Goal: Transaction & Acquisition: Book appointment/travel/reservation

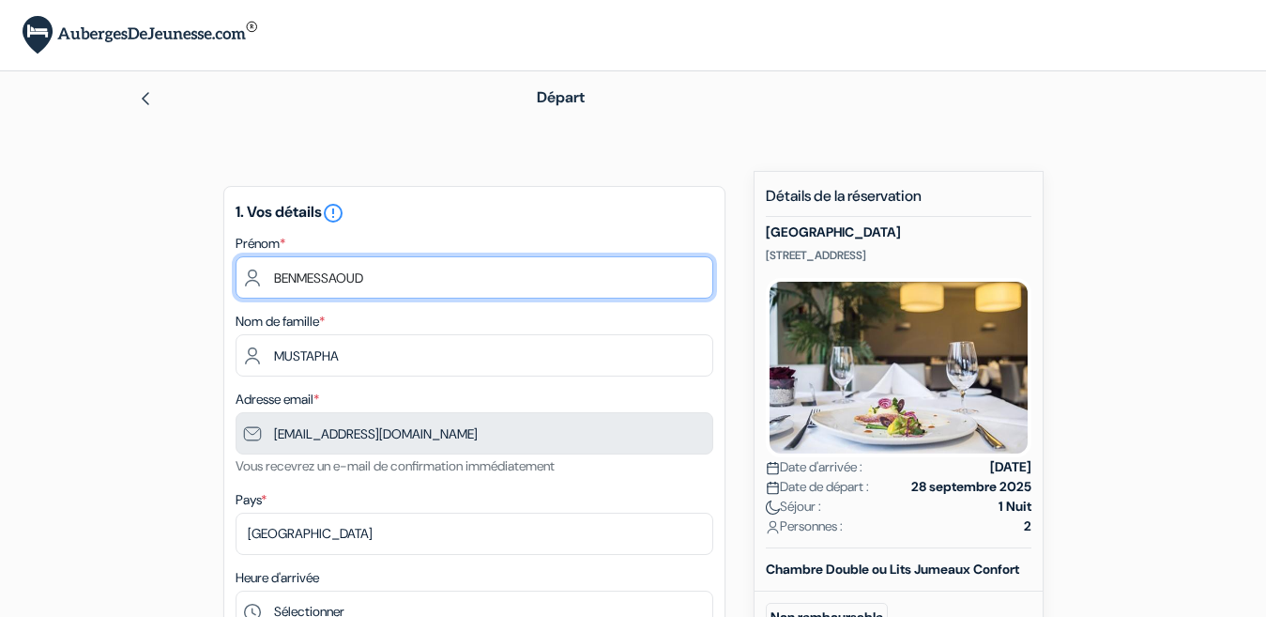
click at [333, 281] on input "BENMESSAOUD" at bounding box center [475, 277] width 478 height 42
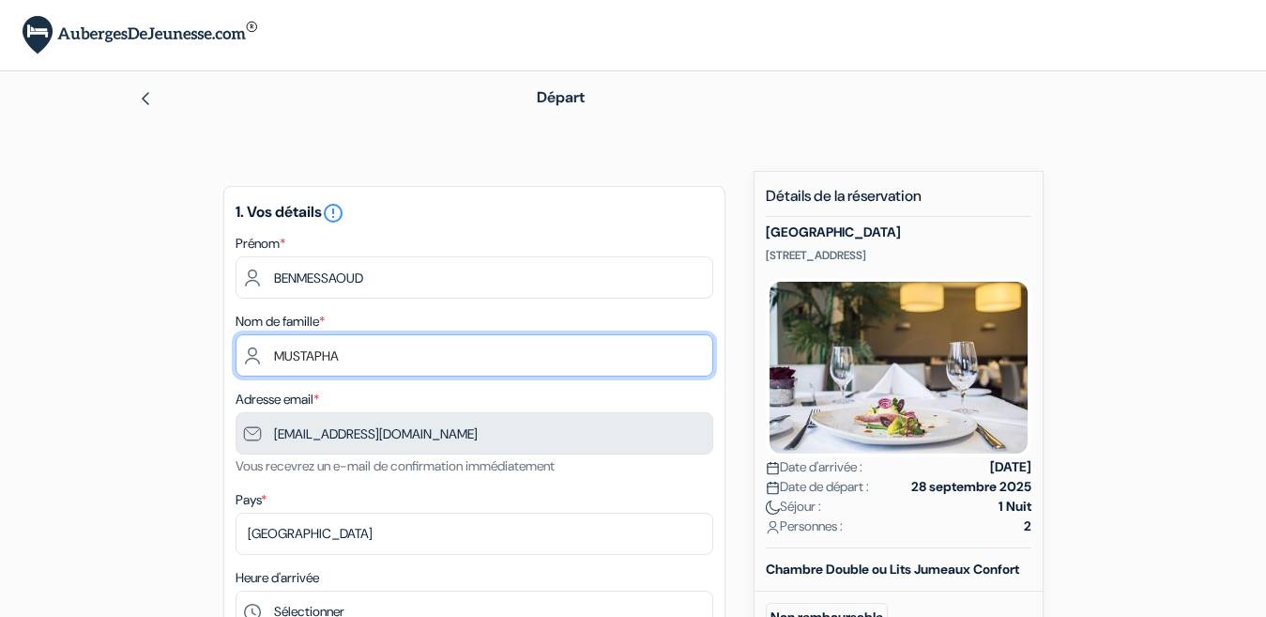
click at [329, 356] on input "MUSTAPHA" at bounding box center [475, 355] width 478 height 42
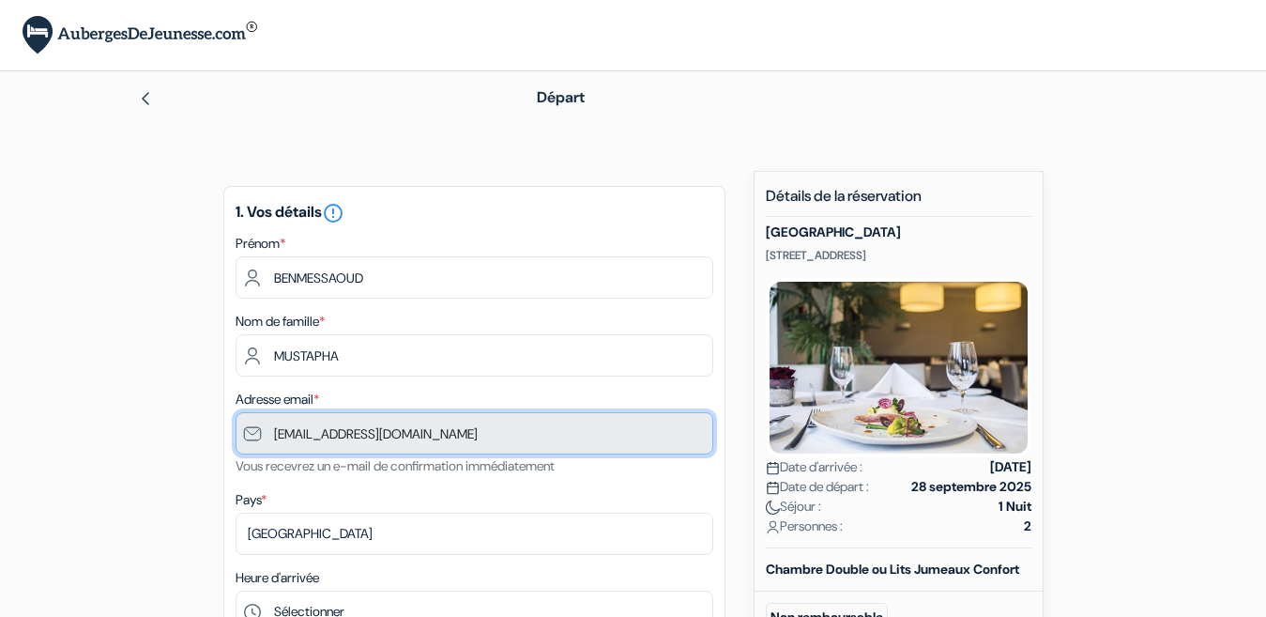
click at [328, 447] on input "[EMAIL_ADDRESS][DOMAIN_NAME]" at bounding box center [475, 433] width 478 height 42
click at [331, 441] on input "[EMAIL_ADDRESS][DOMAIN_NAME]" at bounding box center [475, 433] width 478 height 42
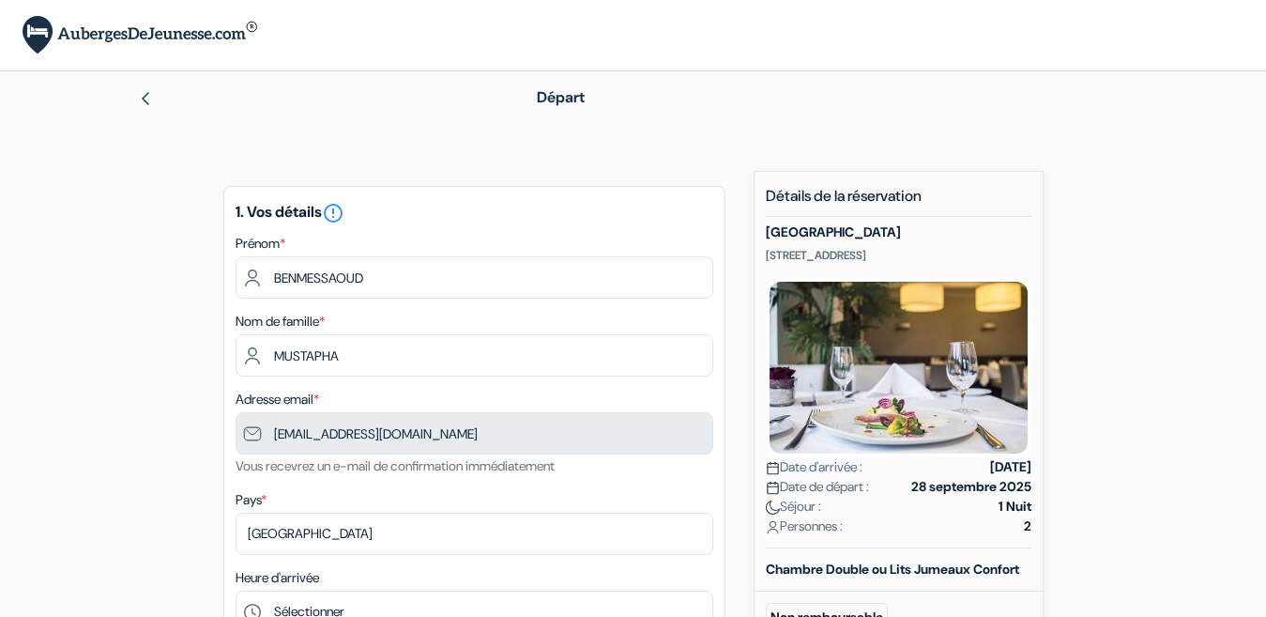
click at [283, 493] on div "Pays * Selectionner le pays Abkhazie Afghanistan Afrique du Sud Albanie Algérie…" at bounding box center [475, 521] width 478 height 67
click at [276, 495] on div "Pays * Selectionner le pays Abkhazie Afghanistan Afrique du Sud Albanie Algérie…" at bounding box center [475, 521] width 478 height 67
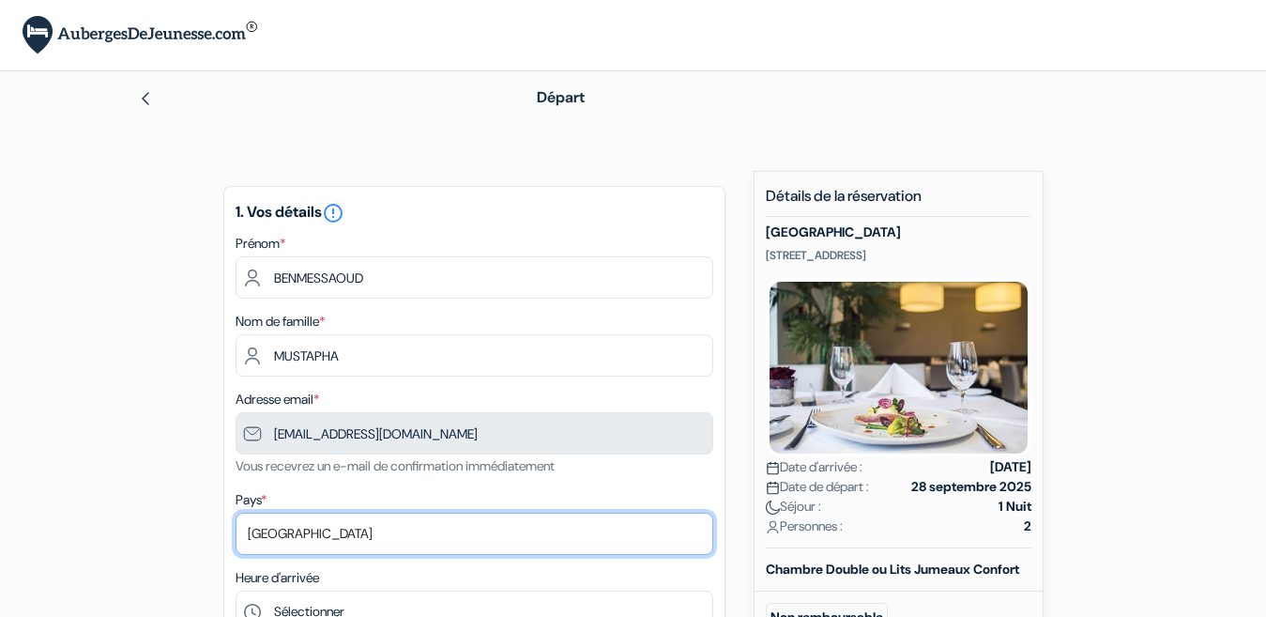
click at [263, 538] on select "Selectionner le pays Abkhazie Afghanistan Afrique du Sud Albanie Algérie Allema…" at bounding box center [475, 533] width 478 height 42
click at [236, 512] on select "Selectionner le pays Abkhazie Afghanistan Afrique du Sud Albanie Algérie Allema…" at bounding box center [475, 533] width 478 height 42
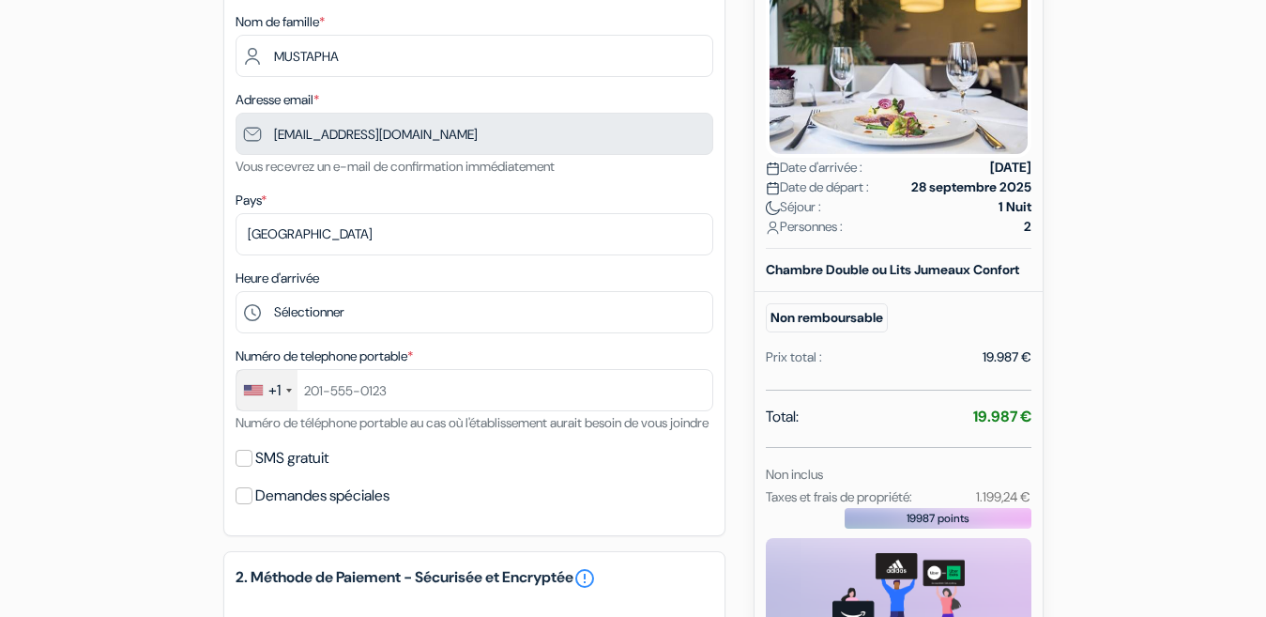
scroll to position [300, 0]
click at [236, 273] on label "Heure d'arrivée" at bounding box center [278, 278] width 84 height 20
click at [238, 273] on label "Heure d'arrivée" at bounding box center [278, 278] width 84 height 20
click at [329, 272] on div "Heure d'arrivée Sélectionner 15:00 16:00 17:00 18:00 19:00 20:00 21:00 22:00 23…" at bounding box center [475, 299] width 478 height 67
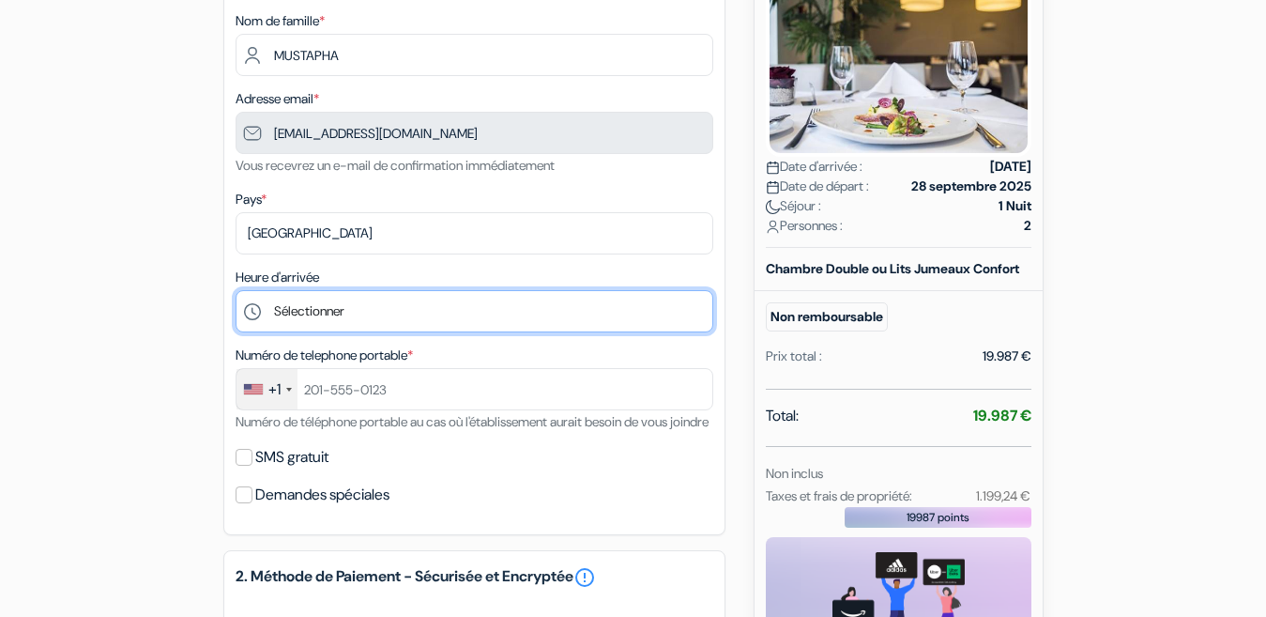
click at [275, 301] on select "Sélectionner 15:00 16:00 17:00 18:00 19:00 20:00 21:00 22:00 23:00 0:00" at bounding box center [475, 311] width 478 height 42
select select "15"
click at [236, 290] on select "Sélectionner 15:00 16:00 17:00 18:00 19:00 20:00 21:00 22:00 23:00 0:00" at bounding box center [475, 311] width 478 height 42
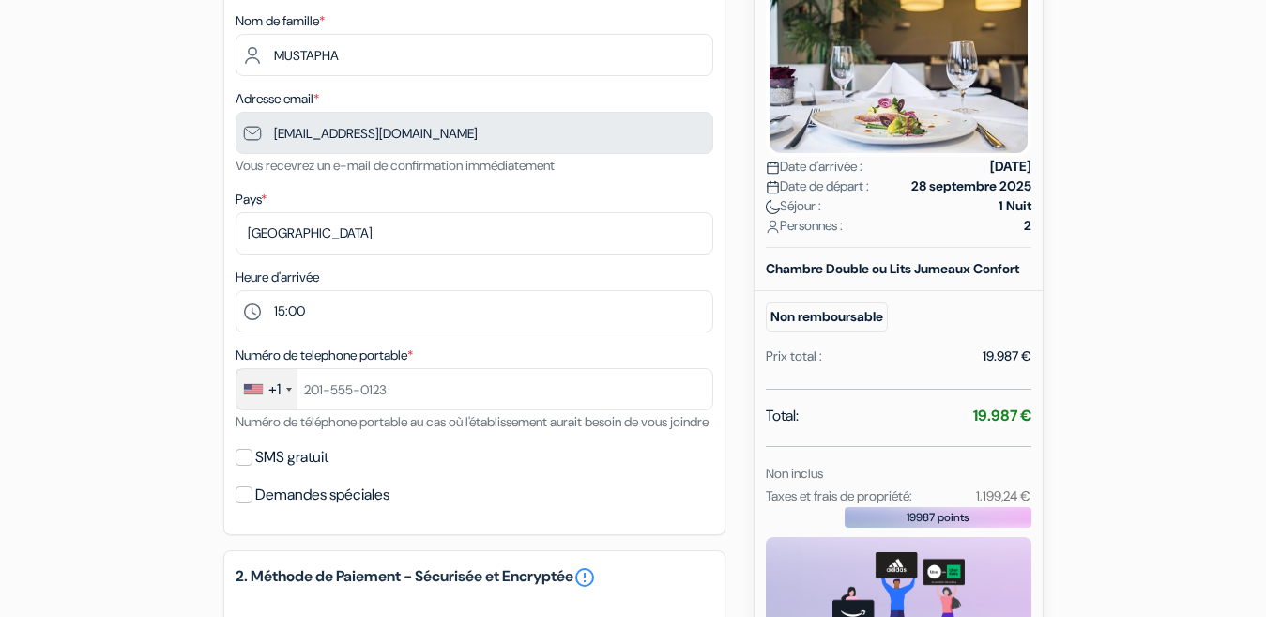
click at [273, 388] on div "+1" at bounding box center [274, 389] width 12 height 23
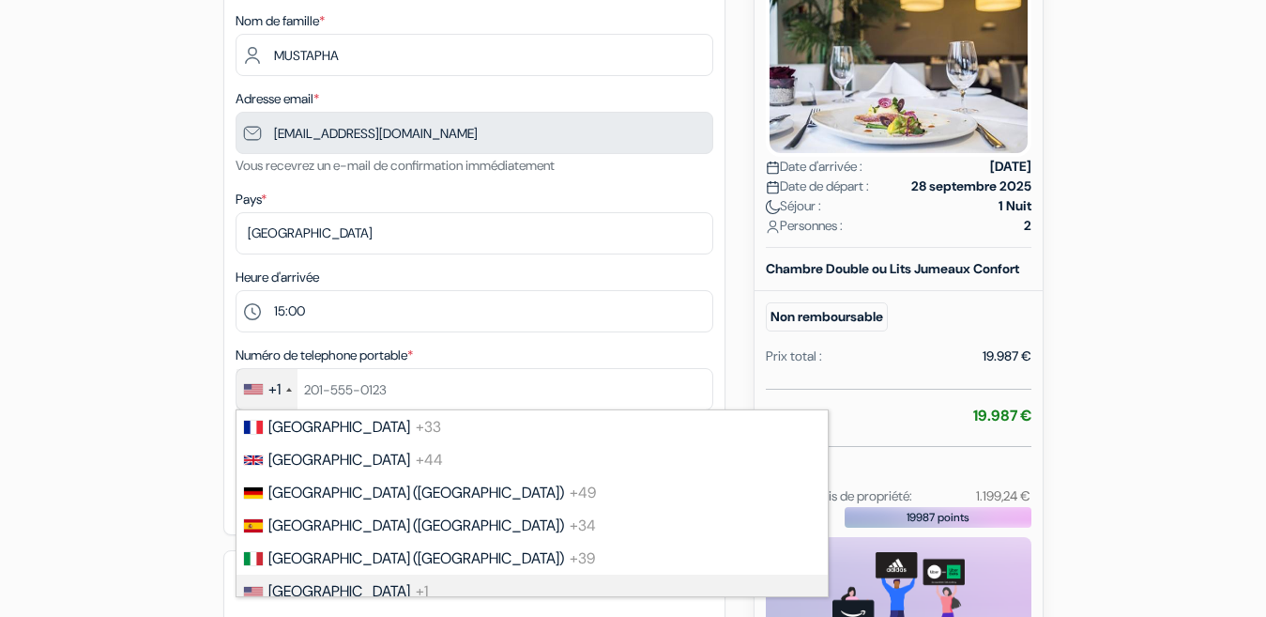
scroll to position [87, 0]
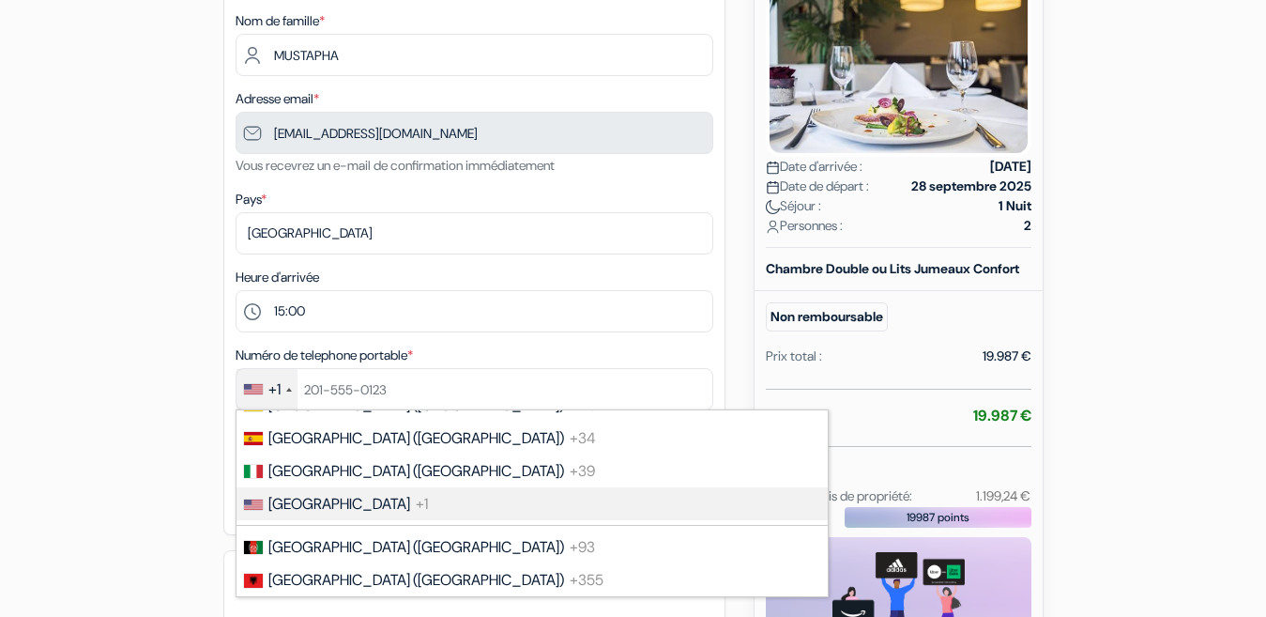
click at [288, 390] on div at bounding box center [289, 390] width 6 height 4
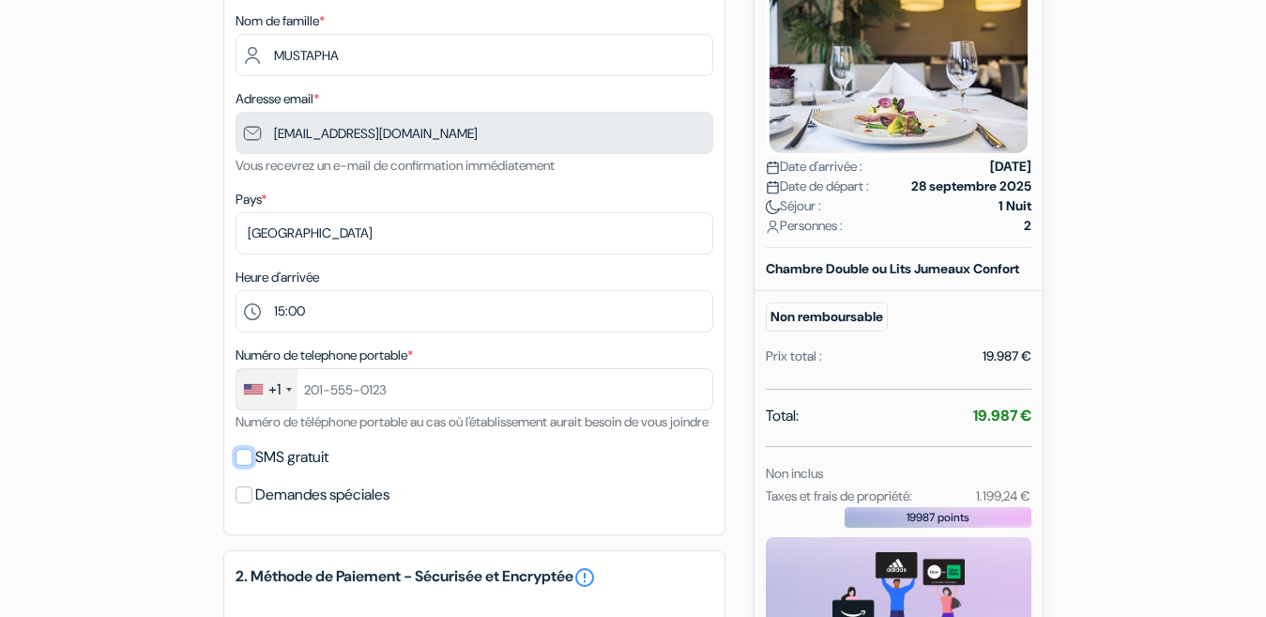
click at [243, 466] on input "SMS gratuit" at bounding box center [244, 457] width 17 height 17
checkbox input "true"
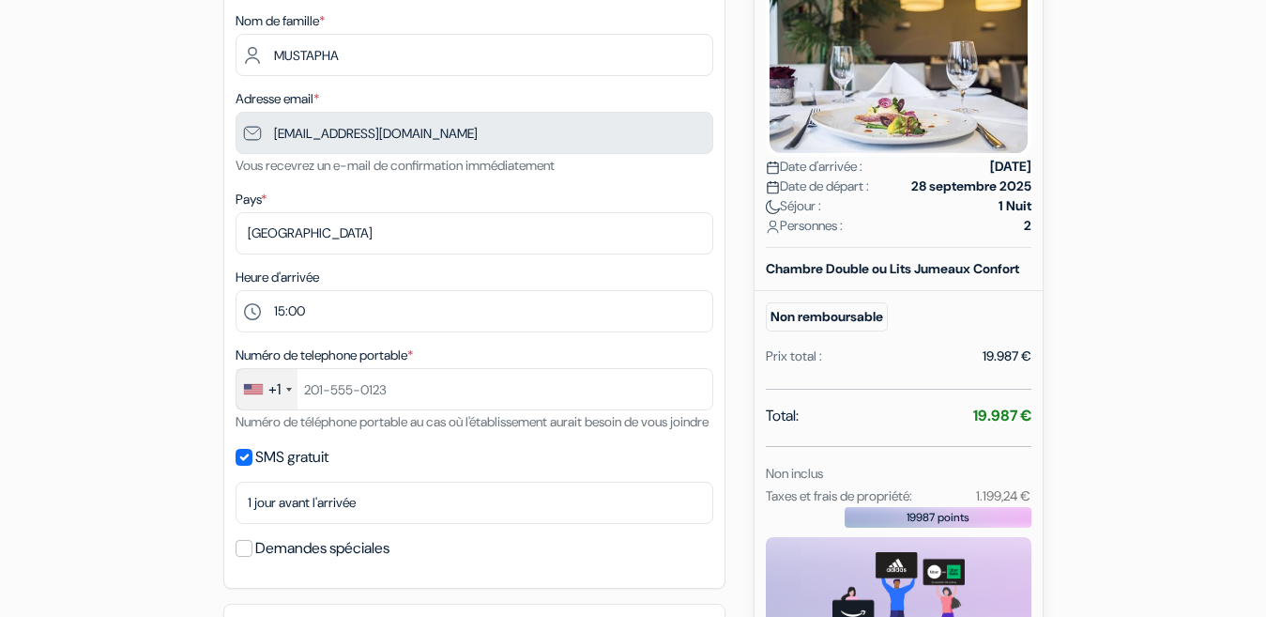
click at [271, 391] on div "+1" at bounding box center [274, 389] width 12 height 23
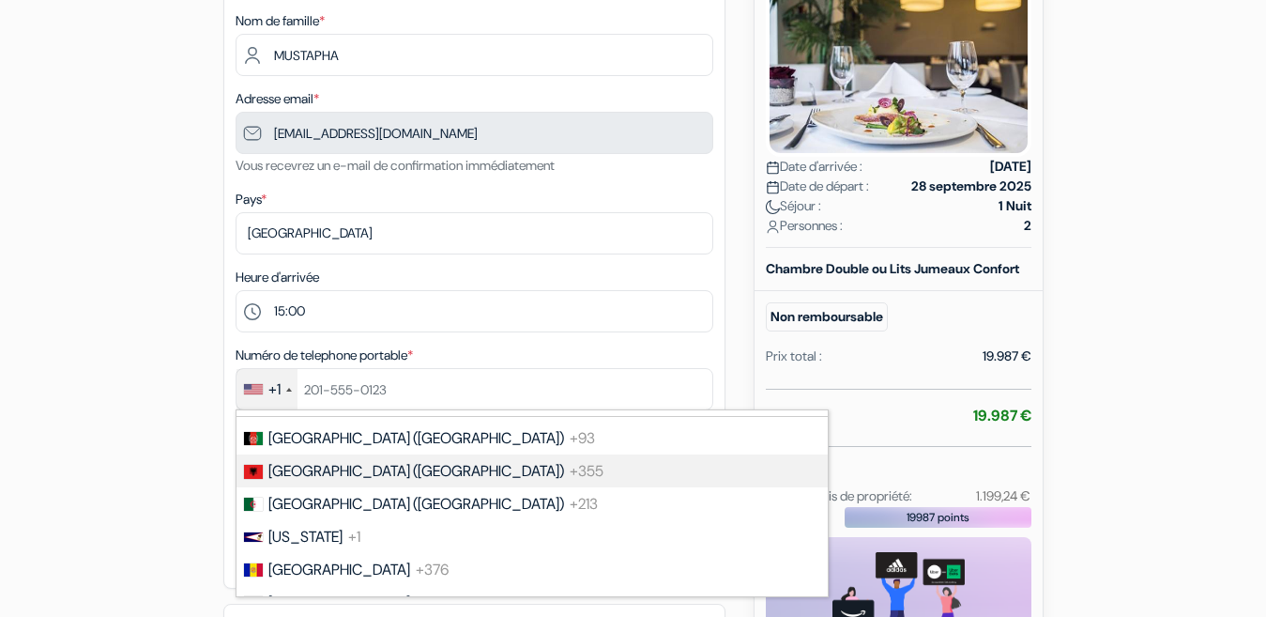
scroll to position [200, 0]
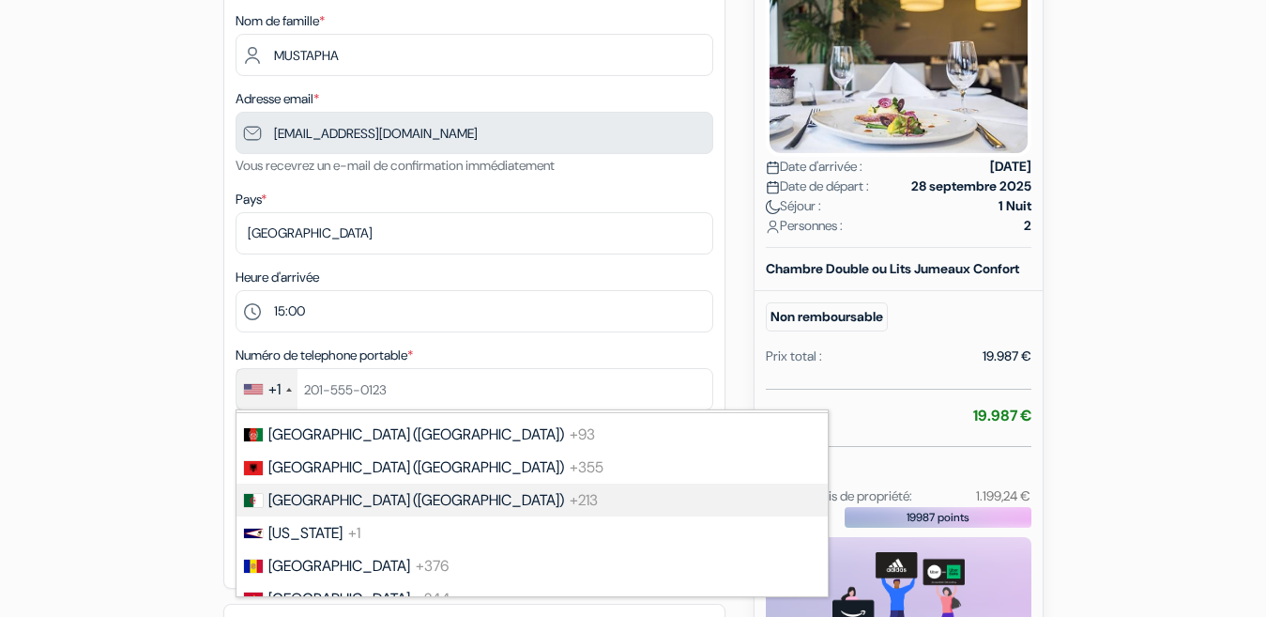
click at [570, 497] on span "+213" at bounding box center [584, 500] width 28 height 20
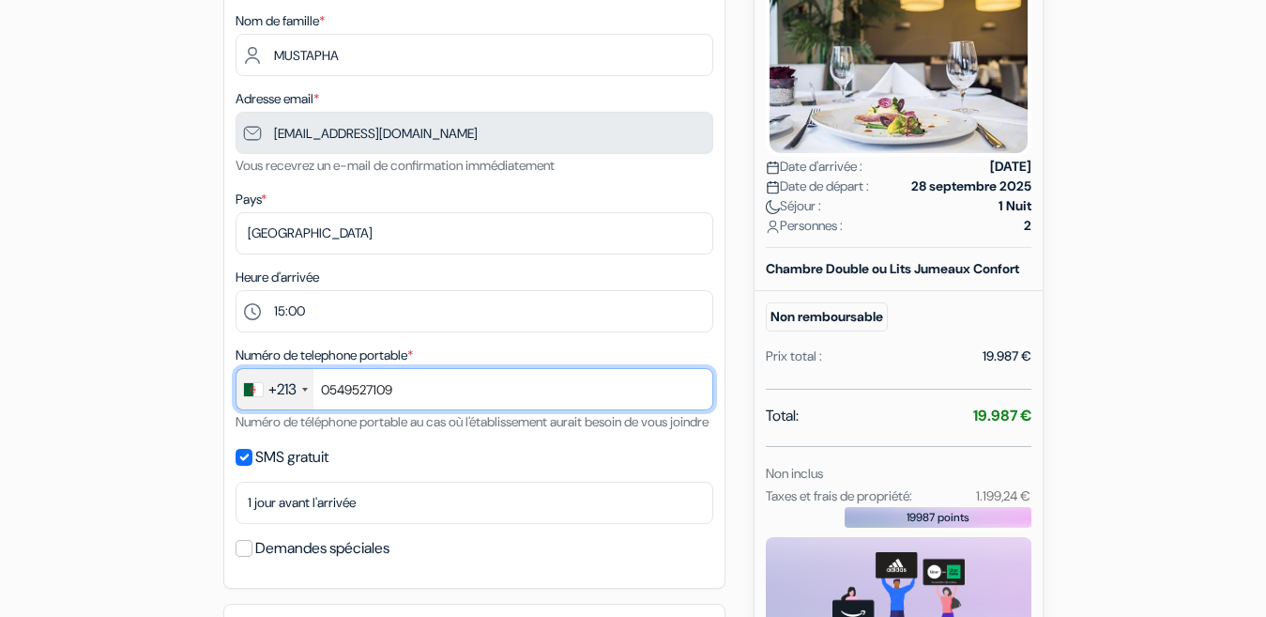
type input "0549527109"
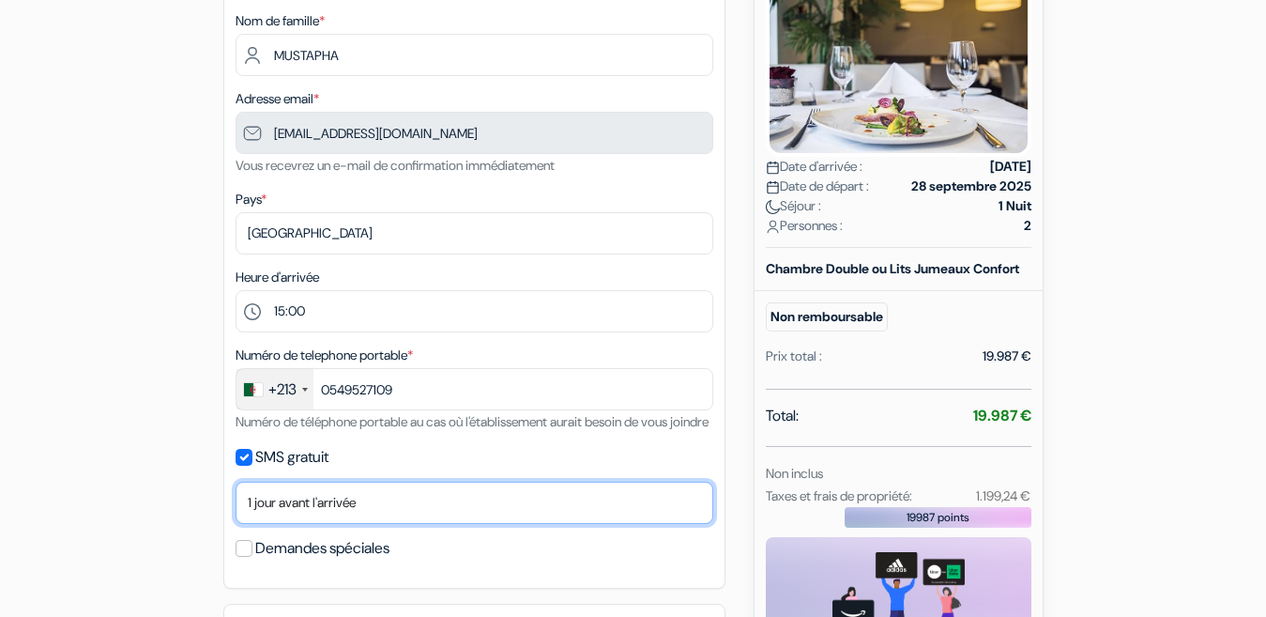
click at [260, 524] on select "Non merci Maintenant Le jour de votre arrivée 1 jour avant l'arrivée 2 jours av…" at bounding box center [475, 503] width 478 height 42
click at [236, 504] on select "Non merci Maintenant Le jour de votre arrivée 1 jour avant l'arrivée 2 jours av…" at bounding box center [475, 503] width 478 height 42
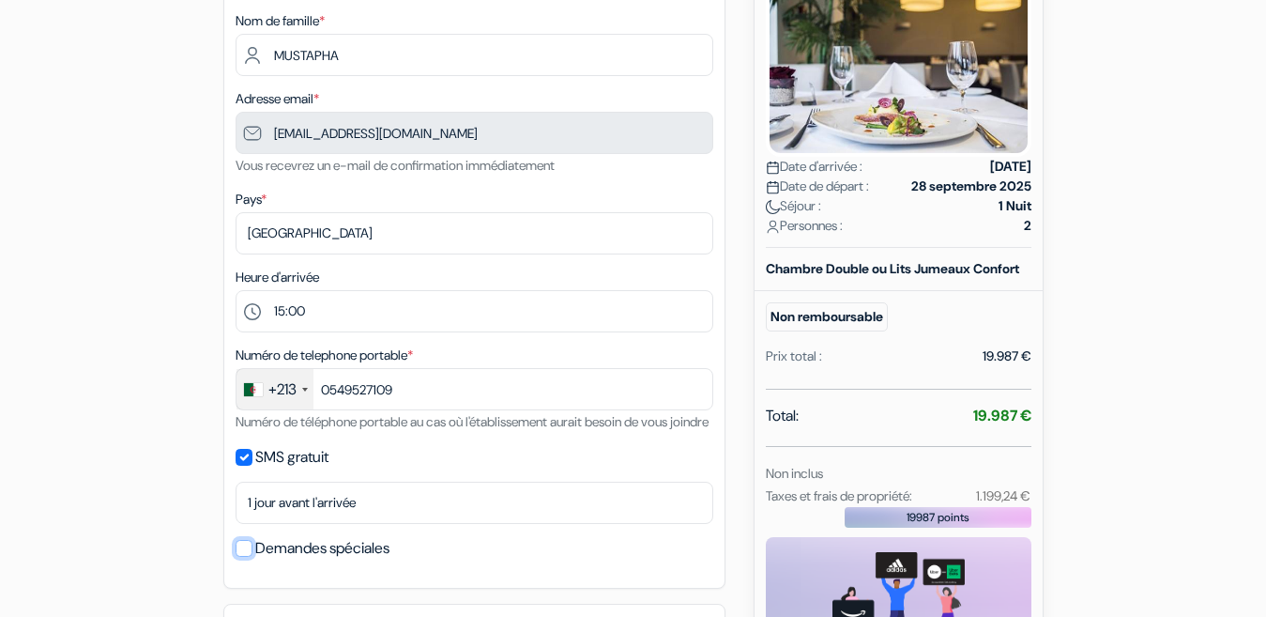
click at [248, 557] on input "Demandes spéciales" at bounding box center [244, 548] width 17 height 17
checkbox input "true"
click at [990, 176] on strong "27 septembre 2025" at bounding box center [1010, 167] width 41 height 20
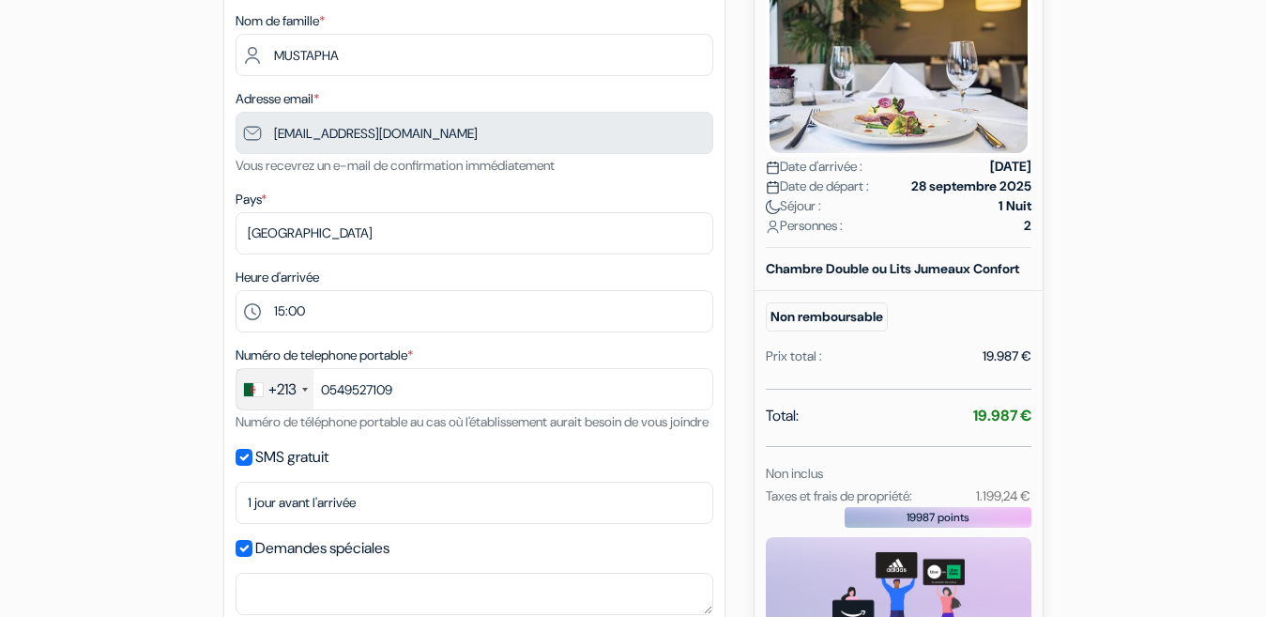
click at [990, 176] on strong "27 septembre 2025" at bounding box center [1010, 167] width 41 height 20
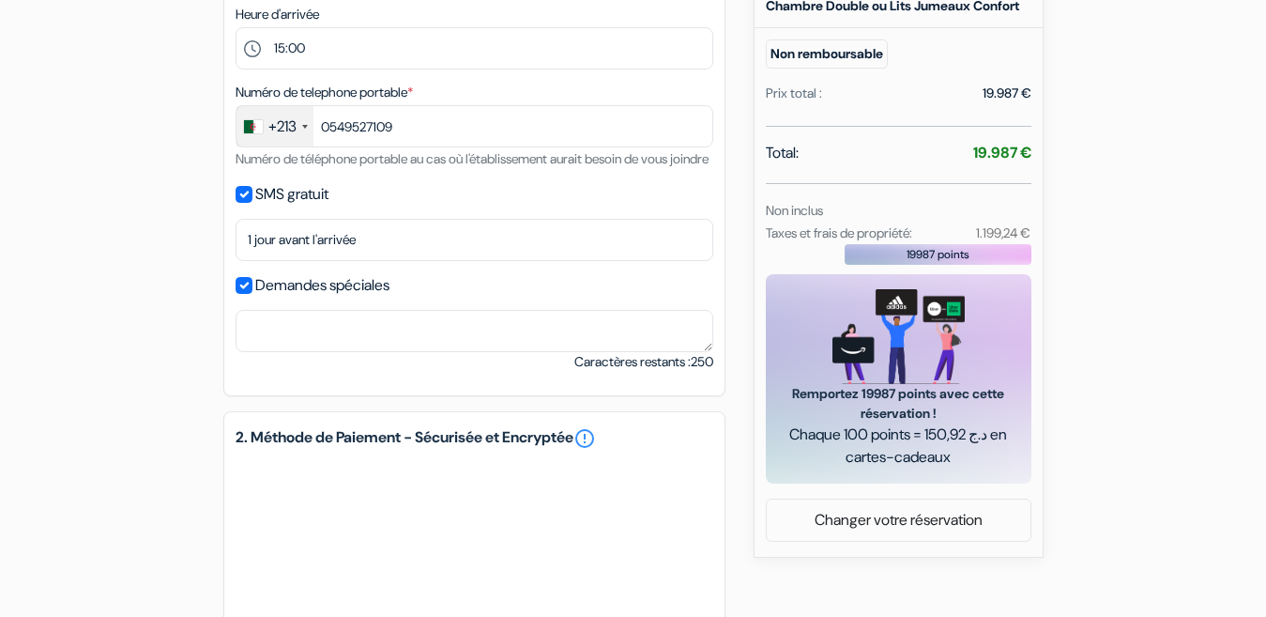
scroll to position [601, 0]
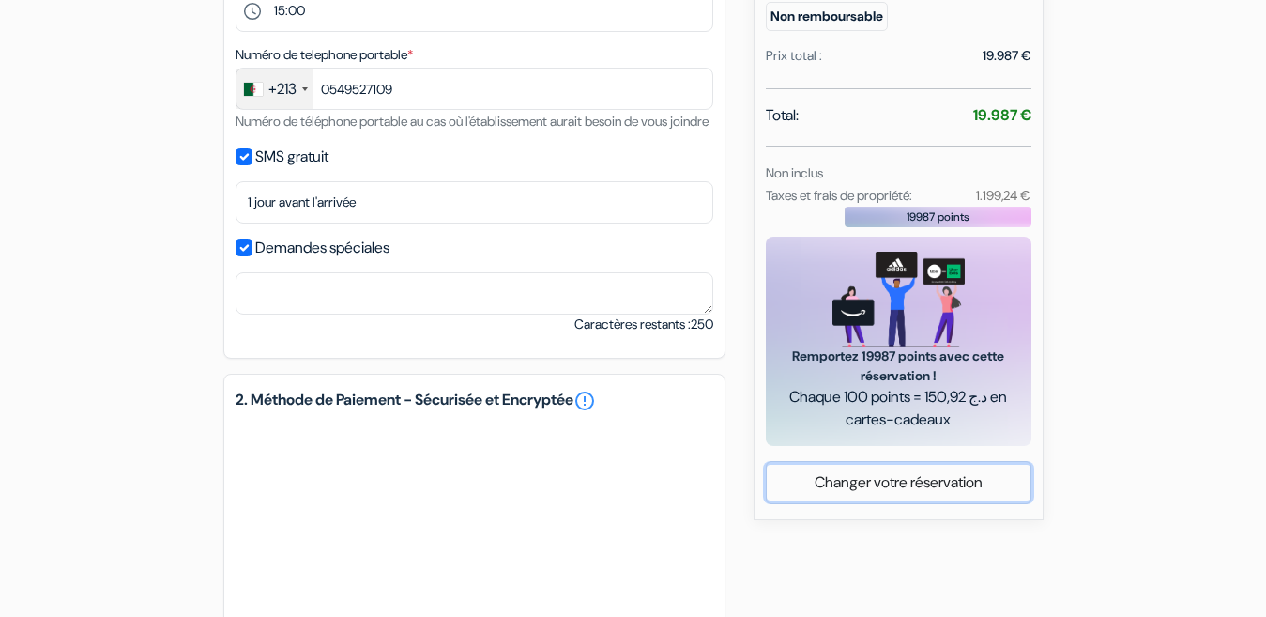
click at [864, 500] on link "Changer votre réservation" at bounding box center [899, 483] width 264 height 36
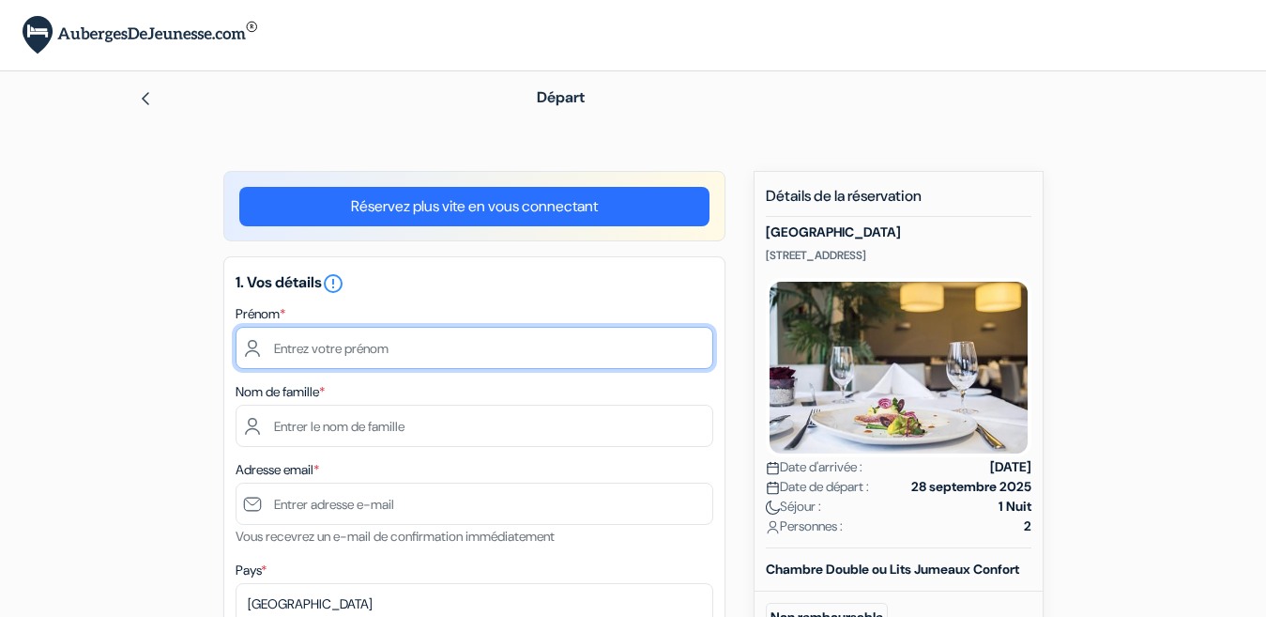
click at [269, 346] on input "text" at bounding box center [475, 348] width 478 height 42
type input "MUSTAPHA BENMESSAOUD"
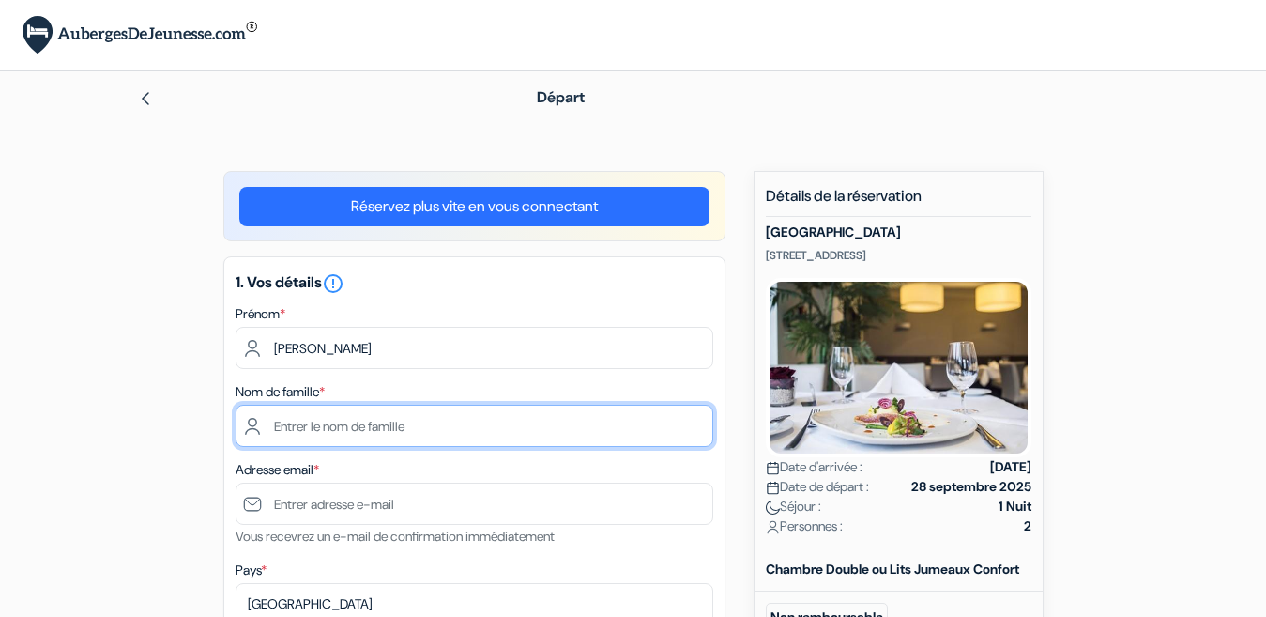
click at [268, 426] on input "text" at bounding box center [475, 426] width 478 height 42
type input "BENMEESAOUD"
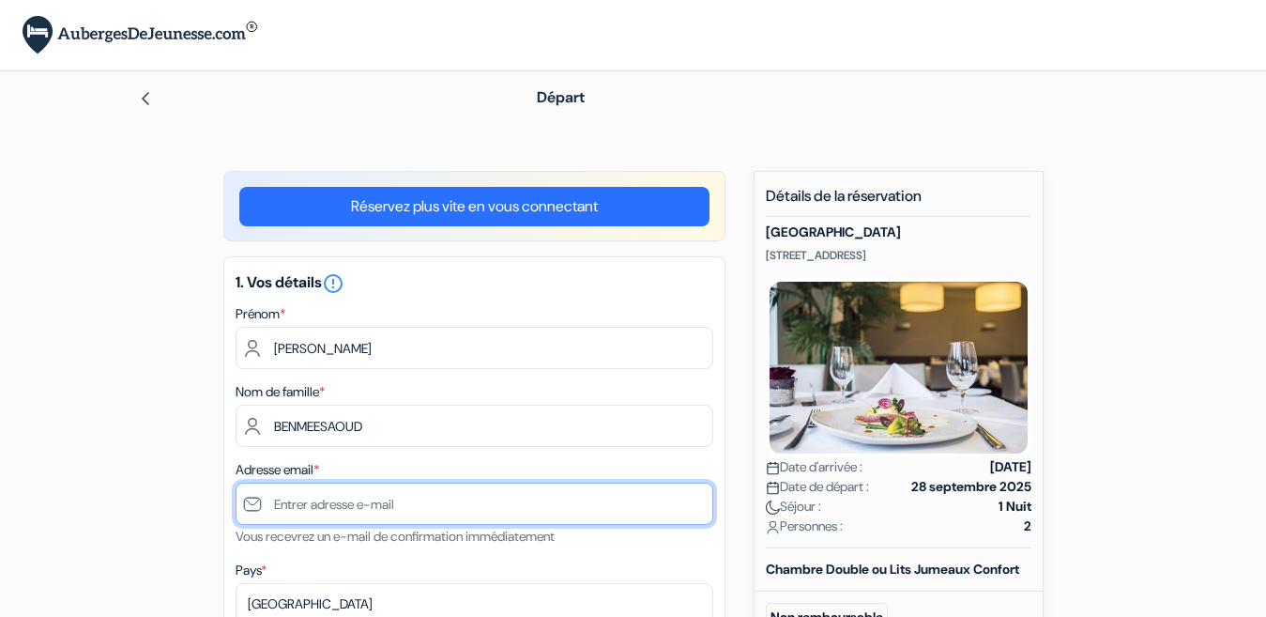
click at [262, 500] on input "text" at bounding box center [475, 503] width 478 height 42
click at [331, 519] on input "text" at bounding box center [475, 503] width 478 height 42
click at [270, 505] on input "text" at bounding box center [475, 503] width 478 height 42
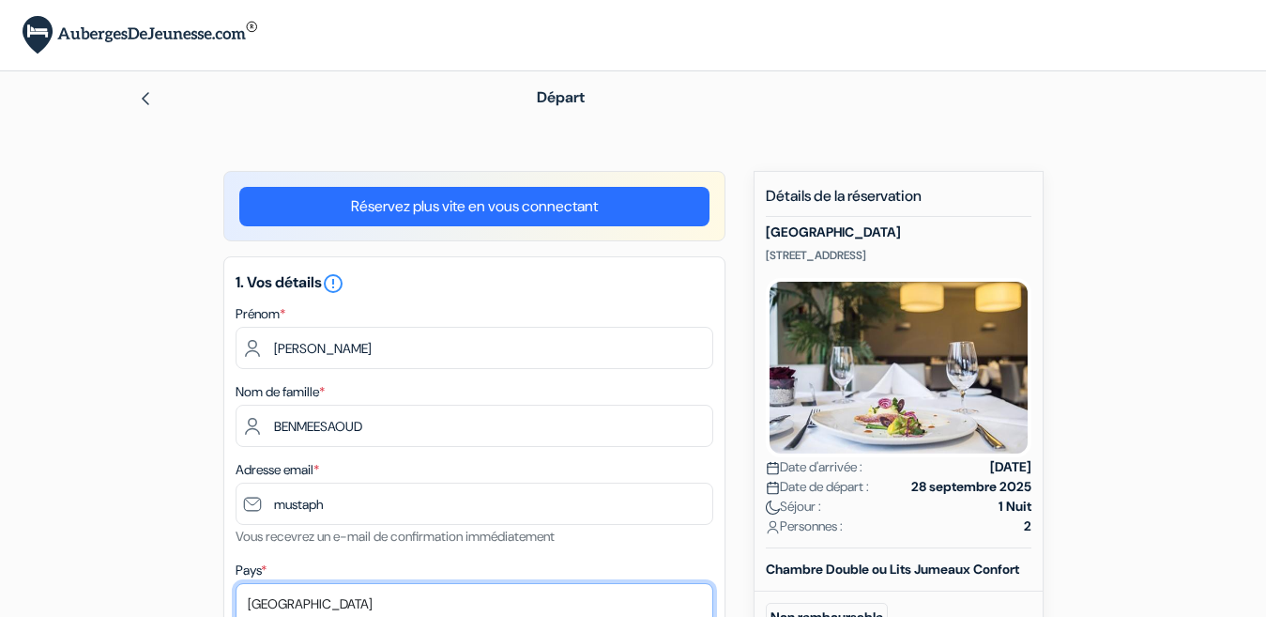
scroll to position [8, 0]
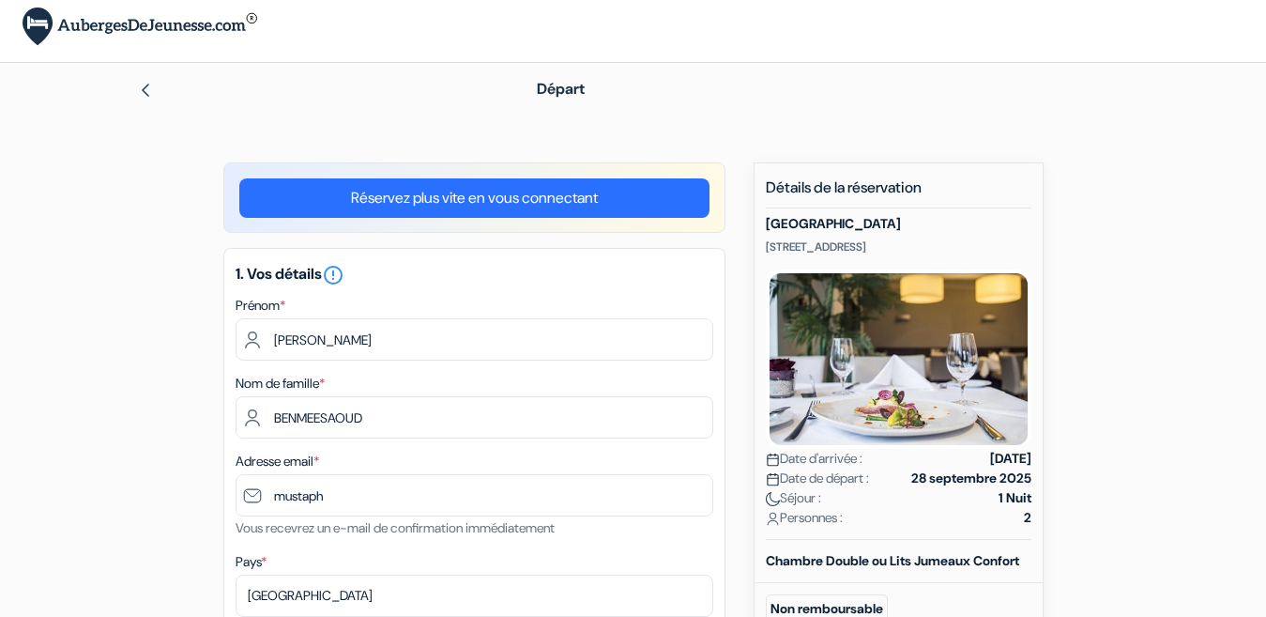
click at [313, 535] on small "Vous recevrez un e-mail de confirmation immédiatement" at bounding box center [395, 527] width 319 height 17
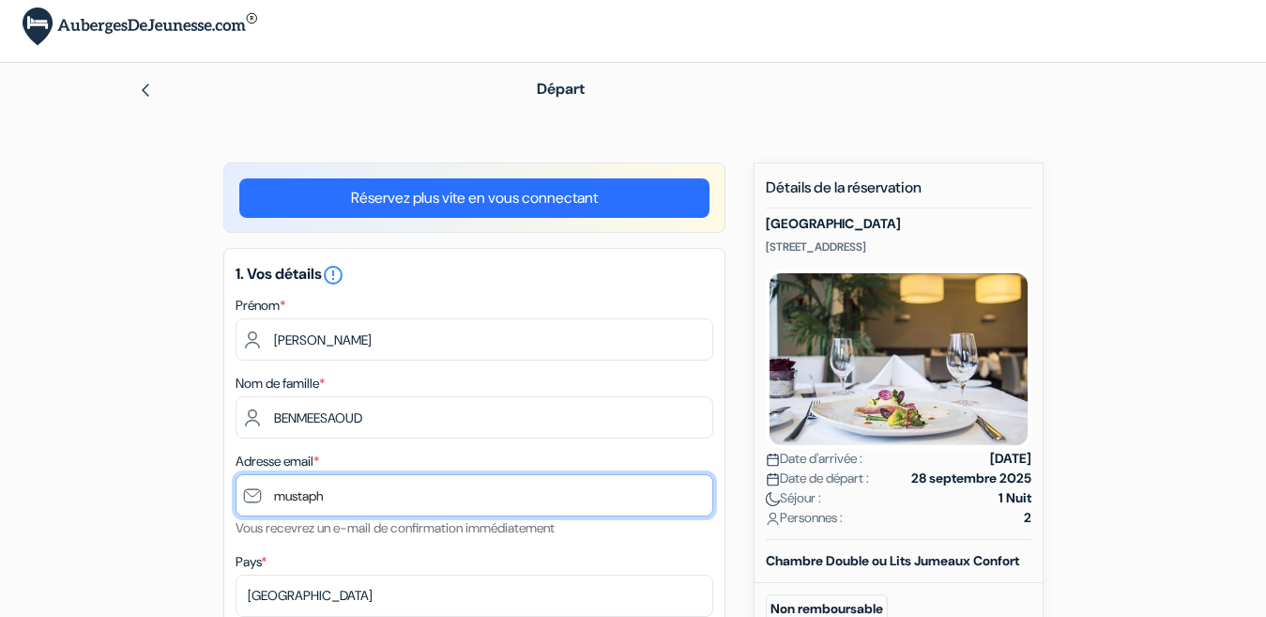
click at [327, 496] on input "mustaph" at bounding box center [475, 495] width 478 height 42
drag, startPoint x: 326, startPoint y: 496, endPoint x: 285, endPoint y: 530, distance: 53.2
click at [285, 530] on div "Adresse email * mustaphabenmessaoud783@gmail.com Vous recevrez un e-mail de con…" at bounding box center [475, 494] width 478 height 89
type input "[EMAIL_ADDRESS][DOMAIN_NAME]"
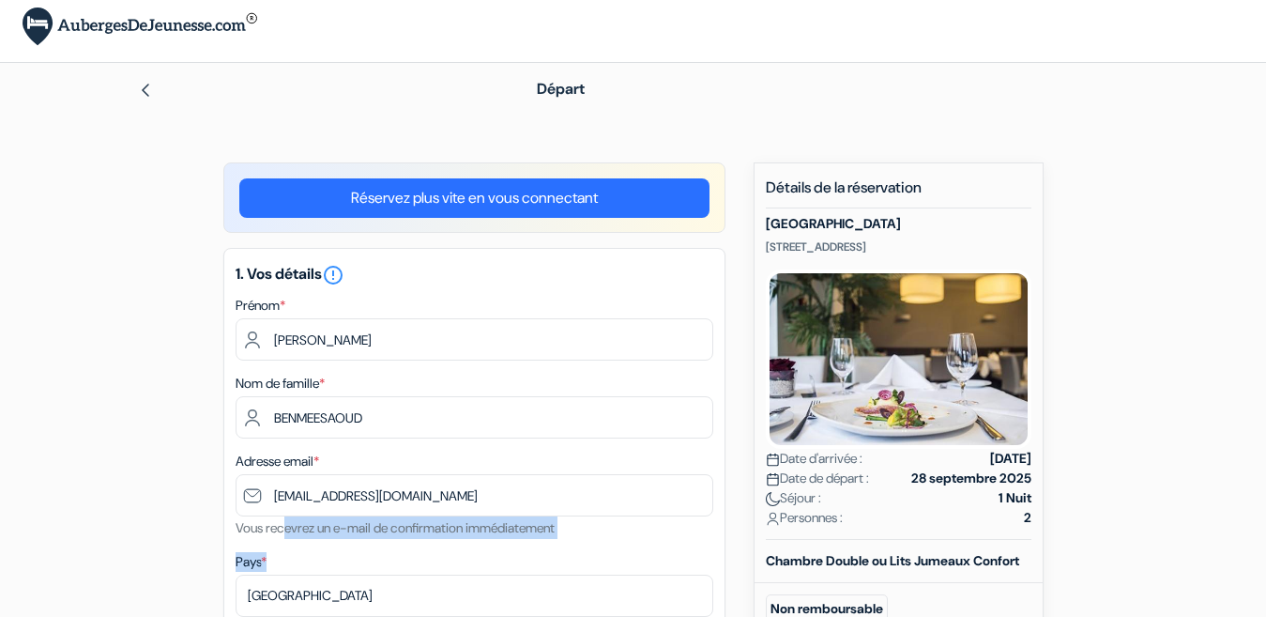
drag, startPoint x: 286, startPoint y: 529, endPoint x: 282, endPoint y: 563, distance: 34.1
click at [282, 563] on div "1. Vos détails error_outline Prénom * MUSTAPHA BENMESSAOUD Nom de famille * BEN…" at bounding box center [474, 573] width 502 height 650
click at [276, 597] on select "Selectionner le pays Abkhazie [GEOGRAPHIC_DATA] [GEOGRAPHIC_DATA] [GEOGRAPHIC_D…" at bounding box center [475, 595] width 478 height 42
click at [236, 574] on select "Selectionner le pays Abkhazie [GEOGRAPHIC_DATA] [GEOGRAPHIC_DATA] [GEOGRAPHIC_D…" at bounding box center [475, 595] width 478 height 42
click at [293, 313] on div "Prénom * MUSTAPHA BENMESSAOUD" at bounding box center [475, 327] width 478 height 67
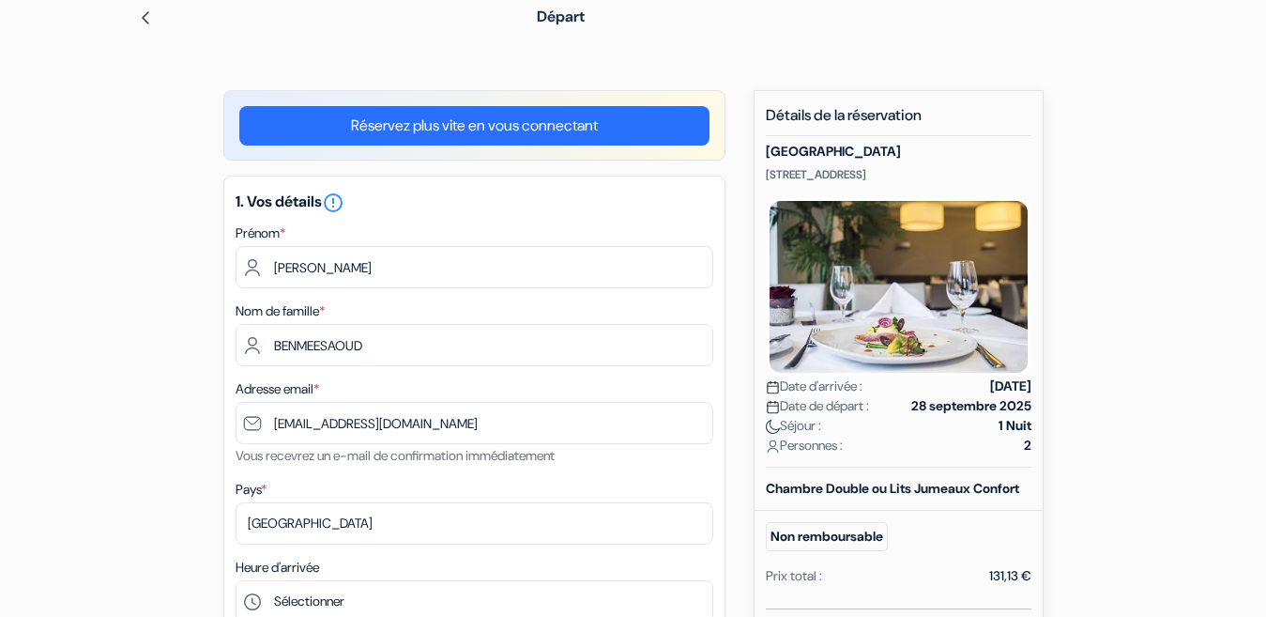
scroll to position [159, 0]
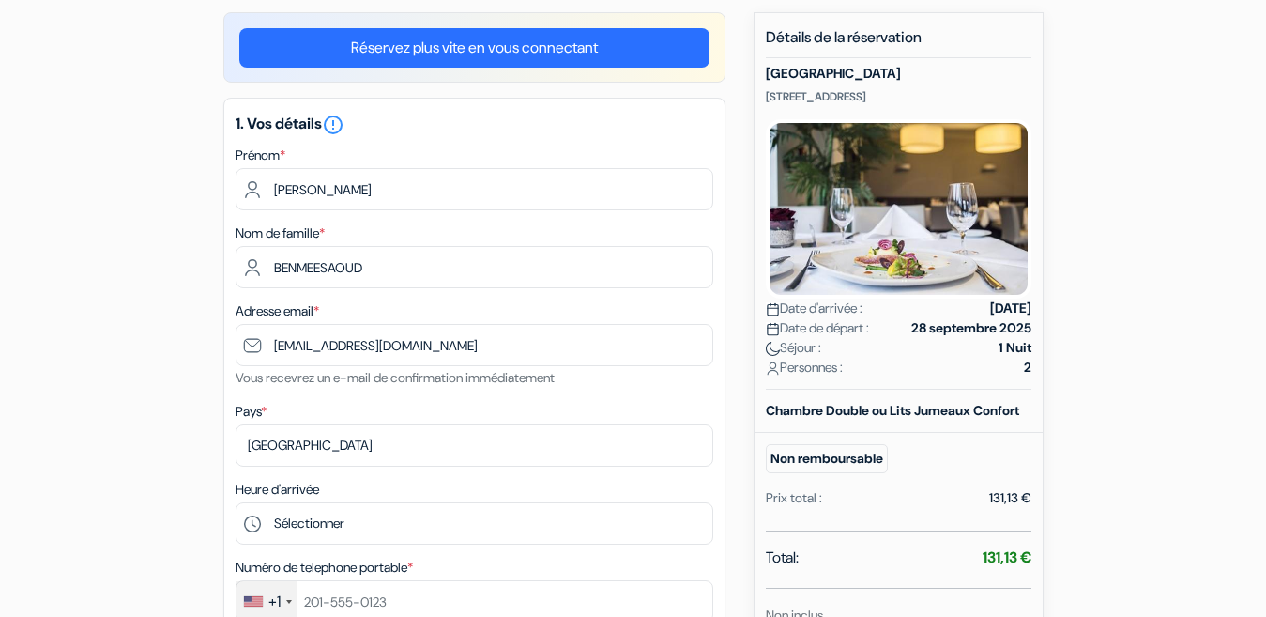
click at [238, 486] on label "Heure d'arrivée" at bounding box center [278, 490] width 84 height 20
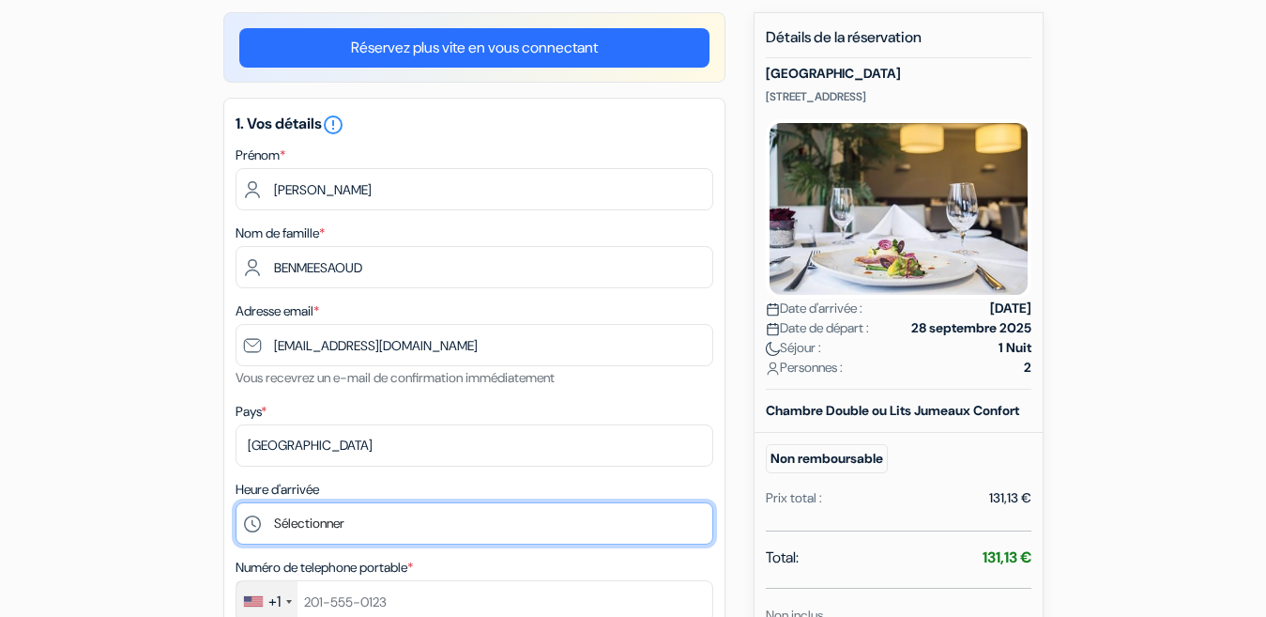
click at [252, 519] on select "Sélectionner 15:00 16:00 17:00 18:00 19:00 20:00 21:00 22:00 23:00 0:00" at bounding box center [475, 523] width 478 height 42
select select "15"
click at [236, 502] on select "Sélectionner 15:00 16:00 17:00 18:00 19:00 20:00 21:00 22:00 23:00 0:00" at bounding box center [475, 523] width 478 height 42
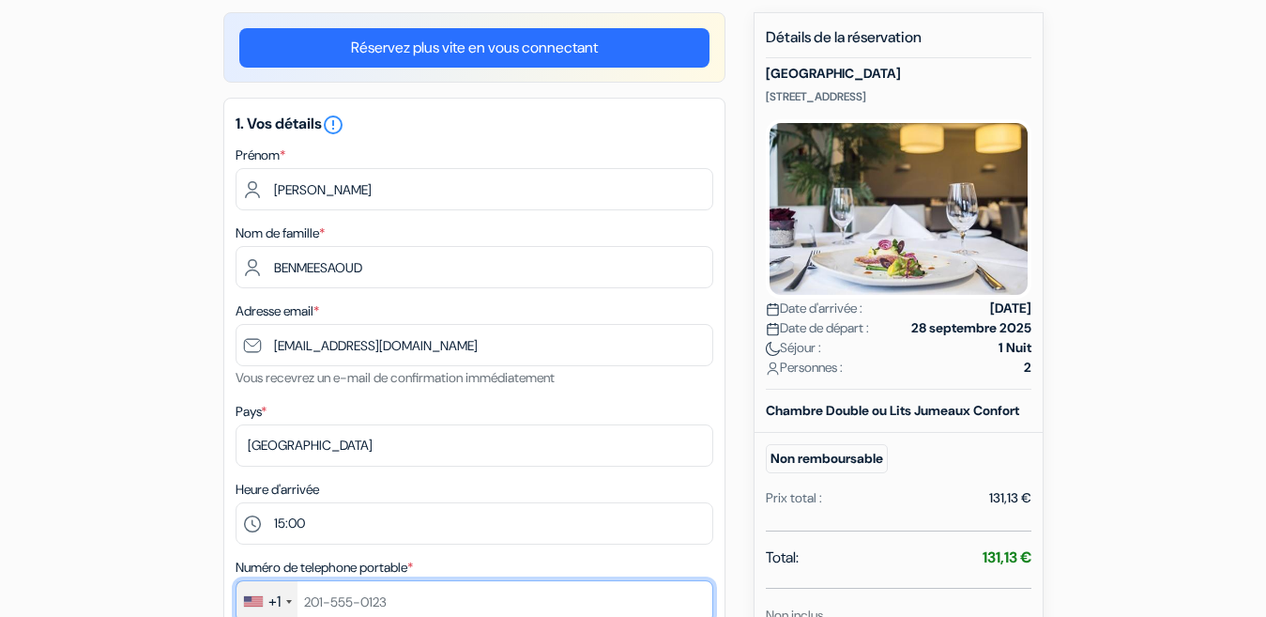
click at [492, 600] on input "text" at bounding box center [475, 601] width 478 height 42
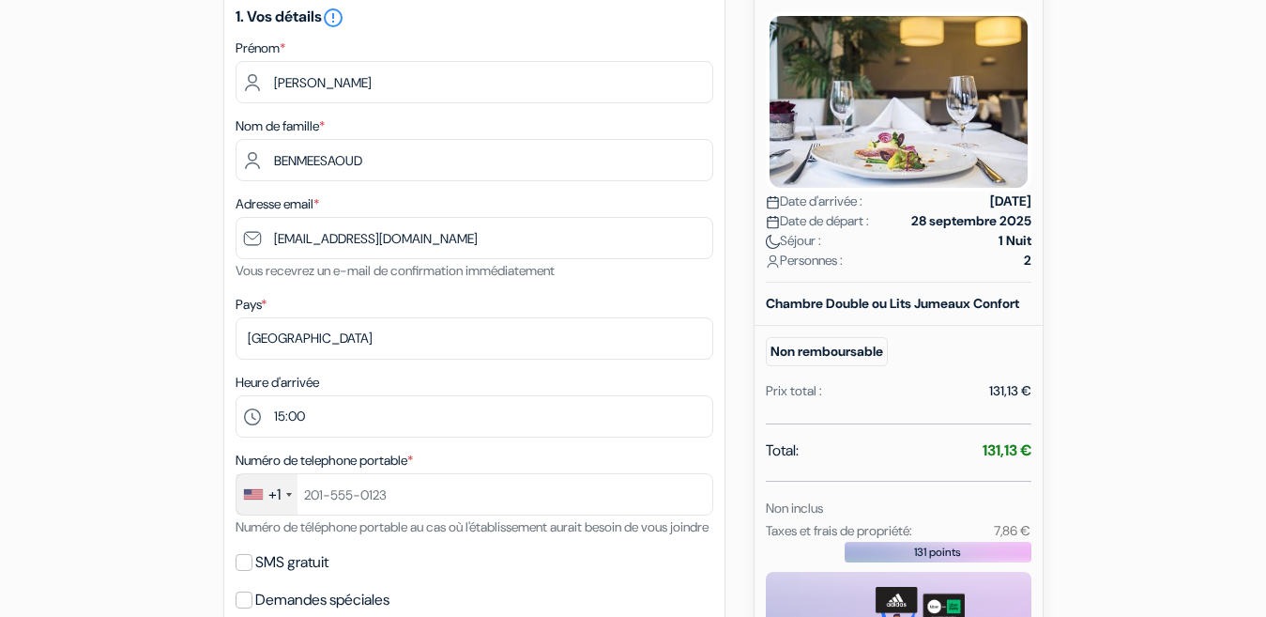
scroll to position [346, 0]
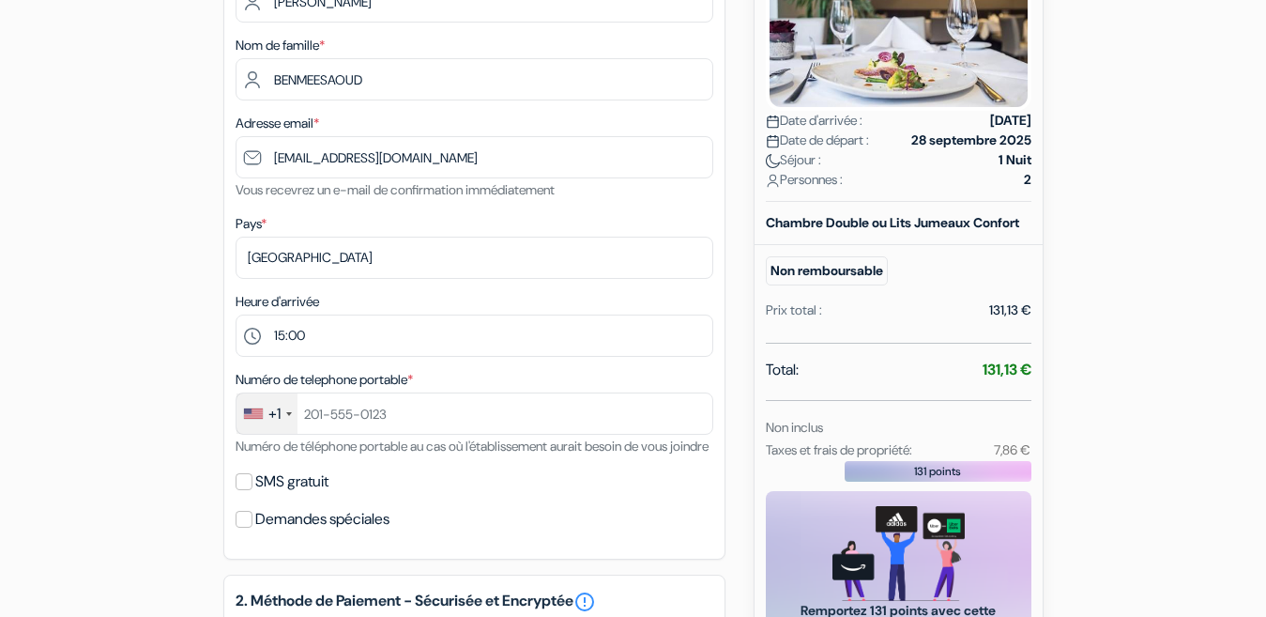
click at [286, 413] on div at bounding box center [289, 414] width 6 height 4
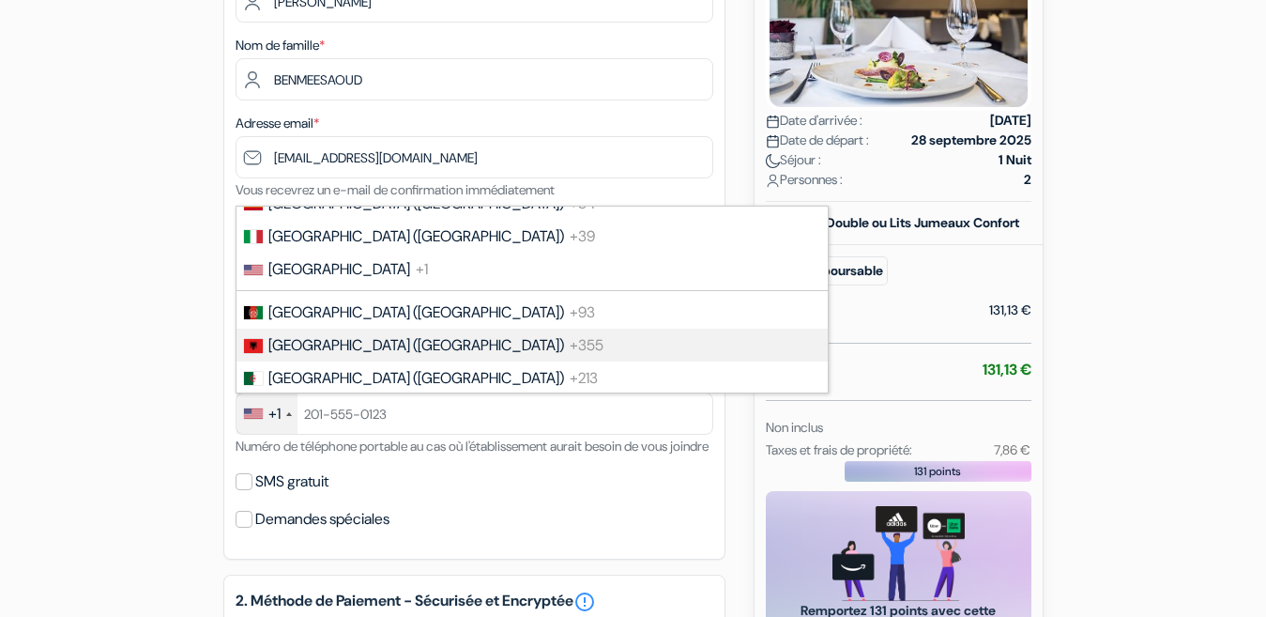
scroll to position [125, 0]
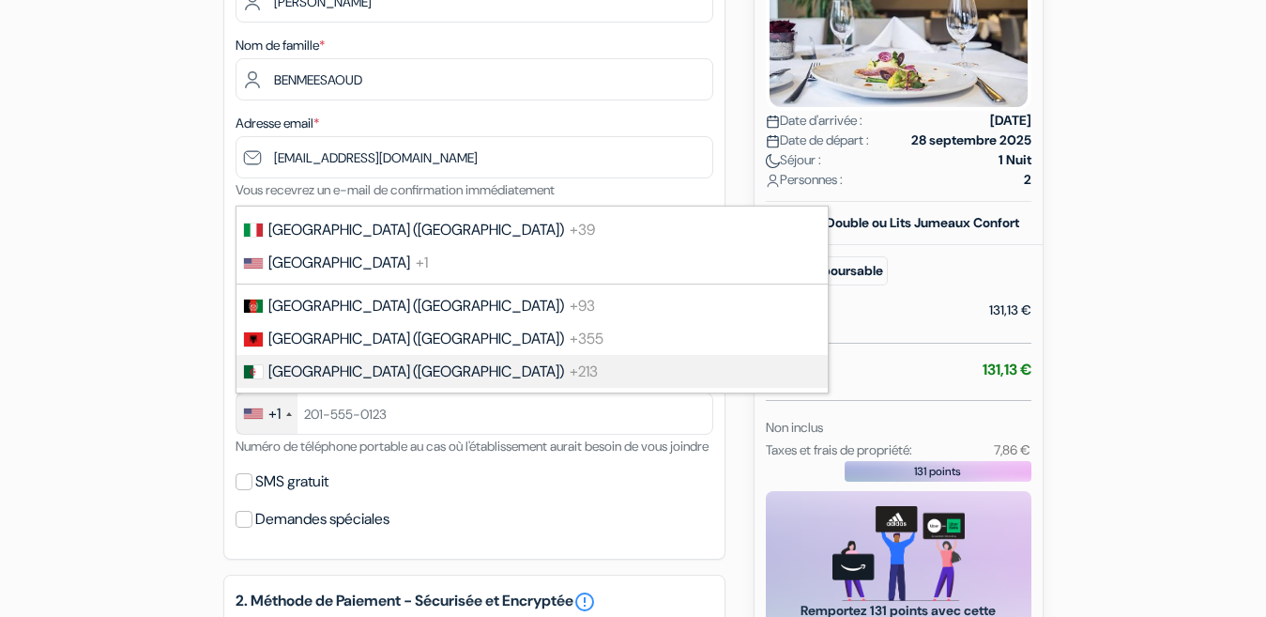
click at [385, 382] on li "Algeria (‫الجزائر‬‎) +213" at bounding box center [531, 371] width 593 height 33
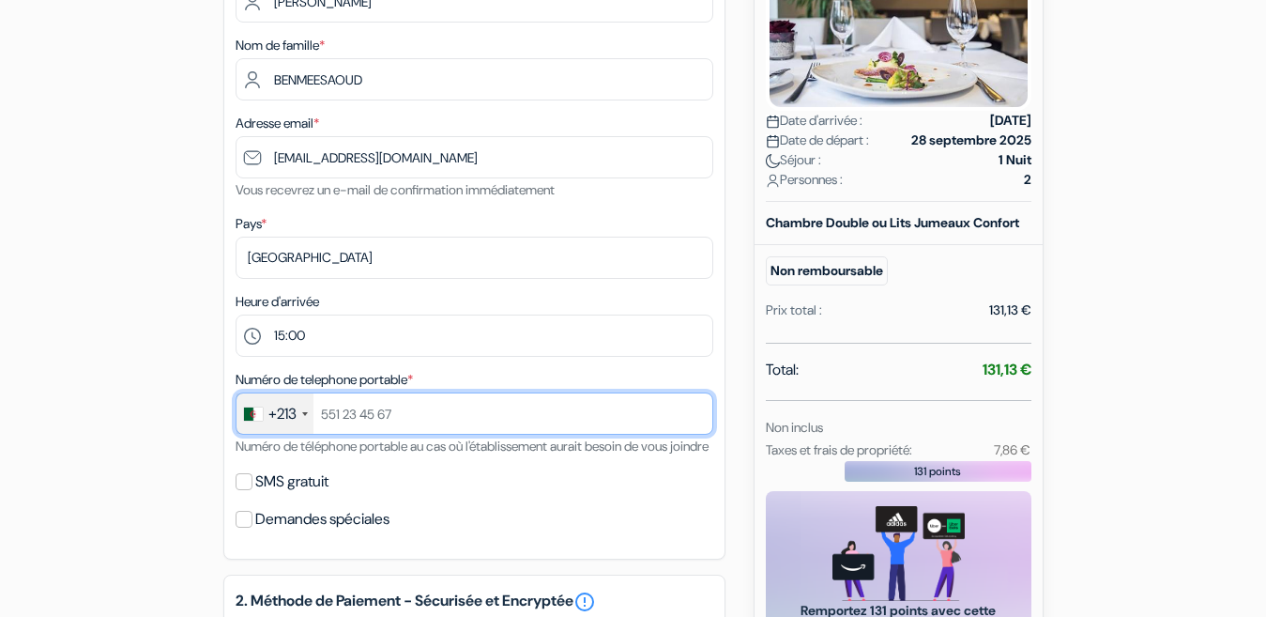
click at [397, 413] on input "text" at bounding box center [475, 413] width 478 height 42
type input "'"
click at [316, 410] on input "49527109" at bounding box center [475, 413] width 478 height 42
type input "549527109"
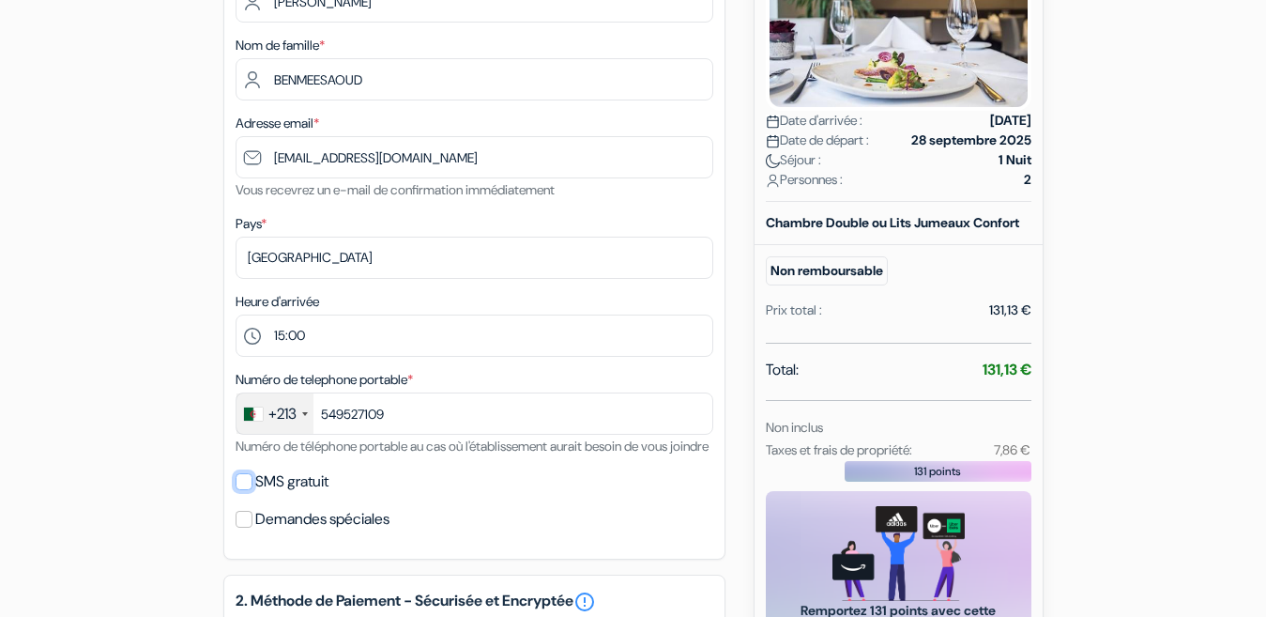
click at [247, 490] on input "SMS gratuit" at bounding box center [244, 481] width 17 height 17
checkbox input "true"
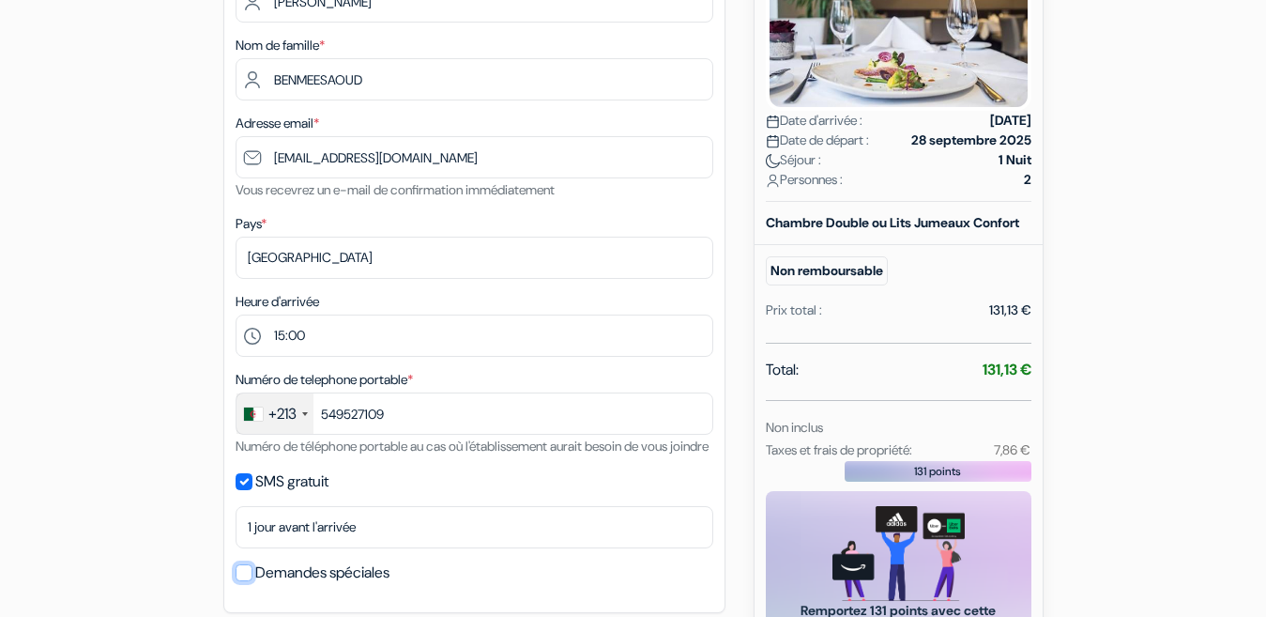
click at [244, 581] on input "Demandes spéciales" at bounding box center [244, 572] width 17 height 17
checkbox input "true"
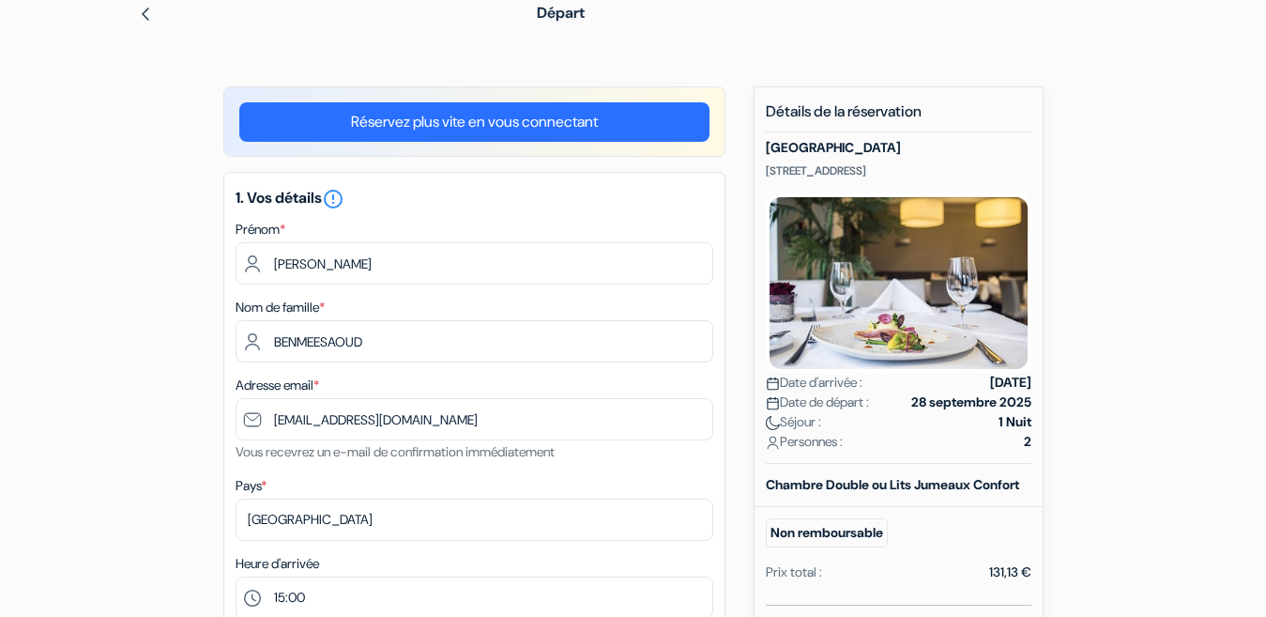
scroll to position [84, 0]
click at [1026, 452] on strong "2" at bounding box center [1028, 443] width 8 height 20
click at [792, 393] on span "Date d'arrivée :" at bounding box center [814, 384] width 97 height 20
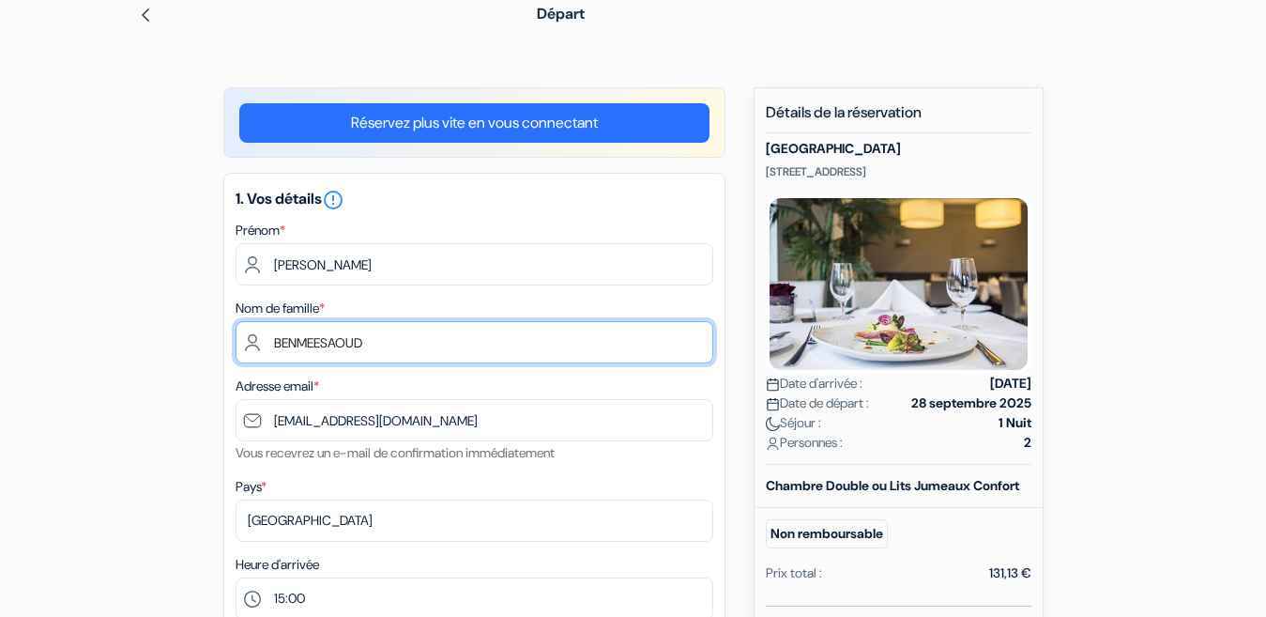
click at [329, 350] on input "BENMEESAOUD" at bounding box center [475, 342] width 478 height 42
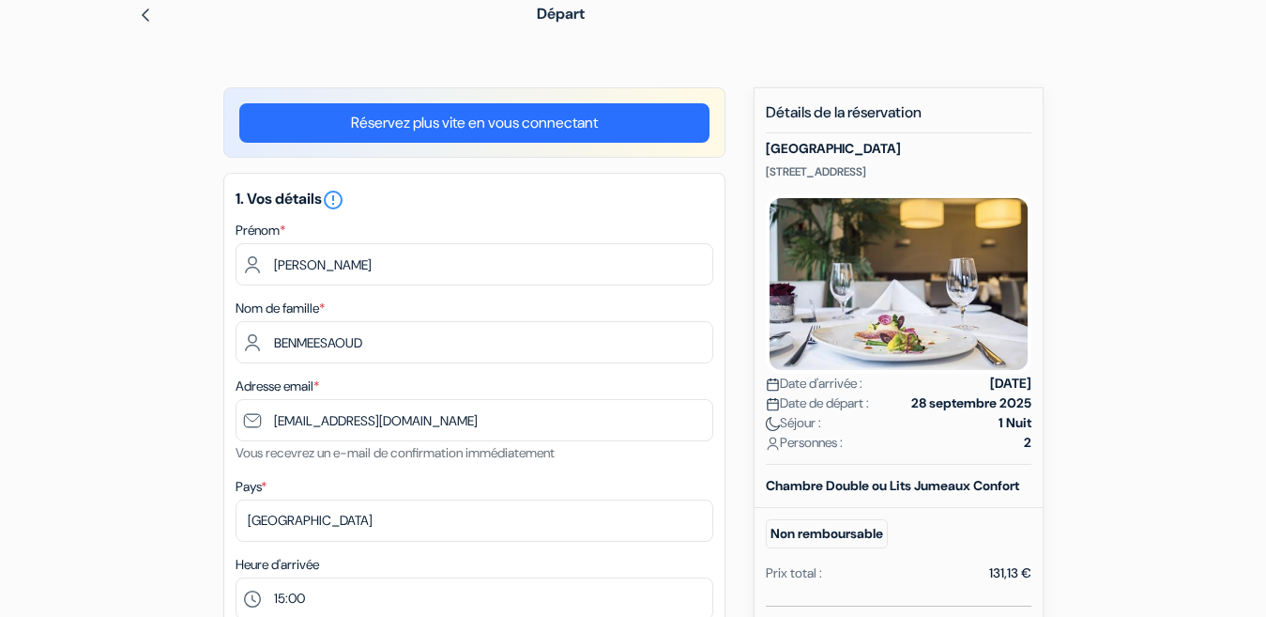
click at [869, 413] on span "Date de départ :" at bounding box center [817, 403] width 103 height 20
click at [811, 548] on small "Non remboursable" at bounding box center [827, 533] width 122 height 29
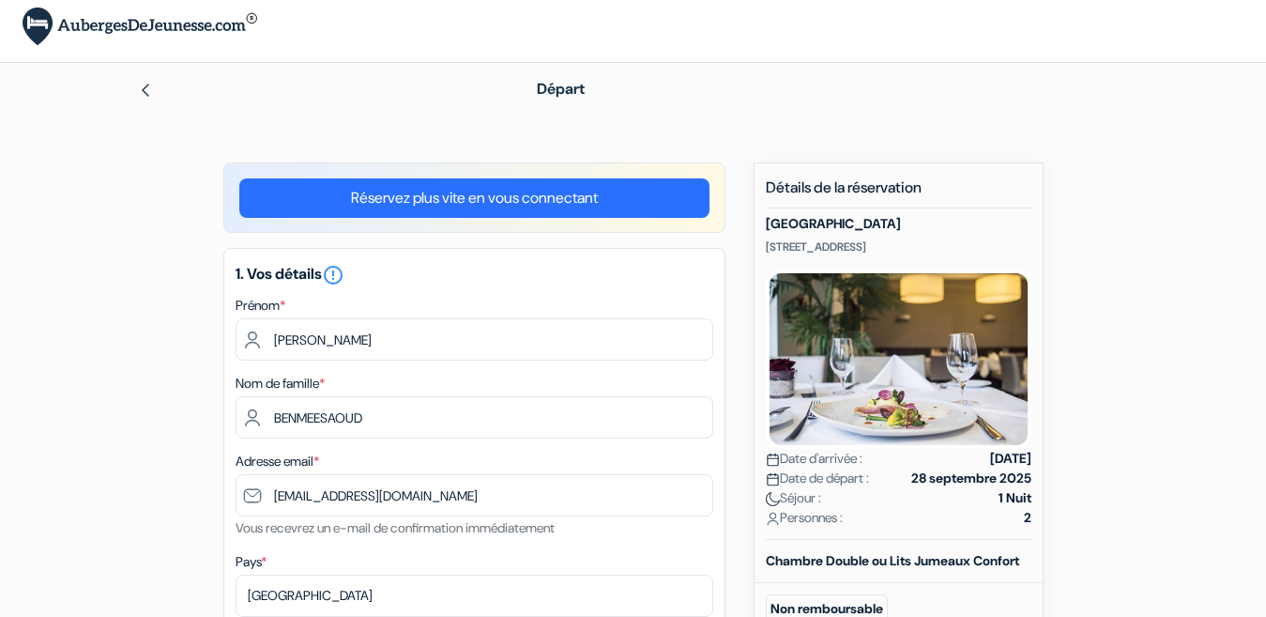
scroll to position [0, 0]
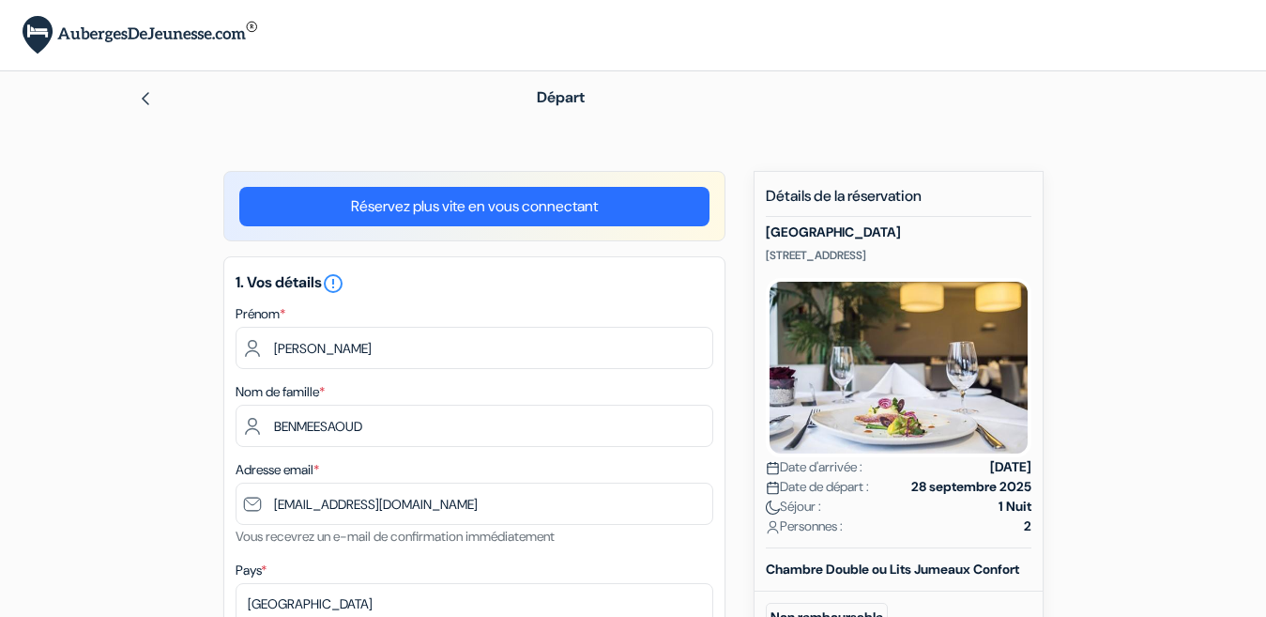
click at [147, 91] on img at bounding box center [145, 98] width 15 height 15
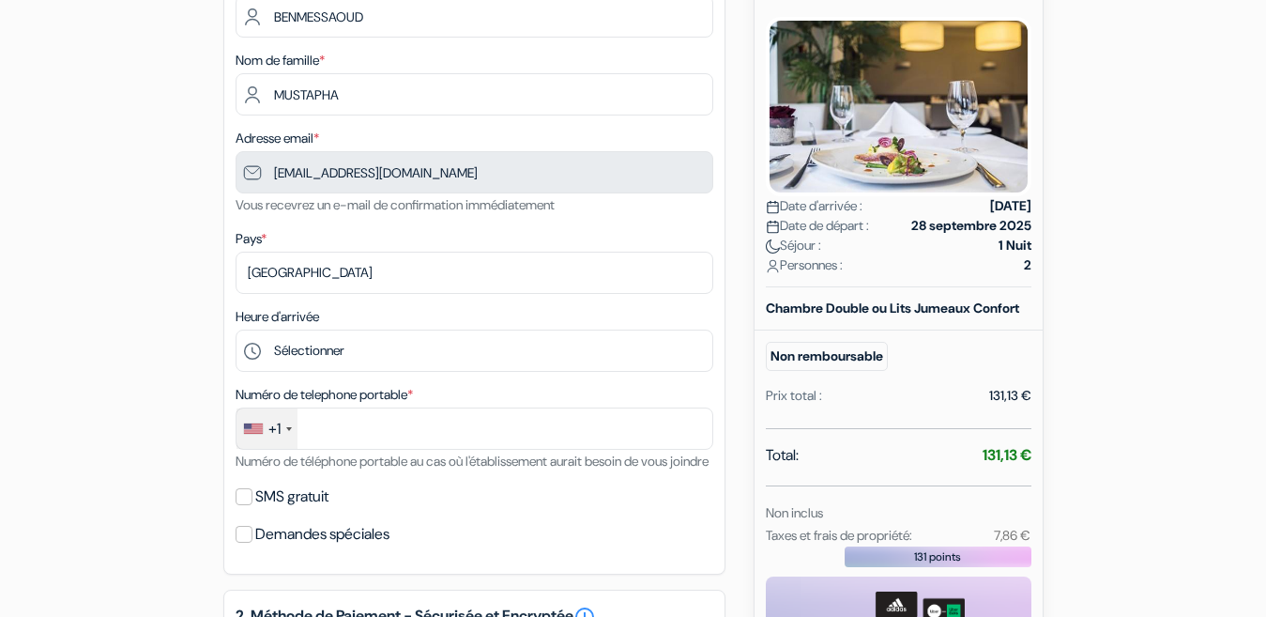
scroll to position [263, 0]
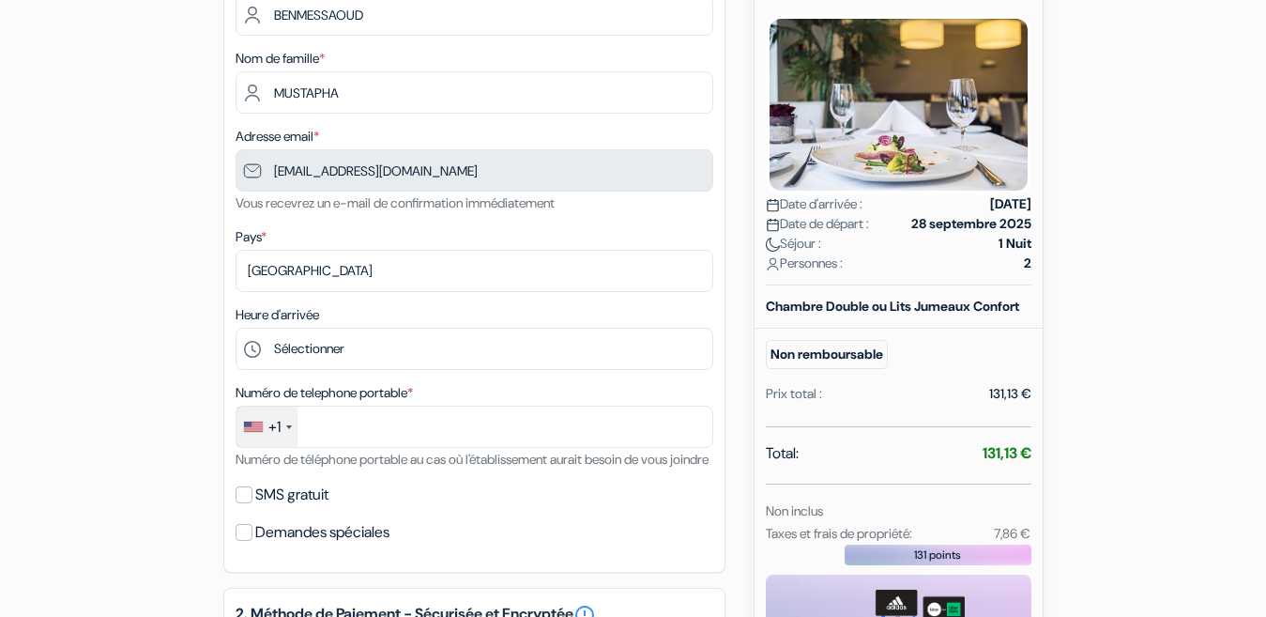
click at [507, 545] on div "Demandes spéciales" at bounding box center [475, 532] width 478 height 26
click at [291, 426] on div at bounding box center [289, 427] width 6 height 4
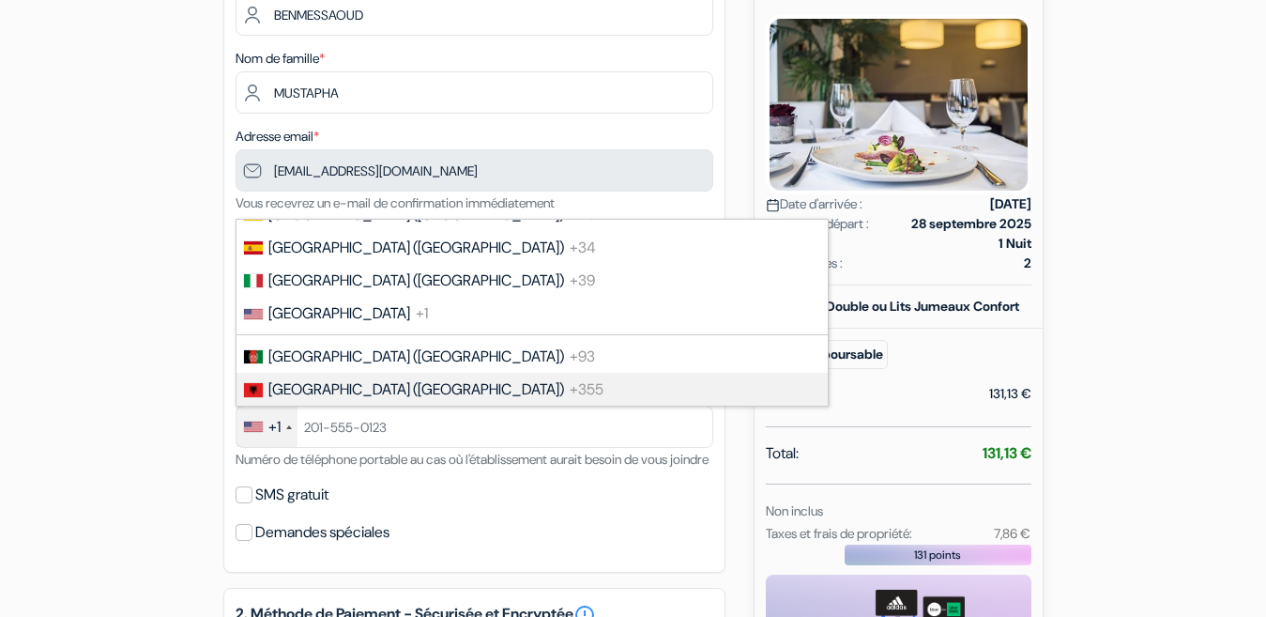
scroll to position [125, 0]
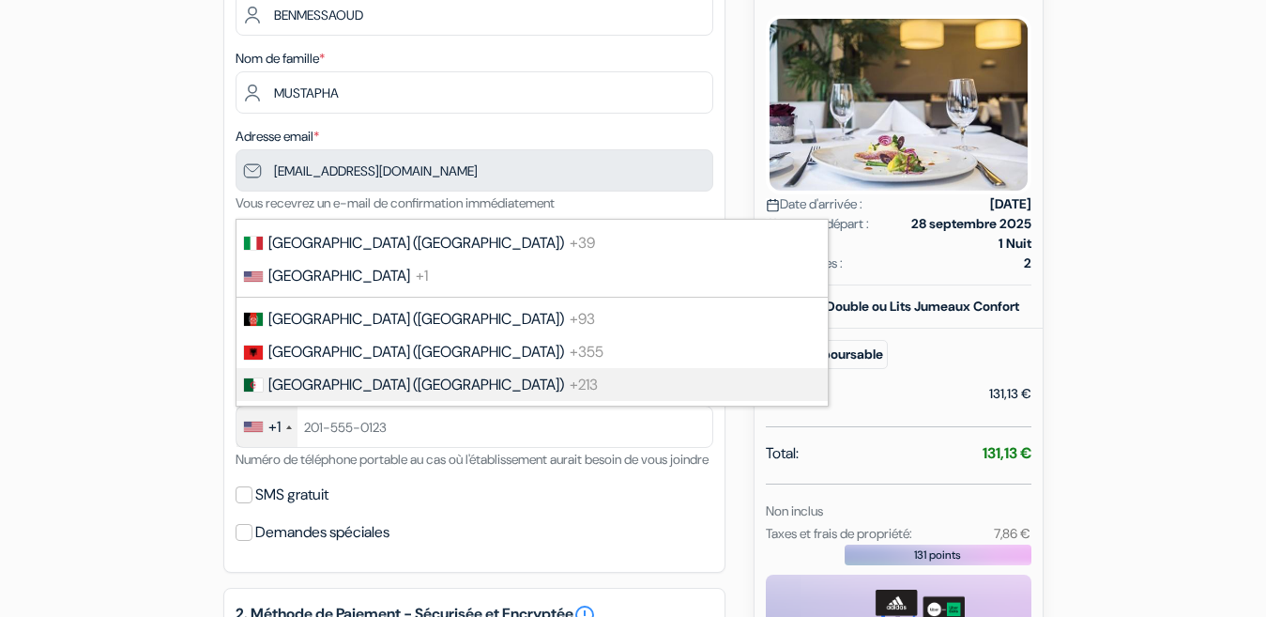
click at [570, 383] on span "+213" at bounding box center [584, 385] width 28 height 20
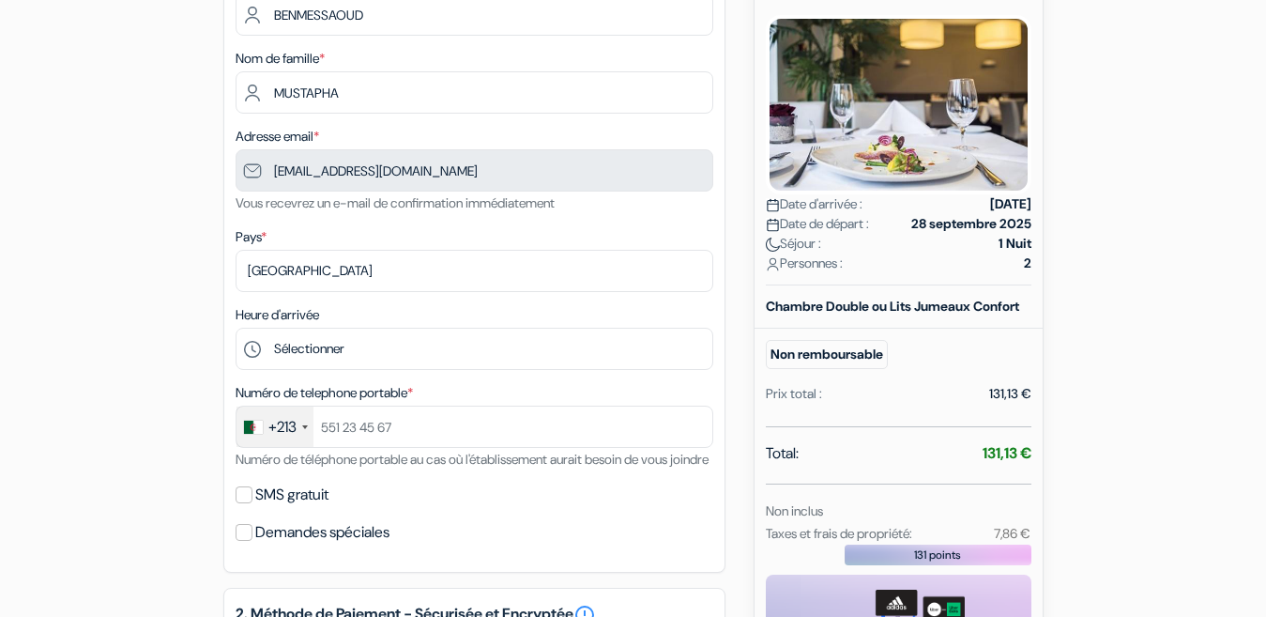
click at [380, 383] on label "Numéro de telephone portable *" at bounding box center [324, 393] width 177 height 20
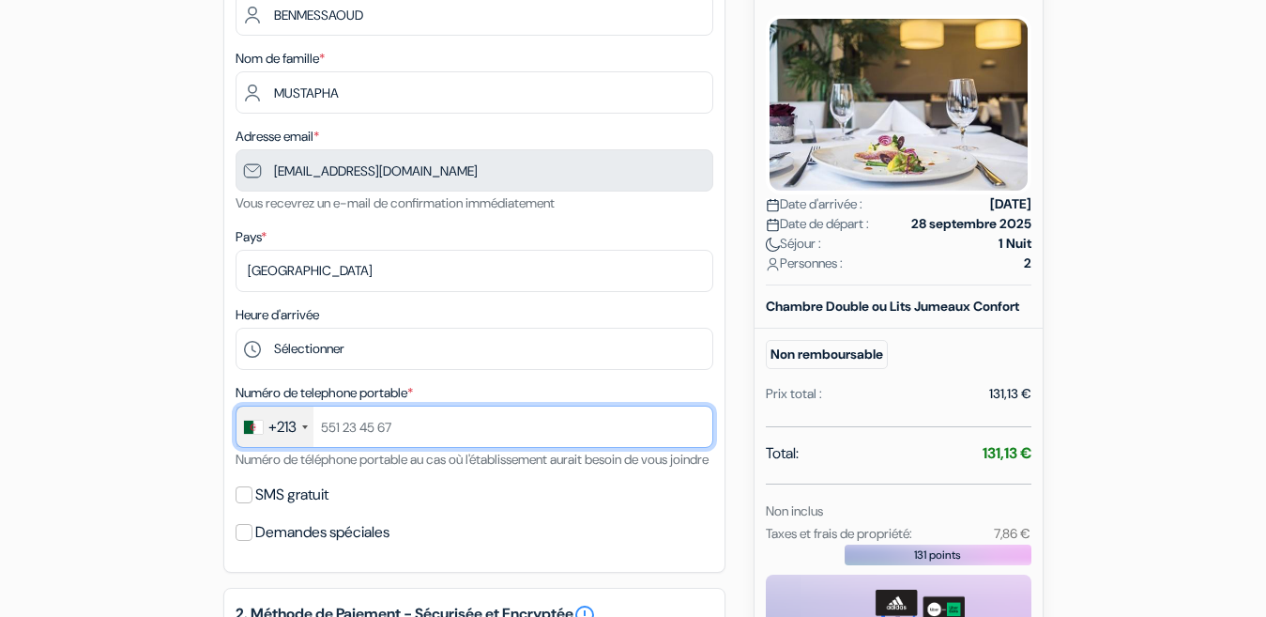
click at [317, 426] on input "text" at bounding box center [475, 426] width 478 height 42
type input "0549527109"
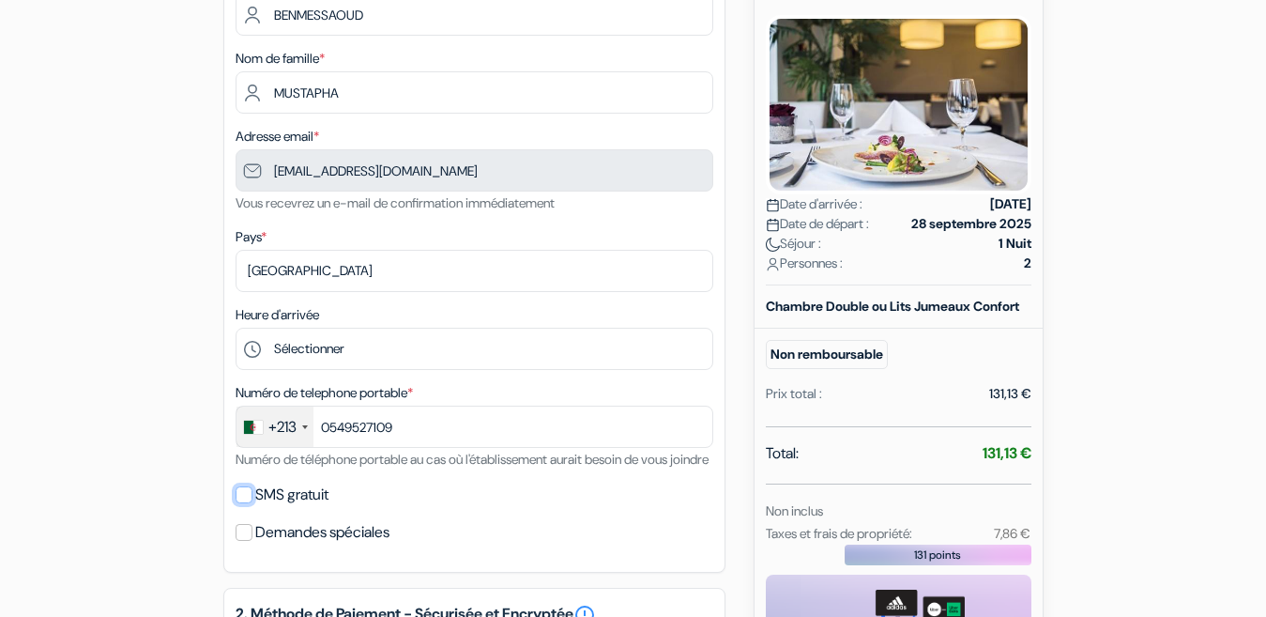
click at [242, 503] on input "SMS gratuit" at bounding box center [244, 494] width 17 height 17
checkbox input "true"
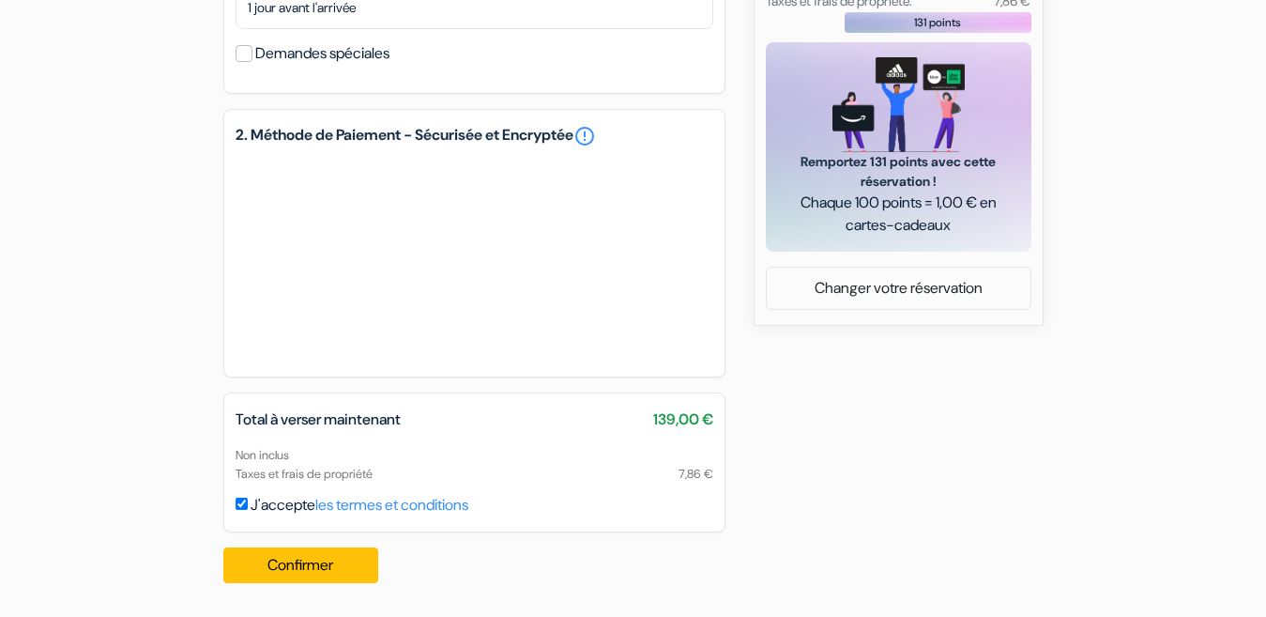
scroll to position [818, 0]
click at [305, 557] on button "Confirmer Loading..." at bounding box center [301, 565] width 156 height 36
click at [305, 557] on div "Confirmer Loading... Traitement de la demande..." at bounding box center [306, 565] width 167 height 66
click at [294, 565] on button "Confirmer Loading..." at bounding box center [301, 565] width 156 height 36
click at [294, 565] on div "Confirmer Loading... Traitement de la demande..." at bounding box center [306, 565] width 167 height 66
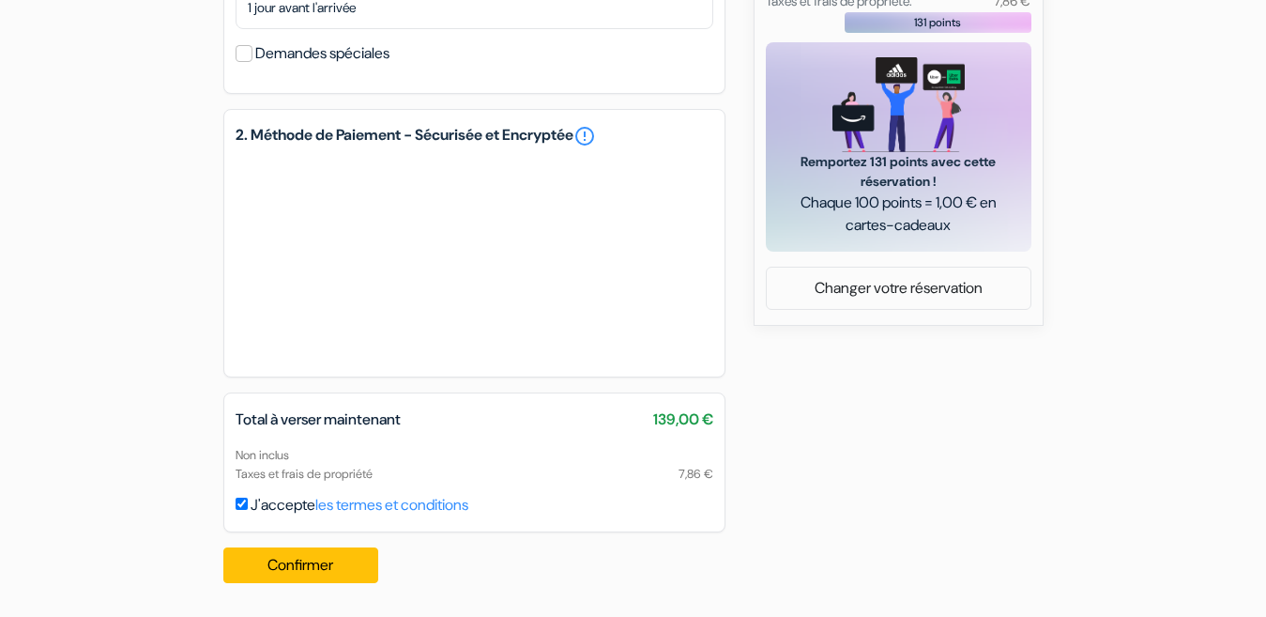
drag, startPoint x: 628, startPoint y: 582, endPoint x: 725, endPoint y: 508, distance: 121.8
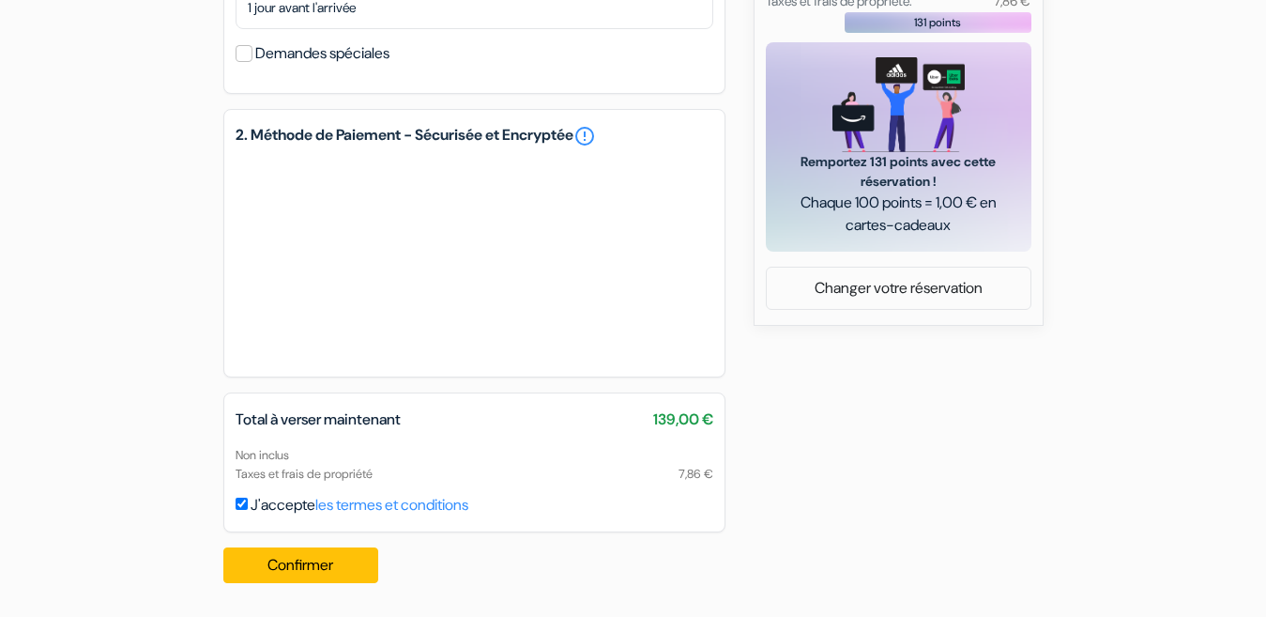
click at [322, 560] on button "Confirmer Loading..." at bounding box center [301, 565] width 156 height 36
click at [322, 560] on div "Confirmer Loading... Traitement de la demande..." at bounding box center [306, 565] width 167 height 66
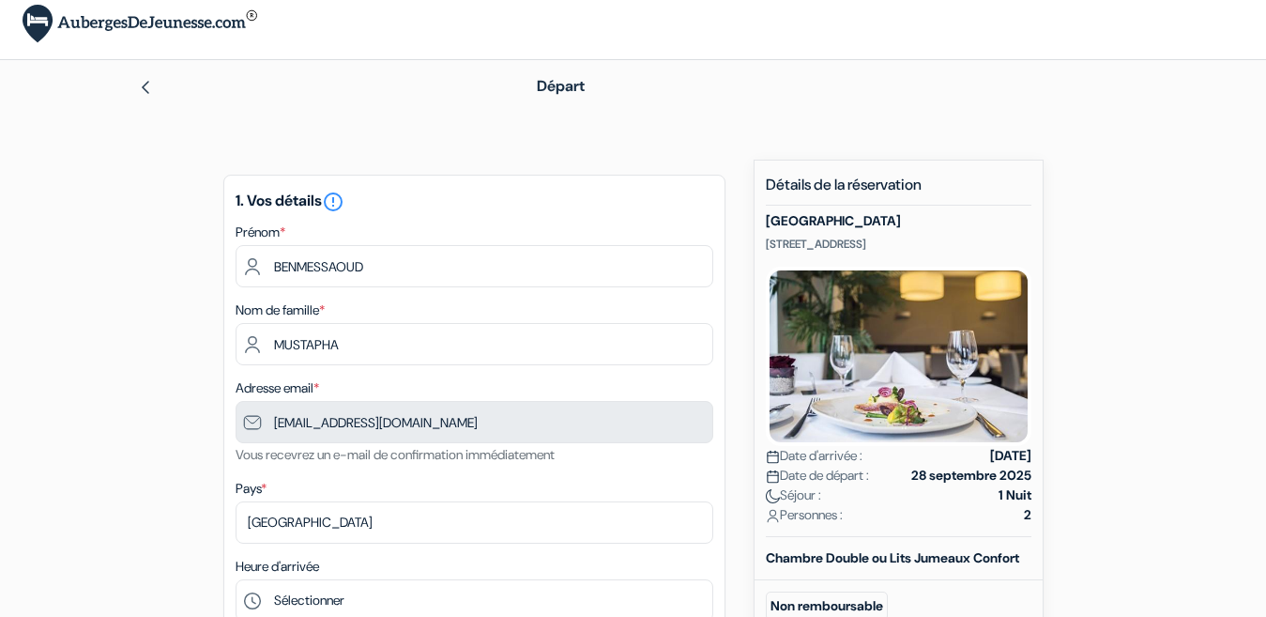
scroll to position [0, 0]
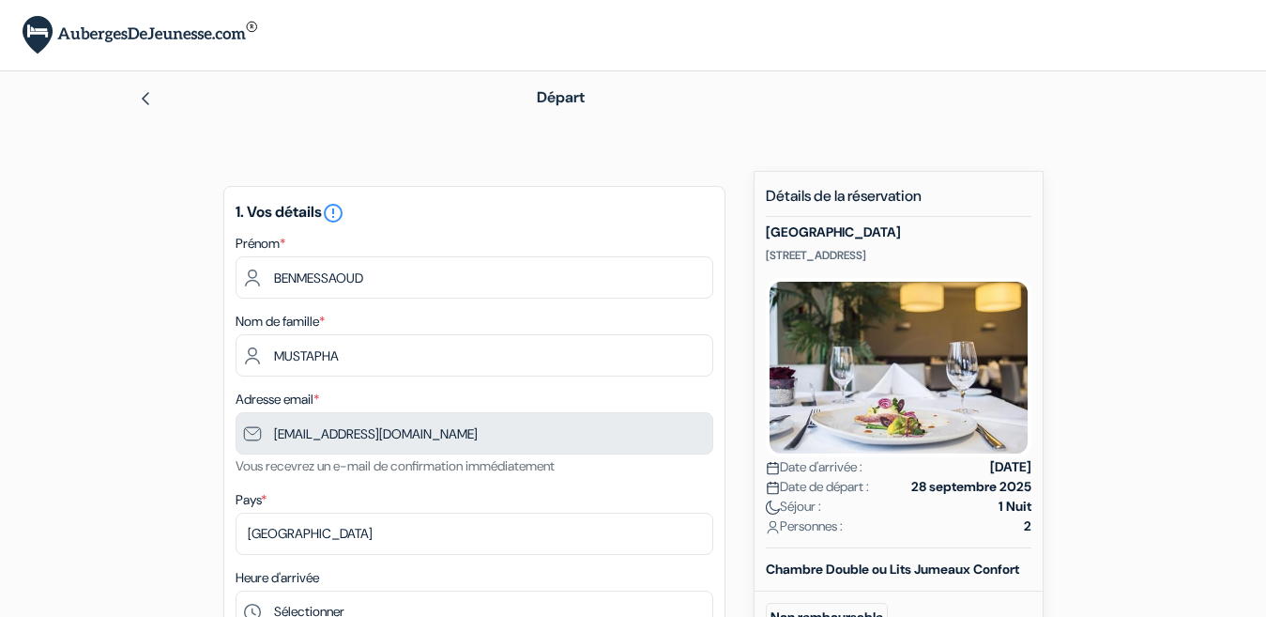
click at [134, 88] on div "Départ" at bounding box center [634, 97] width 1070 height 53
click at [145, 93] on img at bounding box center [145, 98] width 15 height 15
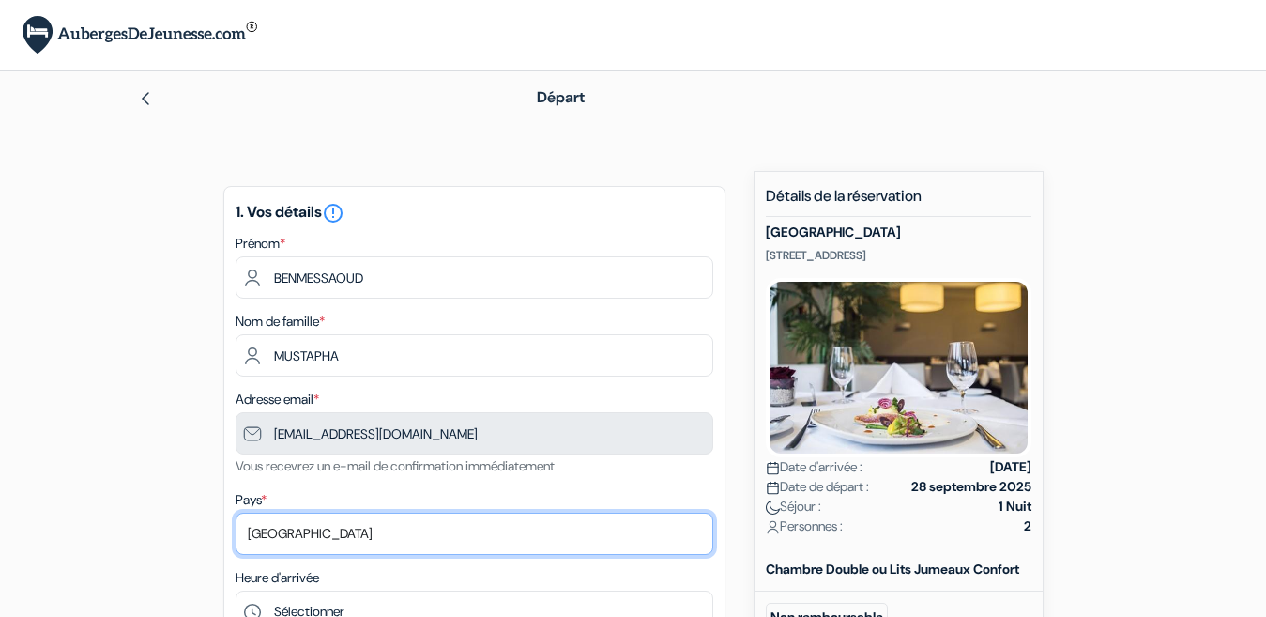
drag, startPoint x: 454, startPoint y: 535, endPoint x: 610, endPoint y: 344, distance: 246.1
click at [610, 344] on div "1. Vos détails error_outline Prénom * BENMESSAOUD Nom de famille * MUSTAPHA Adr…" at bounding box center [474, 511] width 502 height 650
click at [236, 512] on select "Selectionner le pays Abkhazie [GEOGRAPHIC_DATA] [GEOGRAPHIC_DATA] [GEOGRAPHIC_D…" at bounding box center [475, 533] width 478 height 42
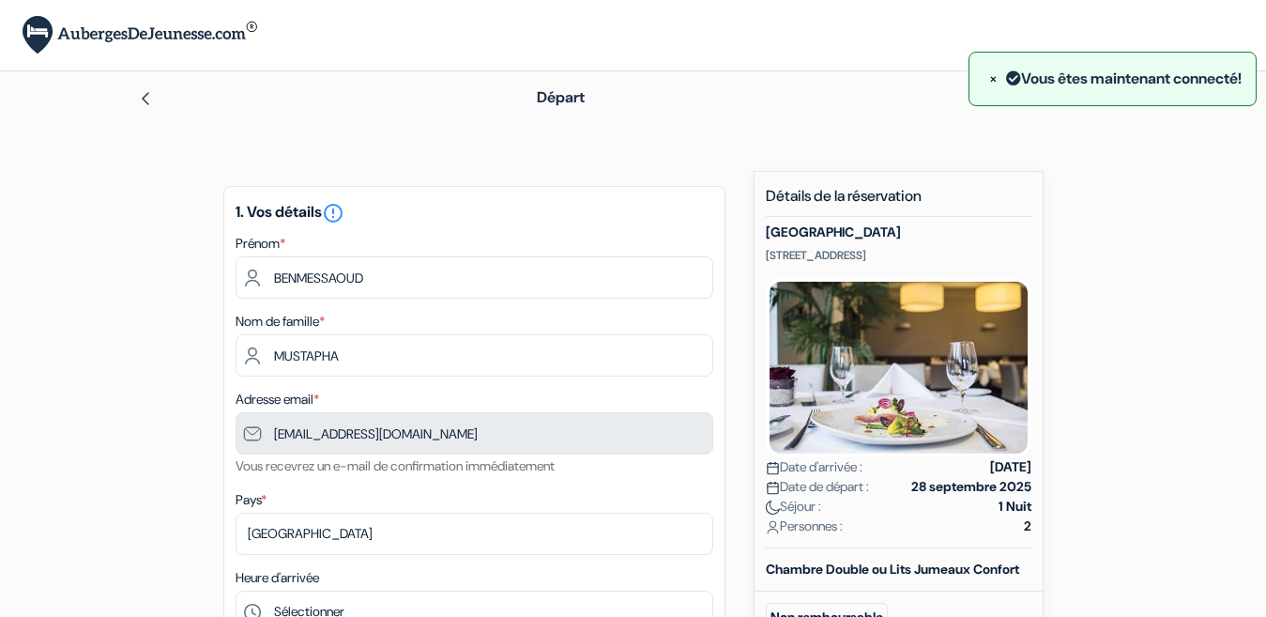
click at [989, 79] on span "×" at bounding box center [993, 79] width 8 height 20
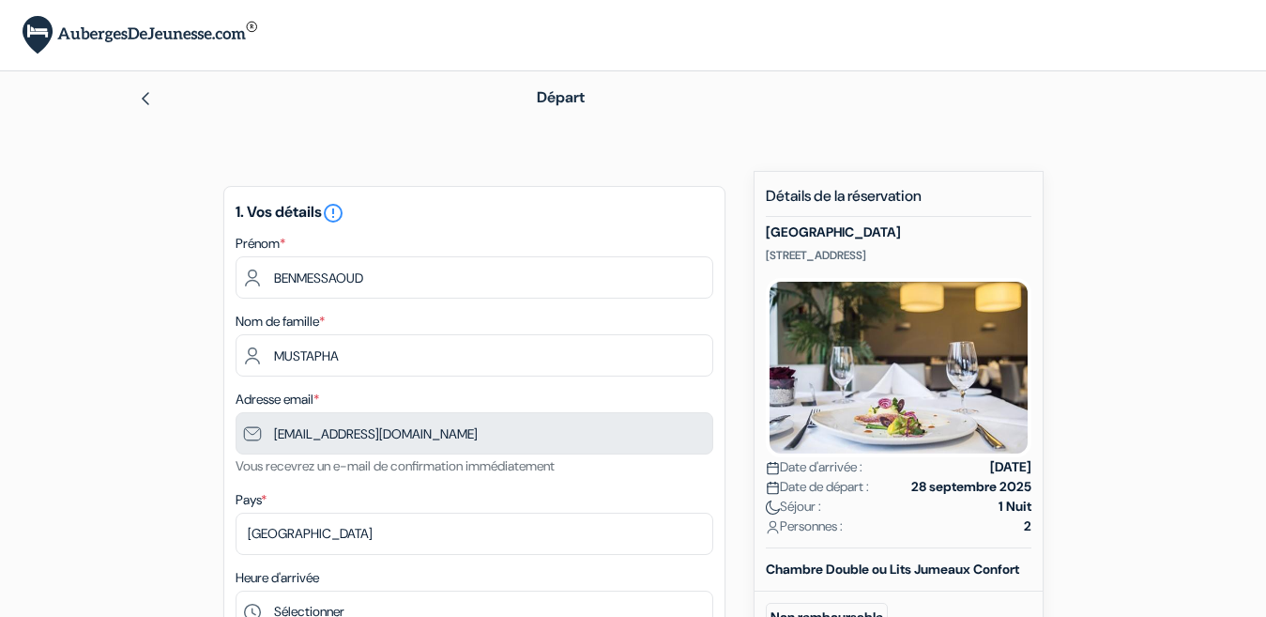
click at [463, 566] on div "Heure d'arrivée Sélectionner 15:00 16:00 17:00 18:00 19:00 20:00 21:00 22:00 23…" at bounding box center [475, 599] width 478 height 67
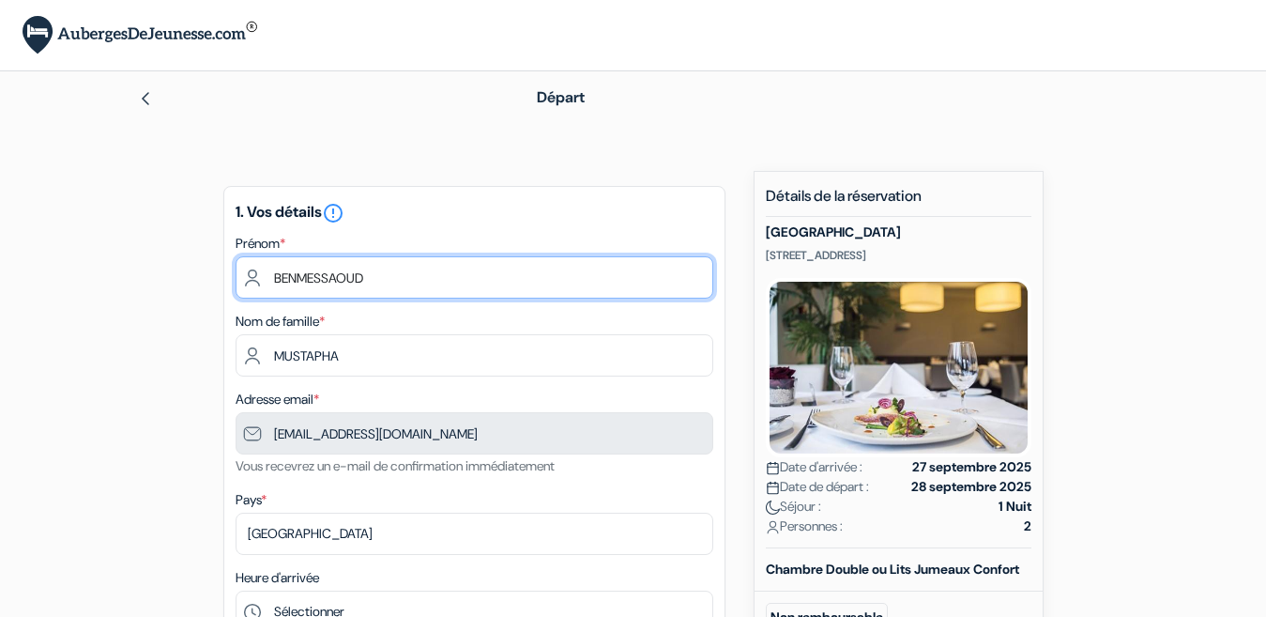
click at [389, 280] on input "BENMESSAOUD" at bounding box center [475, 277] width 478 height 42
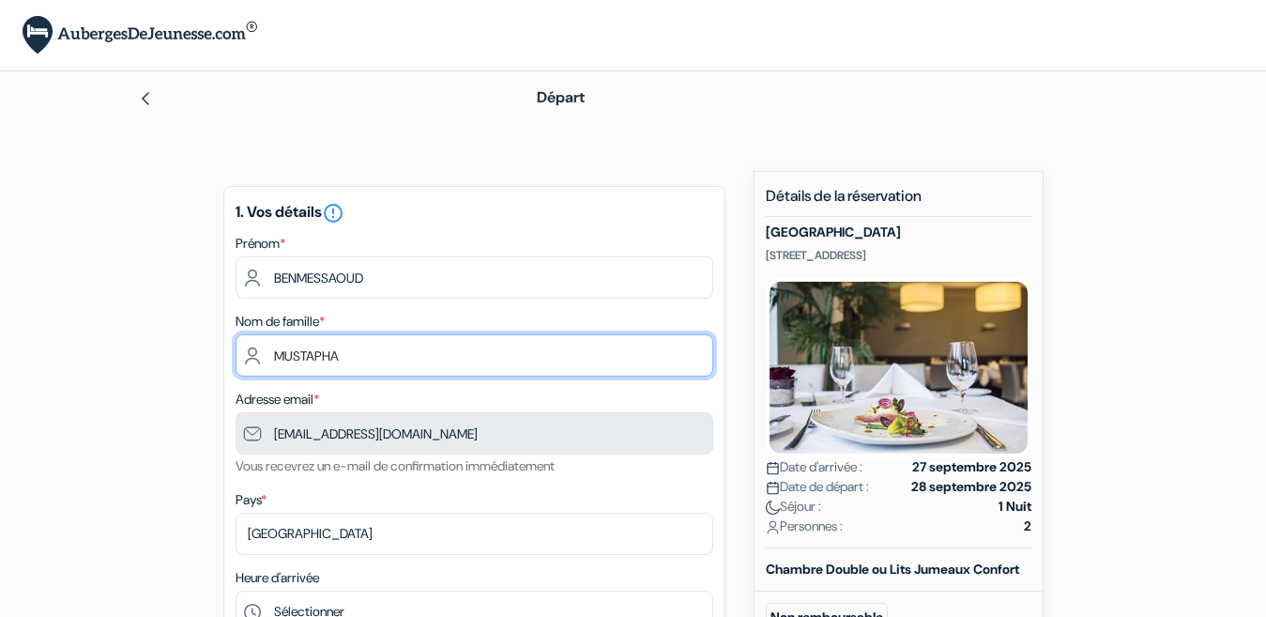
click at [342, 365] on input "MUSTAPHA" at bounding box center [475, 355] width 478 height 42
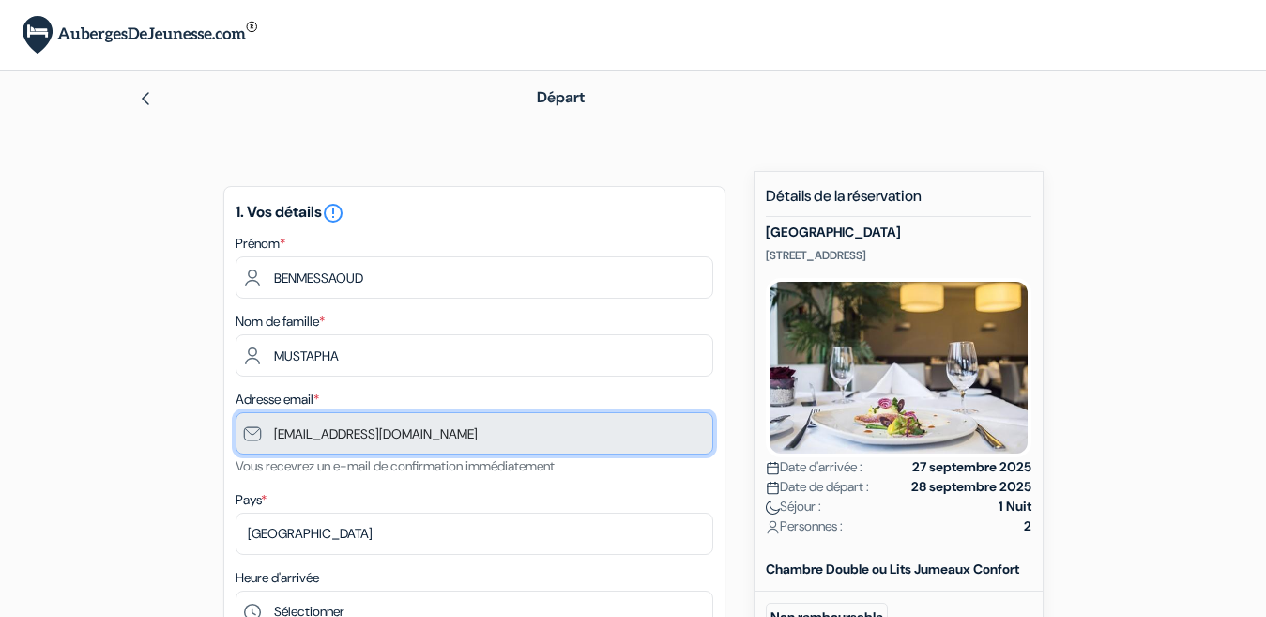
click at [346, 431] on input "[EMAIL_ADDRESS][DOMAIN_NAME]" at bounding box center [475, 433] width 478 height 42
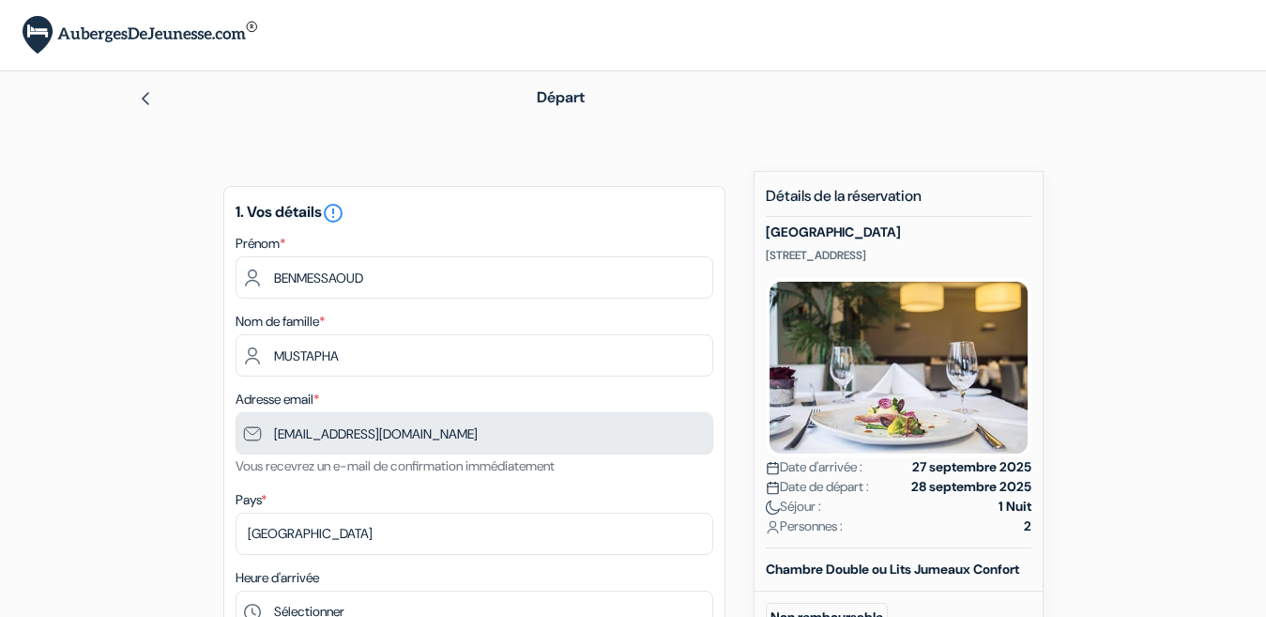
click at [333, 503] on div "Pays * Selectionner le pays Abkhazie Afghanistan Afrique du Sud Albanie Algérie…" at bounding box center [475, 521] width 478 height 67
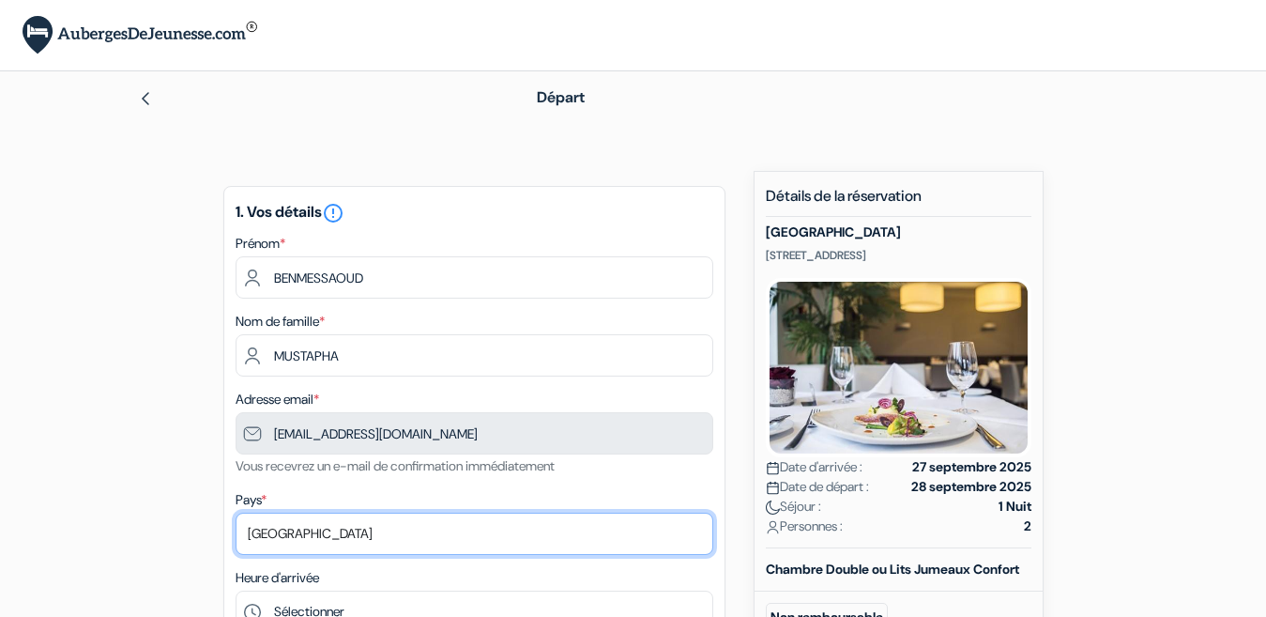
click at [283, 538] on select "Selectionner le pays Abkhazie Afghanistan Afrique du Sud Albanie Algérie Allema…" at bounding box center [475, 533] width 478 height 42
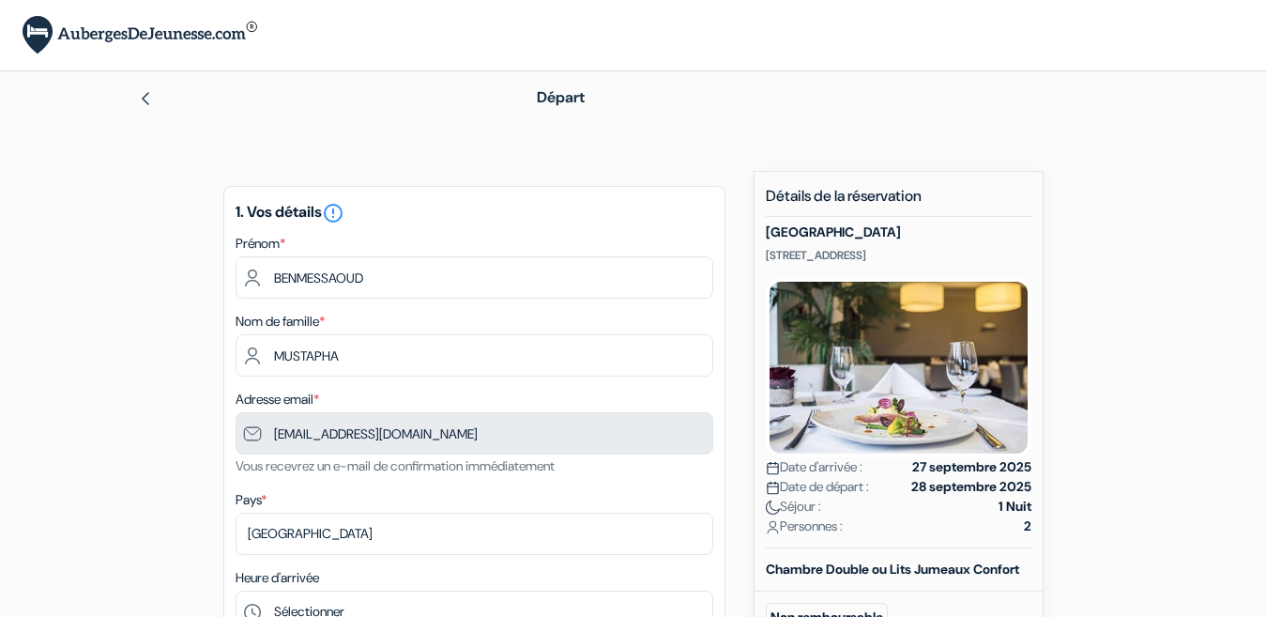
click at [266, 251] on label "Prénom *" at bounding box center [261, 244] width 50 height 20
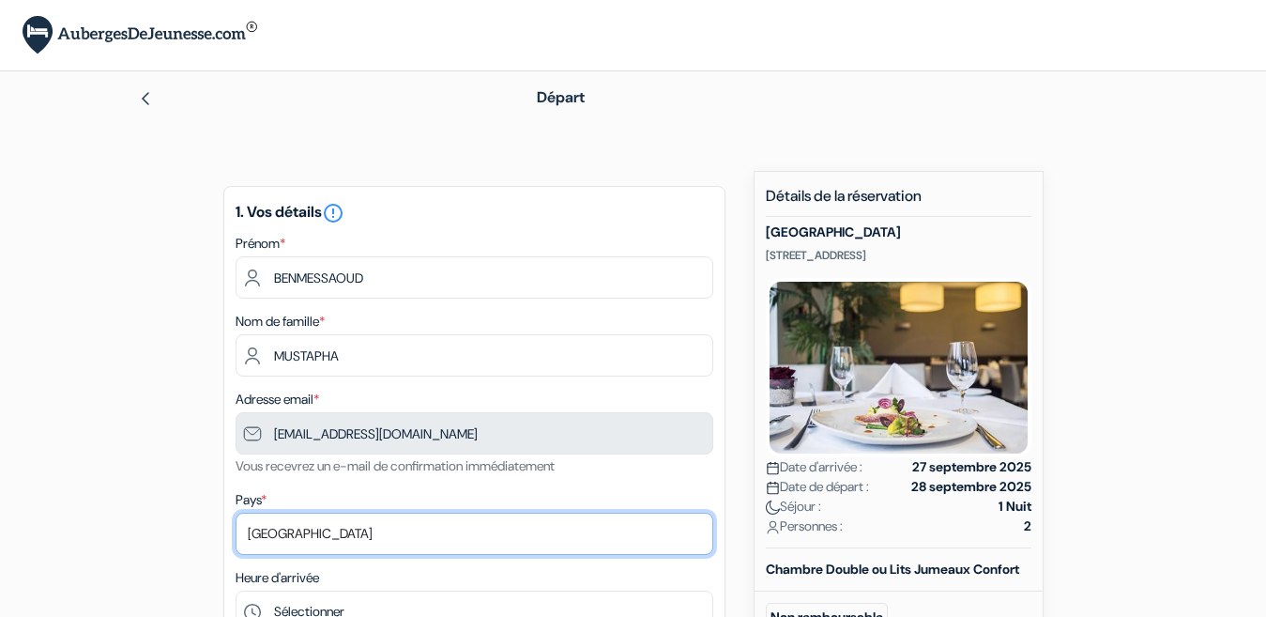
click at [490, 528] on select "Selectionner le pays Abkhazie Afghanistan Afrique du Sud Albanie Algérie Allema…" at bounding box center [475, 533] width 478 height 42
click at [476, 532] on select "Selectionner le pays Abkhazie Afghanistan Afrique du Sud Albanie Algérie Allema…" at bounding box center [475, 533] width 478 height 42
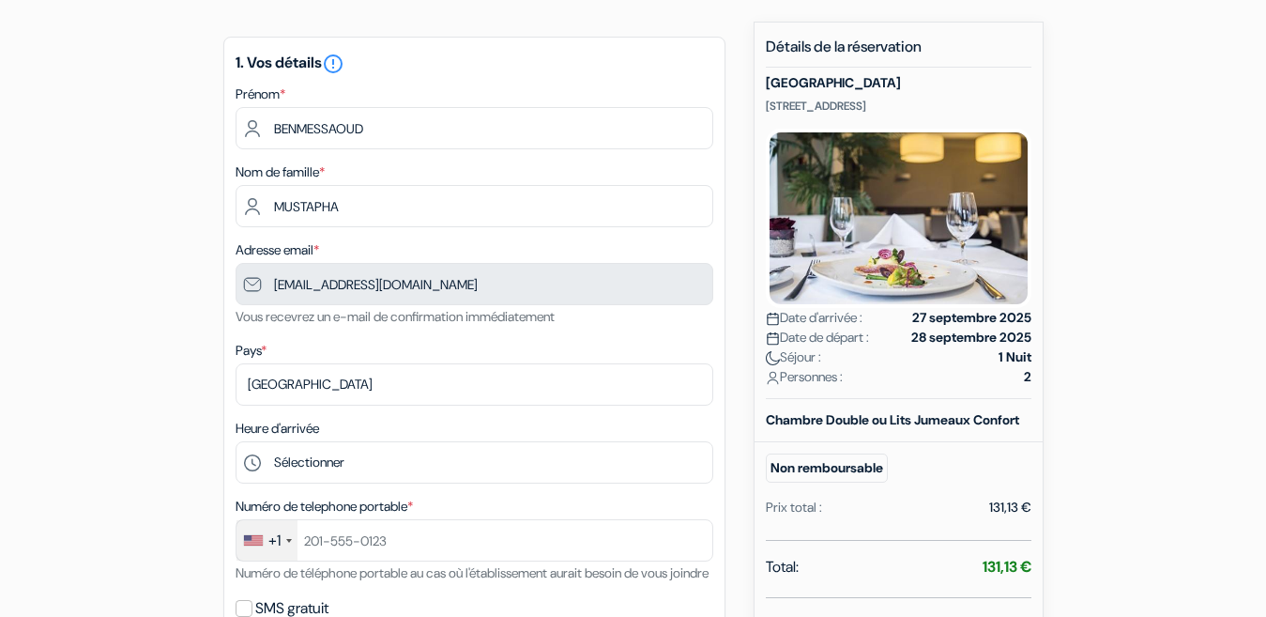
scroll to position [150, 0]
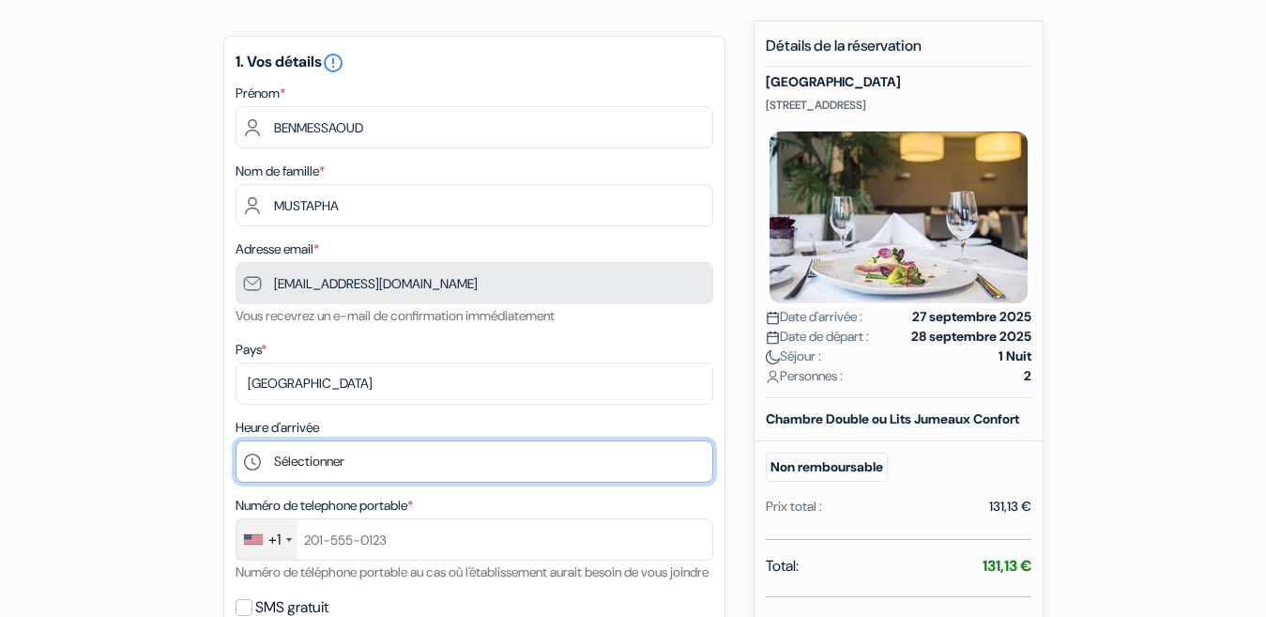
click at [257, 457] on select "Sélectionner 15:00 16:00 17:00 18:00 19:00 20:00 21:00 22:00 23:00 0:00" at bounding box center [475, 461] width 478 height 42
select select "15"
click at [236, 440] on select "Sélectionner 15:00 16:00 17:00 18:00 19:00 20:00 21:00 22:00 23:00 0:00" at bounding box center [475, 461] width 478 height 42
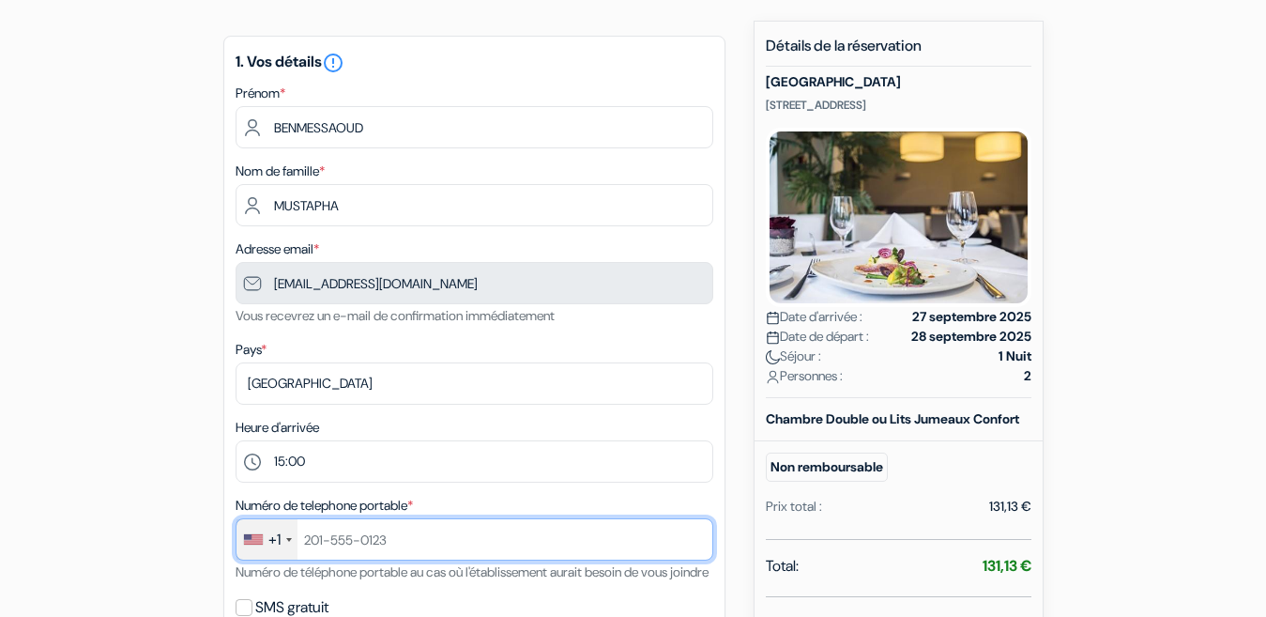
click at [310, 543] on input "text" at bounding box center [475, 539] width 478 height 42
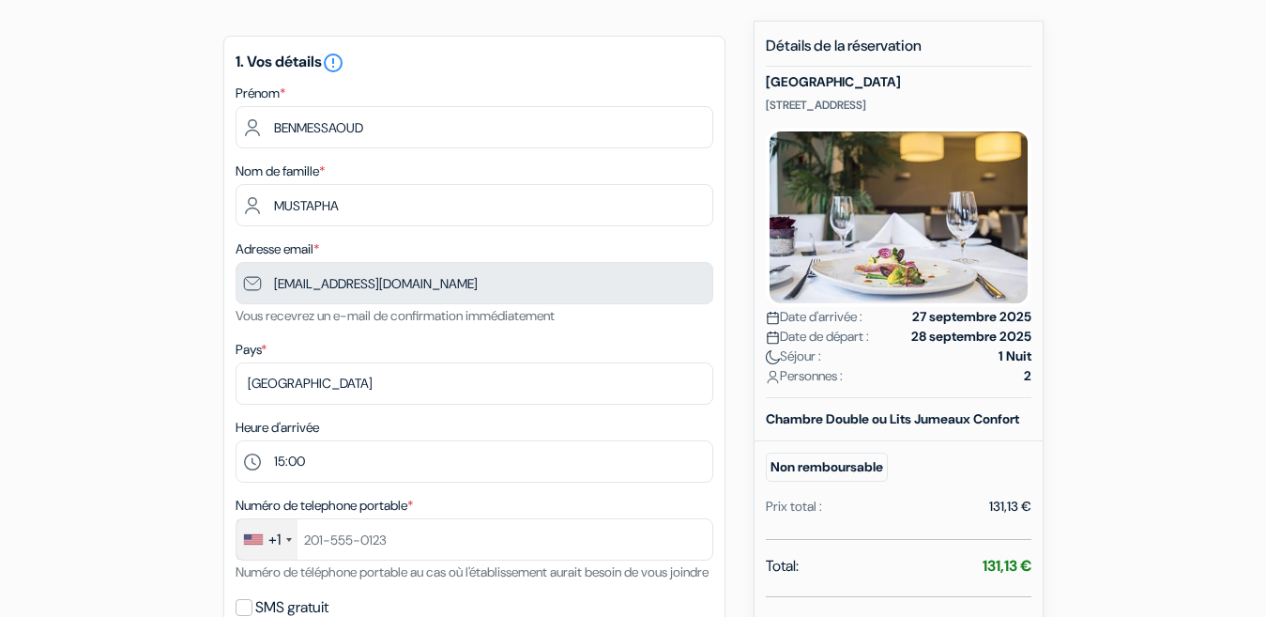
click at [291, 539] on div at bounding box center [289, 540] width 6 height 4
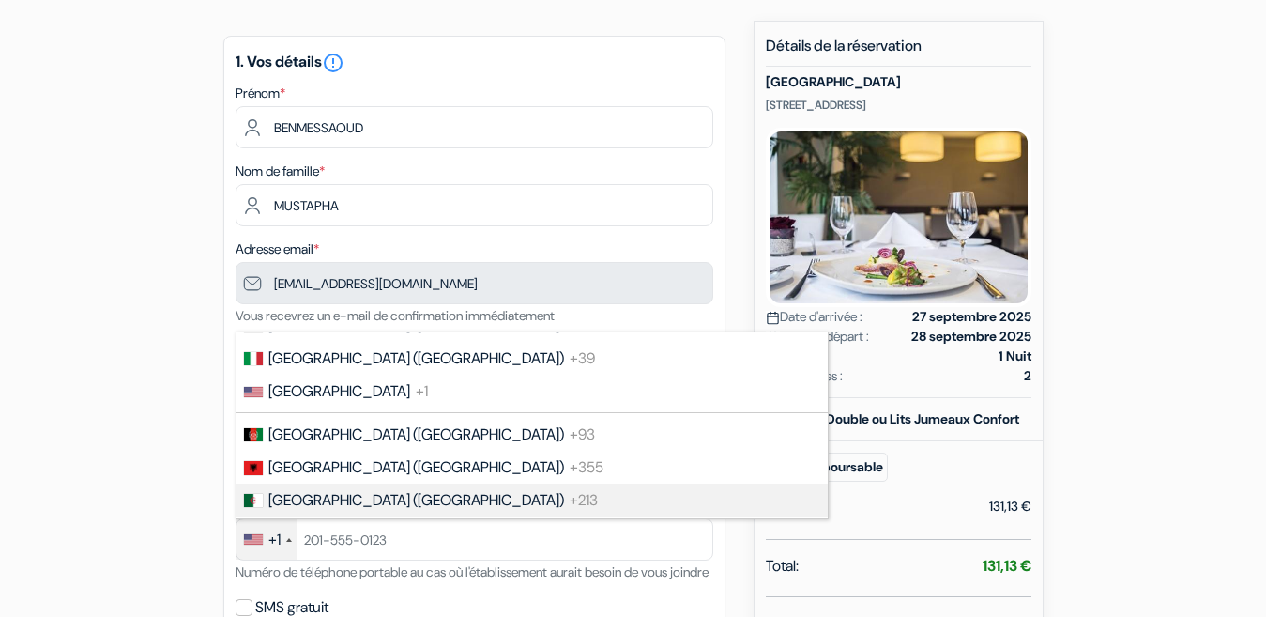
scroll to position [125, 0]
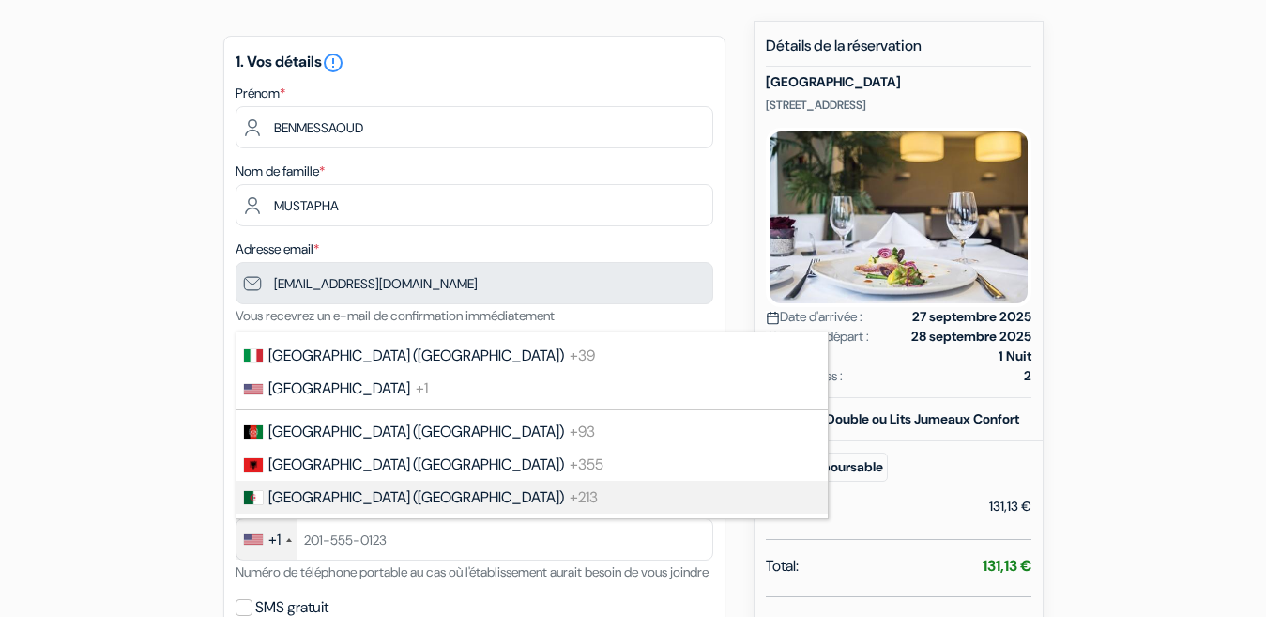
click at [356, 494] on span "[GEOGRAPHIC_DATA] (‫[GEOGRAPHIC_DATA]‬‎)" at bounding box center [416, 497] width 296 height 20
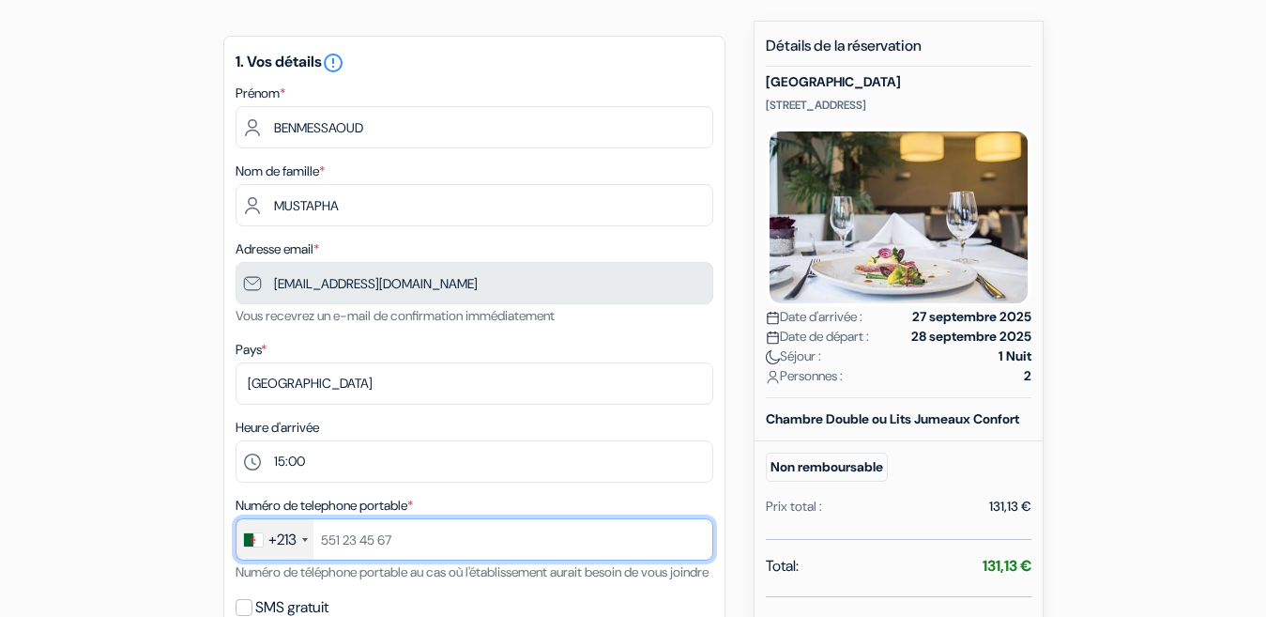
click at [321, 538] on input "text" at bounding box center [475, 539] width 478 height 42
click at [315, 537] on input "49527109" at bounding box center [475, 539] width 478 height 42
type input "549527109"
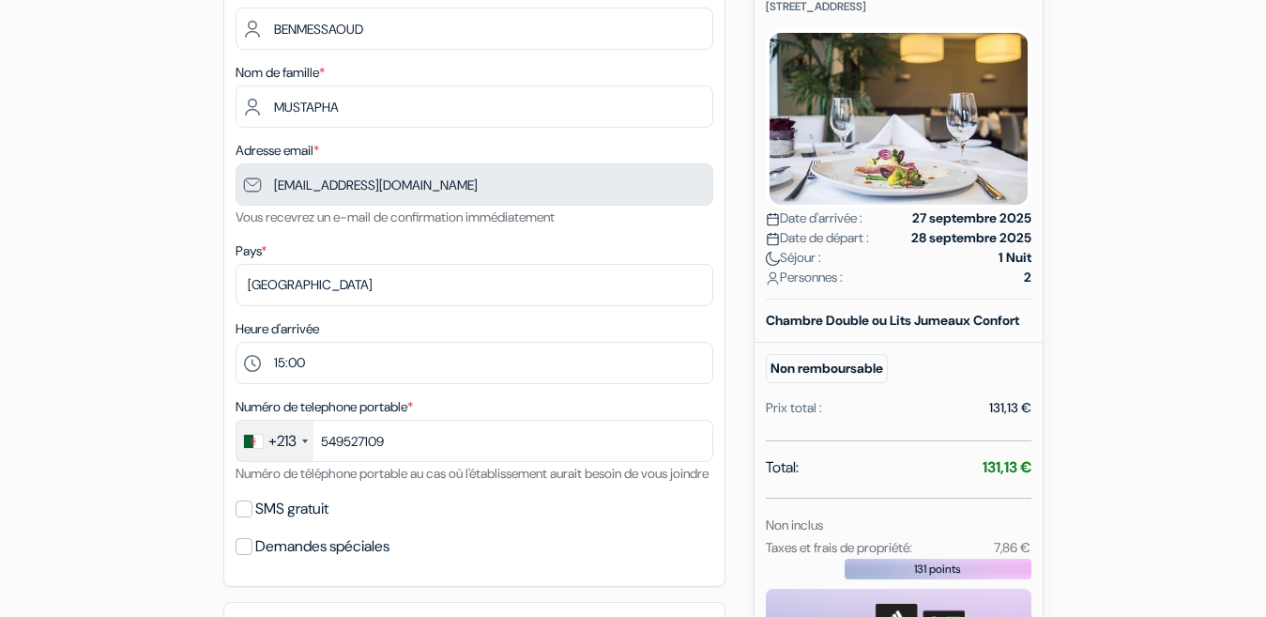
scroll to position [300, 0]
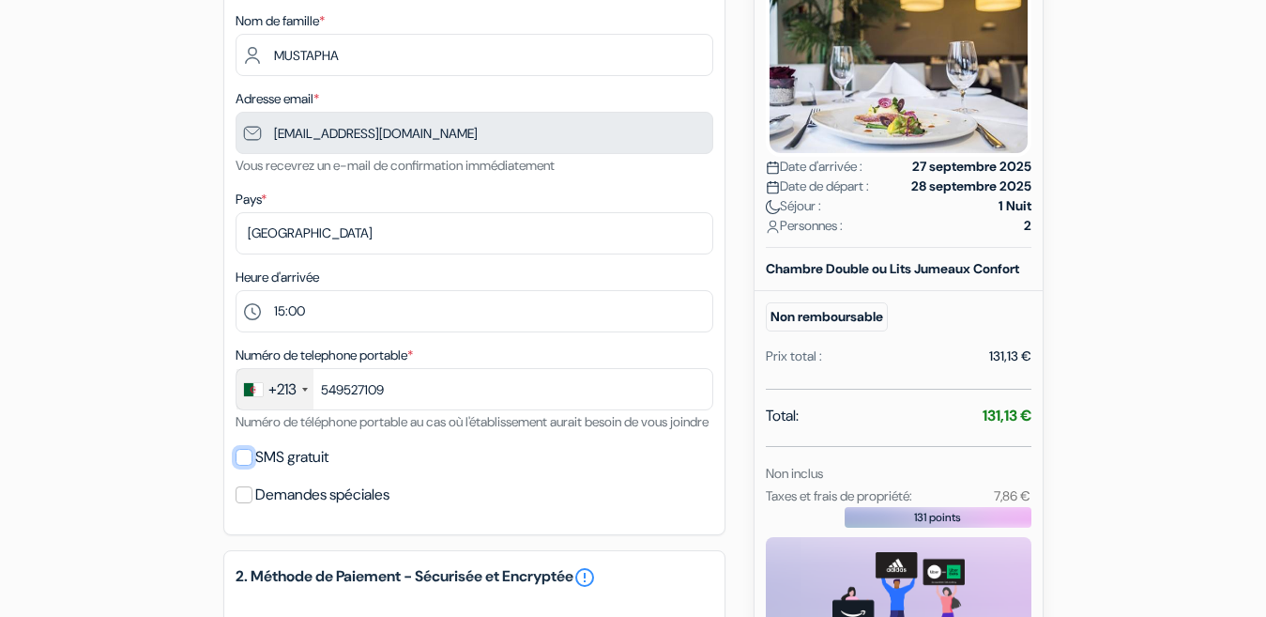
click at [246, 466] on input "SMS gratuit" at bounding box center [244, 457] width 17 height 17
checkbox input "true"
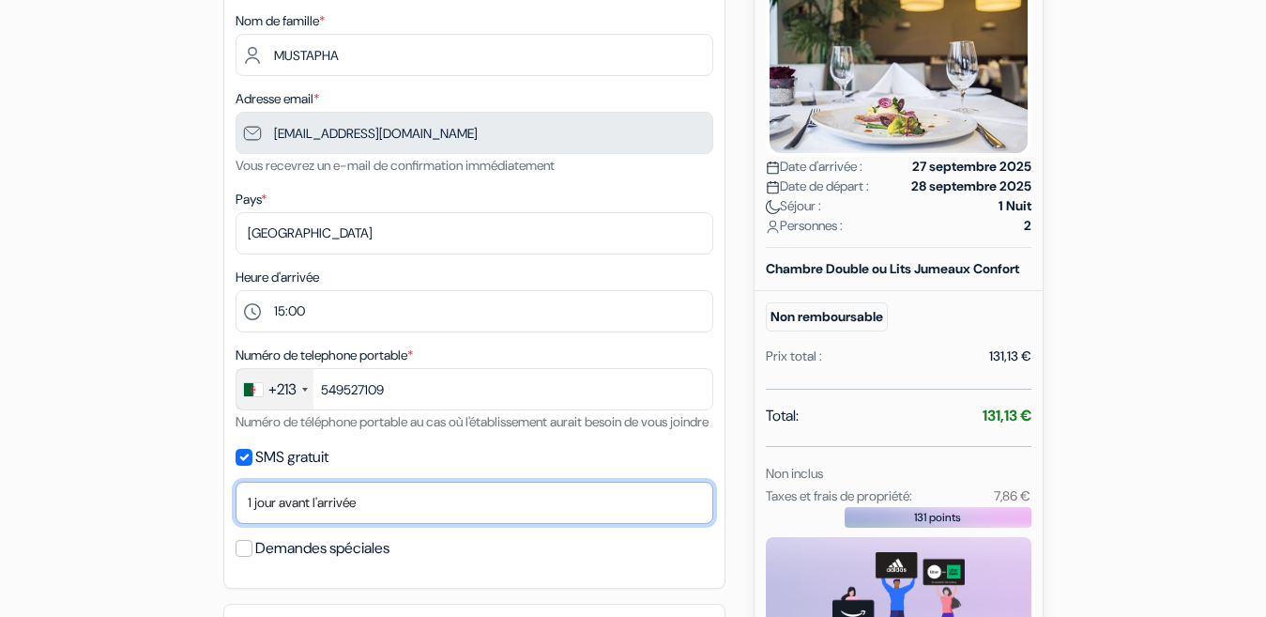
click at [298, 520] on select "Non merci Maintenant Le jour de votre arrivée 1 jour avant l'arrivée 2 jours av…" at bounding box center [475, 503] width 478 height 42
click at [236, 504] on select "Non merci Maintenant Le jour de votre arrivée 1 jour avant l'arrivée 2 jours av…" at bounding box center [475, 503] width 478 height 42
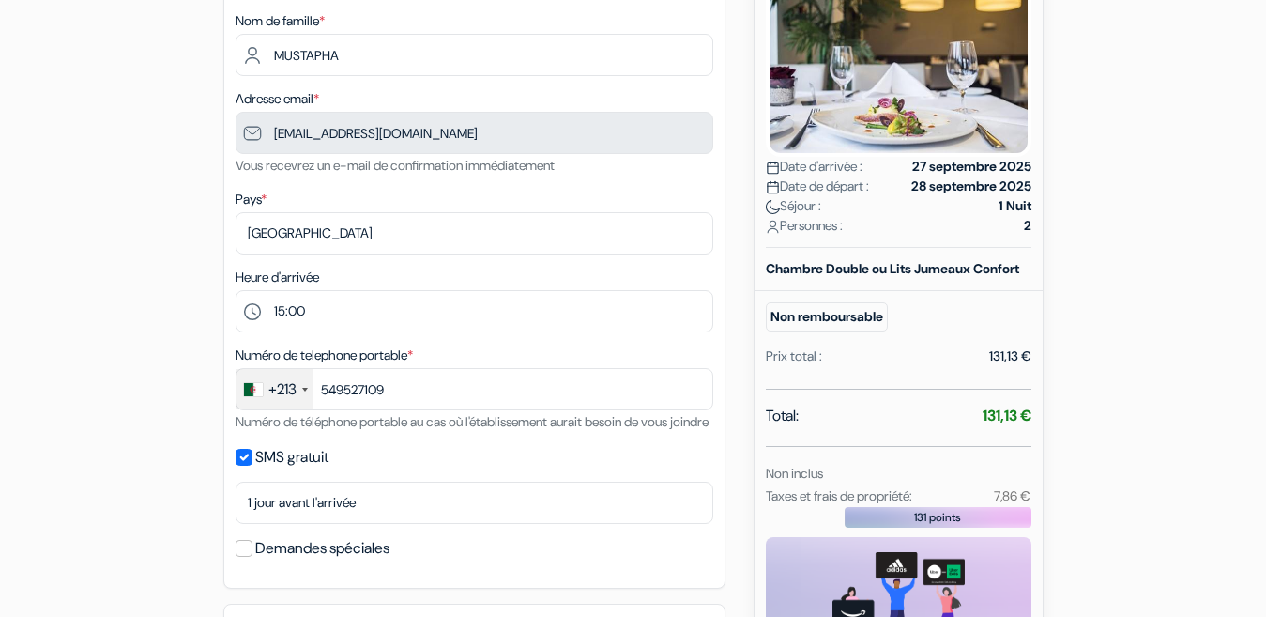
click at [735, 546] on div "add_box Parc Hotel Alvisse 120 Route d\'Echternach, Luxembourg, Luxembourg Déta…" at bounding box center [634, 481] width 1070 height 1222
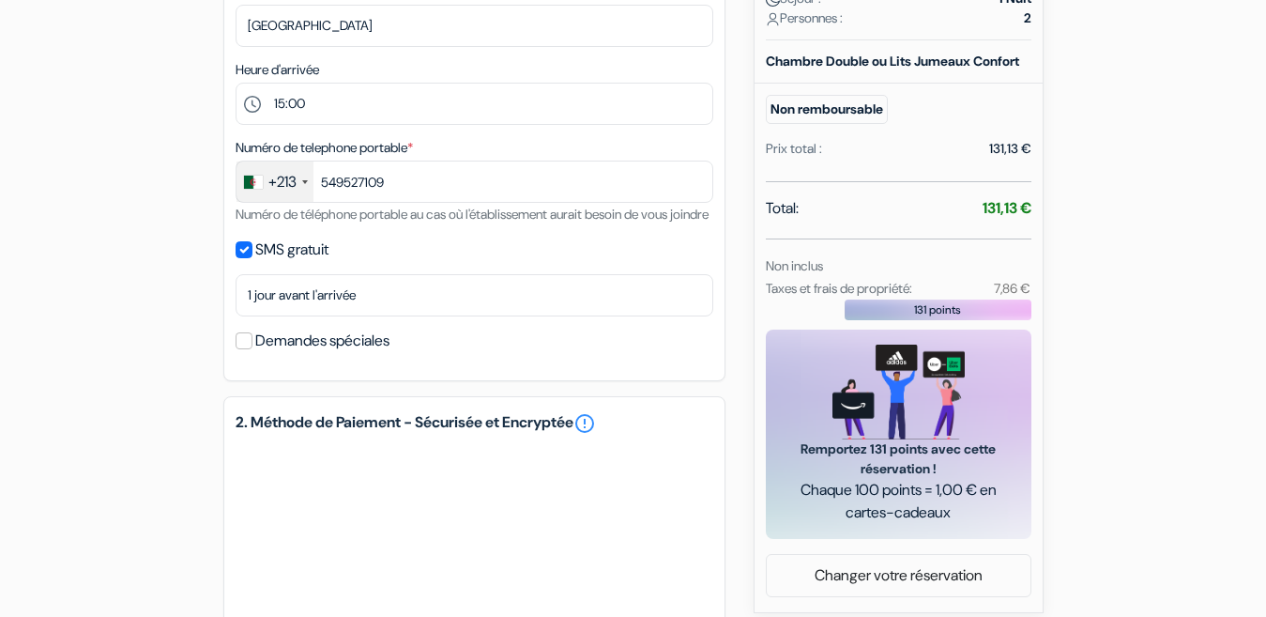
scroll to position [526, 0]
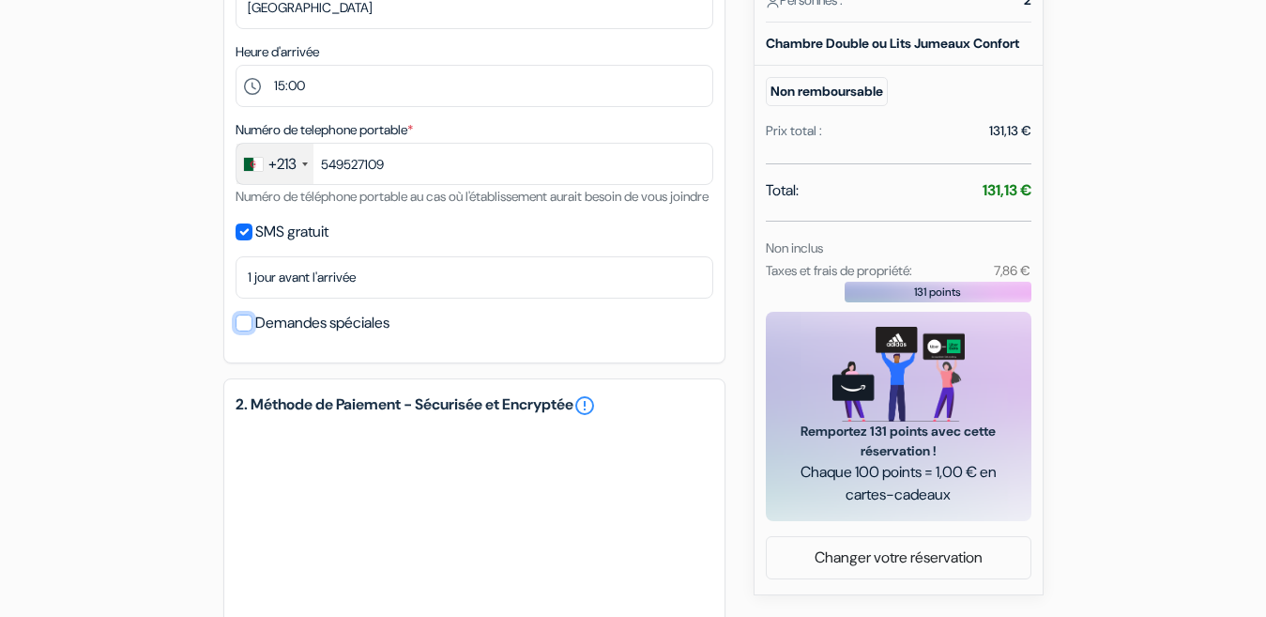
click at [241, 331] on input "Demandes spéciales" at bounding box center [244, 322] width 17 height 17
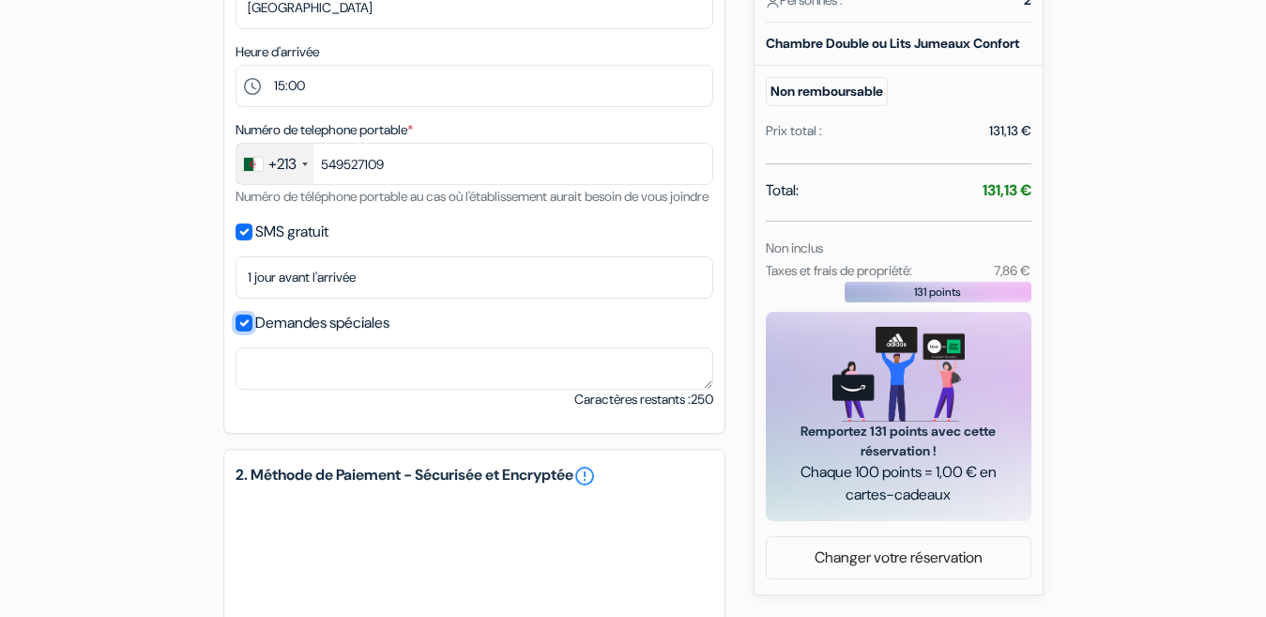
click at [241, 331] on input "Demandes spéciales" at bounding box center [244, 322] width 17 height 17
checkbox input "false"
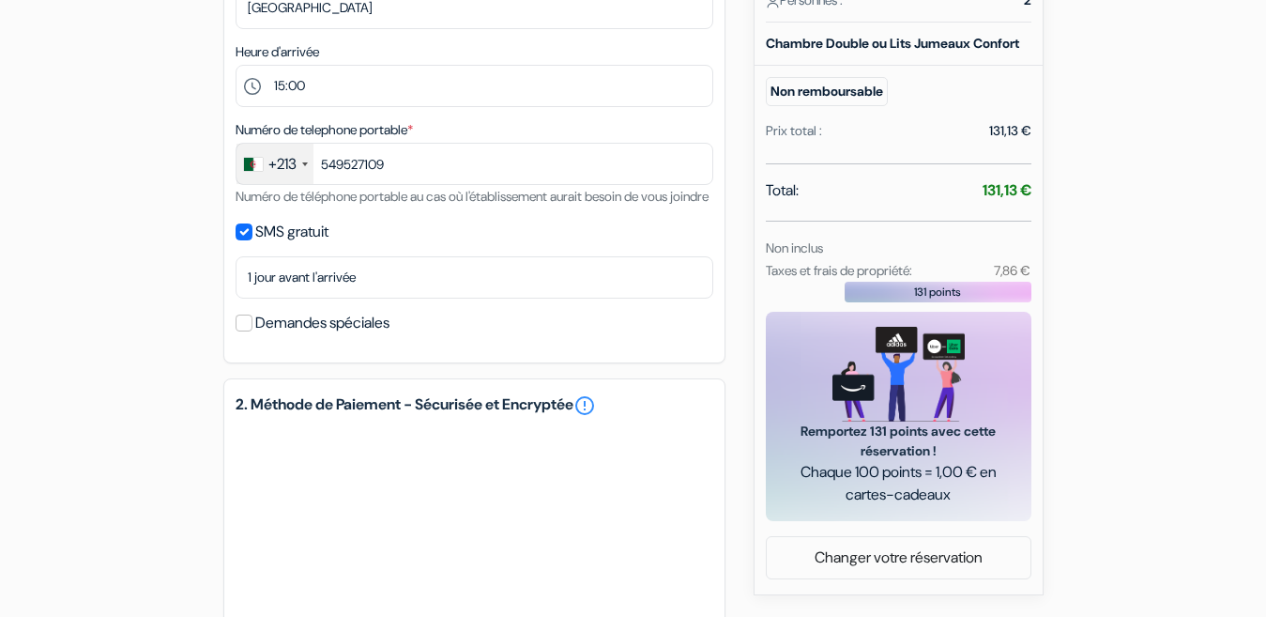
scroll to position [562, 0]
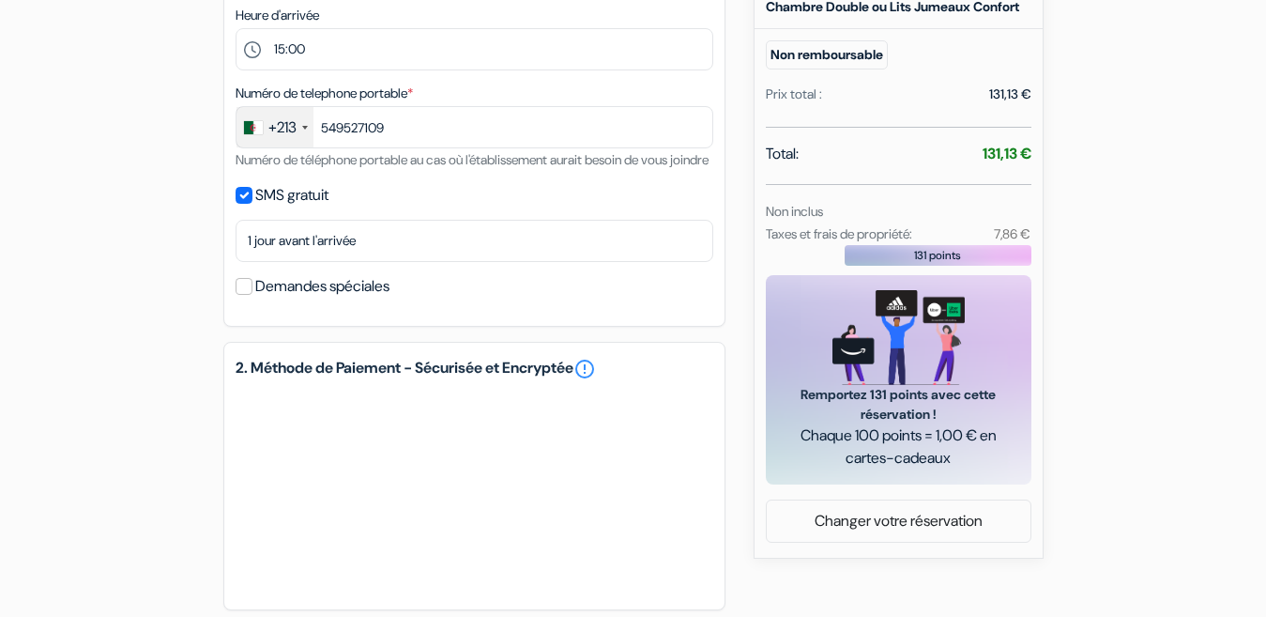
click at [748, 579] on div "add_box Parc Hotel Alvisse 120 Route d\'Echternach, Luxembourg, Luxembourg Déta…" at bounding box center [634, 220] width 1070 height 1222
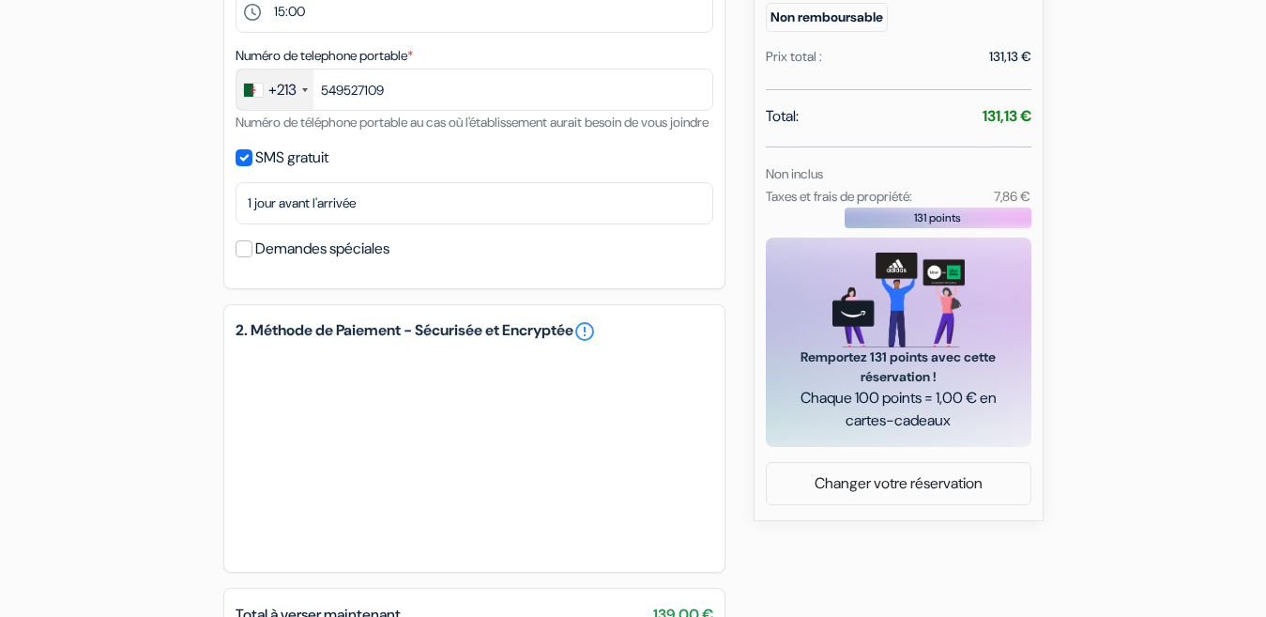
scroll to position [712, 0]
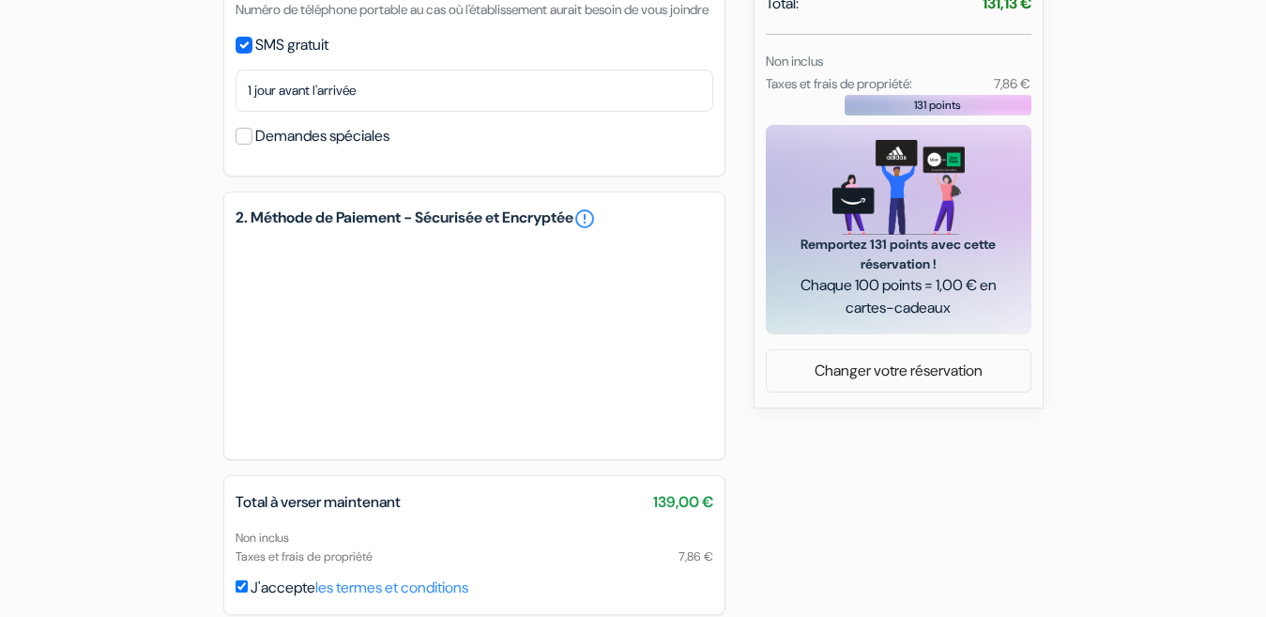
click at [728, 567] on div "add_box Parc Hotel Alvisse 120 Route d\'Echternach, Luxembourg, Luxembourg Déta…" at bounding box center [634, 69] width 1070 height 1222
click at [734, 561] on div "add_box Parc Hotel Alvisse 120 Route d\'Echternach, Luxembourg, Luxembourg Déta…" at bounding box center [634, 69] width 1070 height 1222
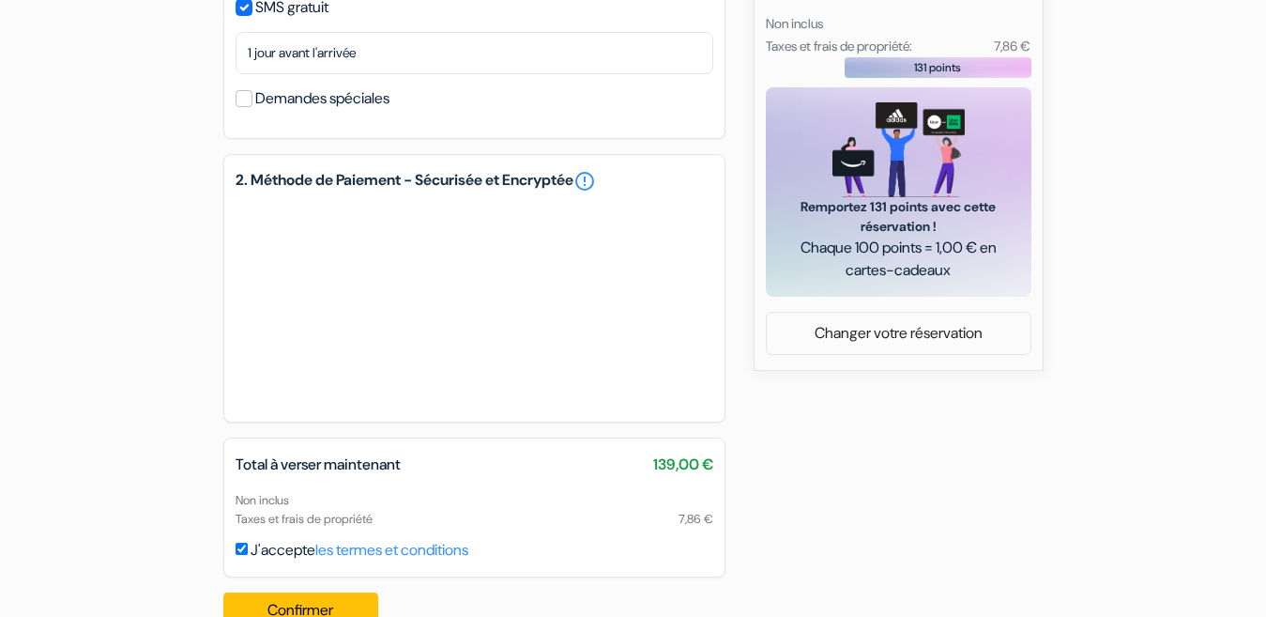
scroll to position [818, 0]
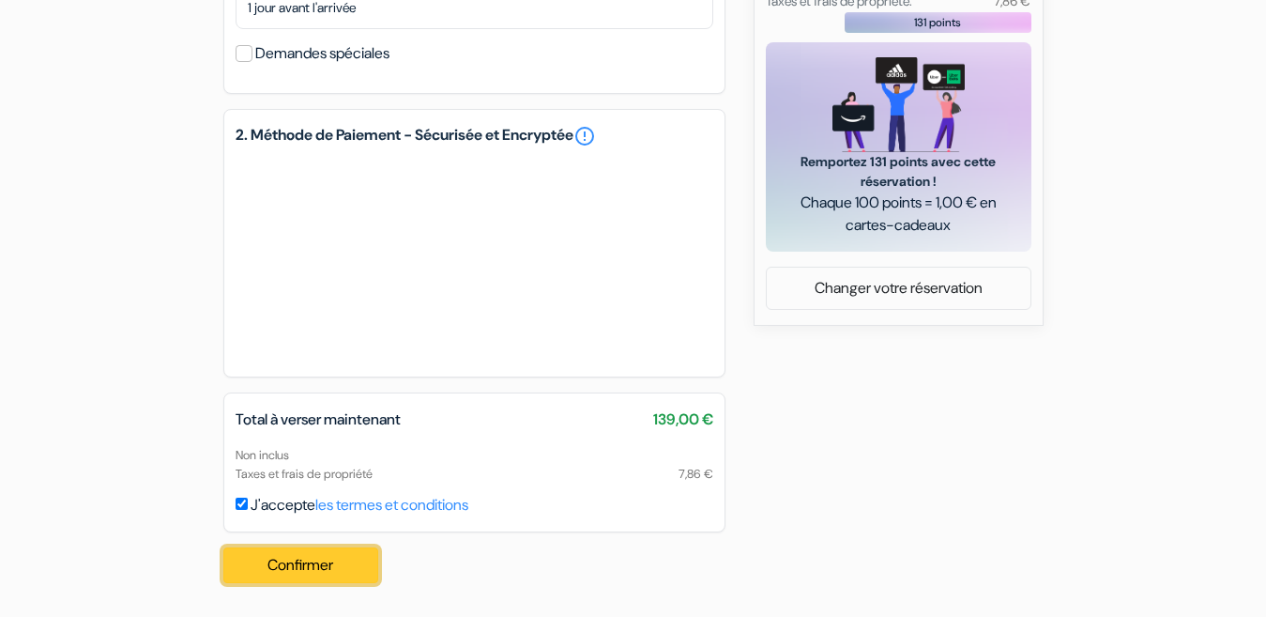
click at [302, 564] on button "Confirmer Loading..." at bounding box center [301, 565] width 156 height 36
click at [302, 564] on div "Confirmer Loading... Traitement de la demande..." at bounding box center [306, 565] width 167 height 66
click at [302, 564] on button "Confirmer Loading..." at bounding box center [301, 565] width 156 height 36
